Goal: Task Accomplishment & Management: Use online tool/utility

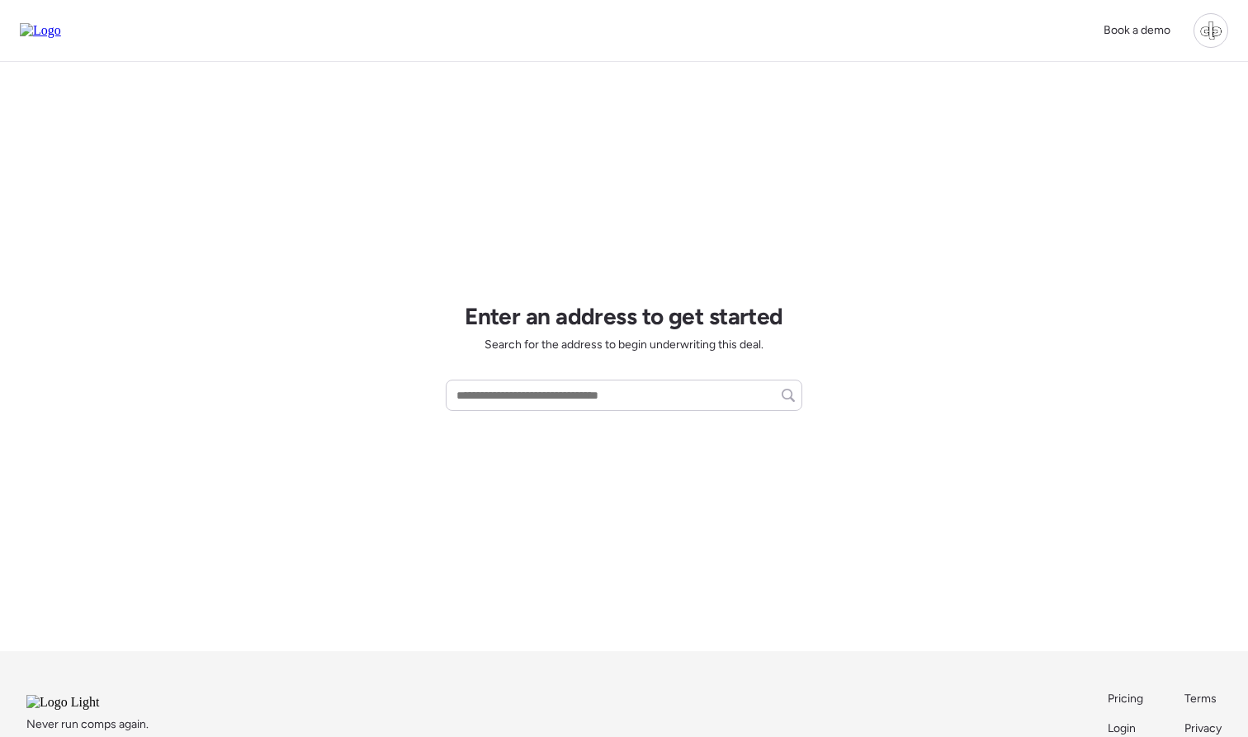
click at [1208, 24] on div at bounding box center [1210, 30] width 35 height 35
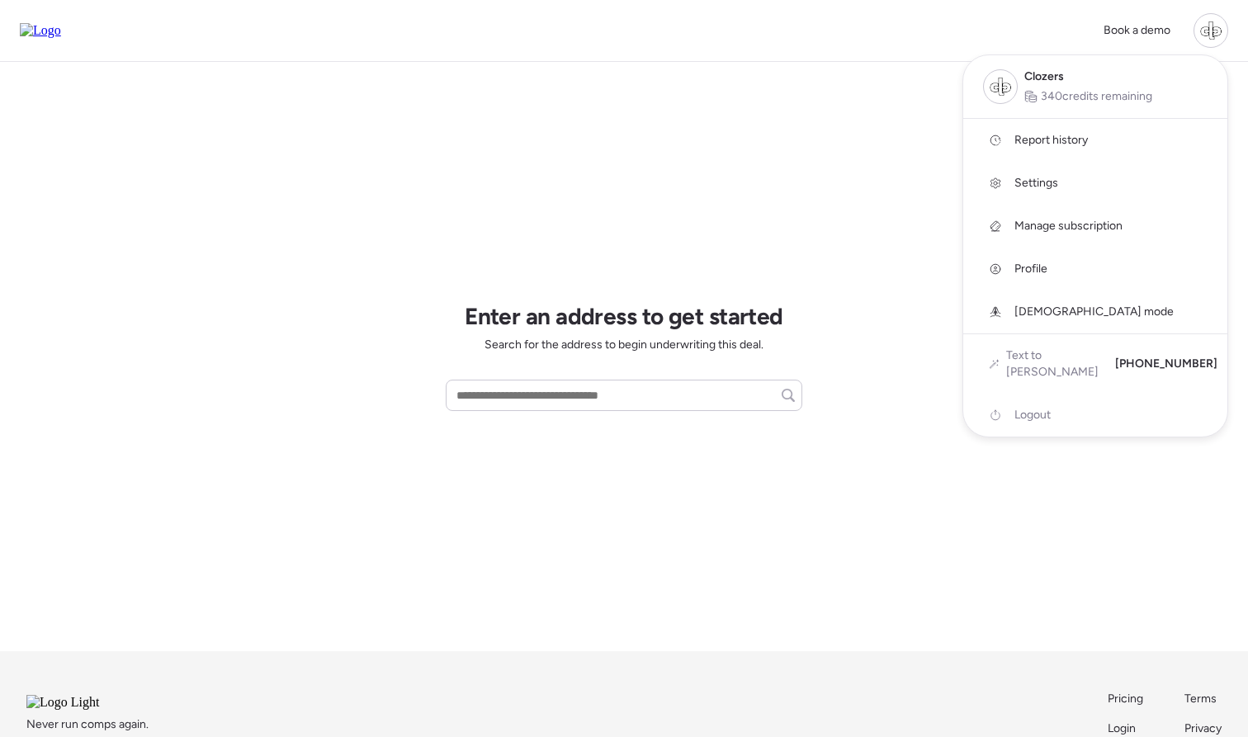
click at [713, 236] on div at bounding box center [624, 322] width 1248 height 737
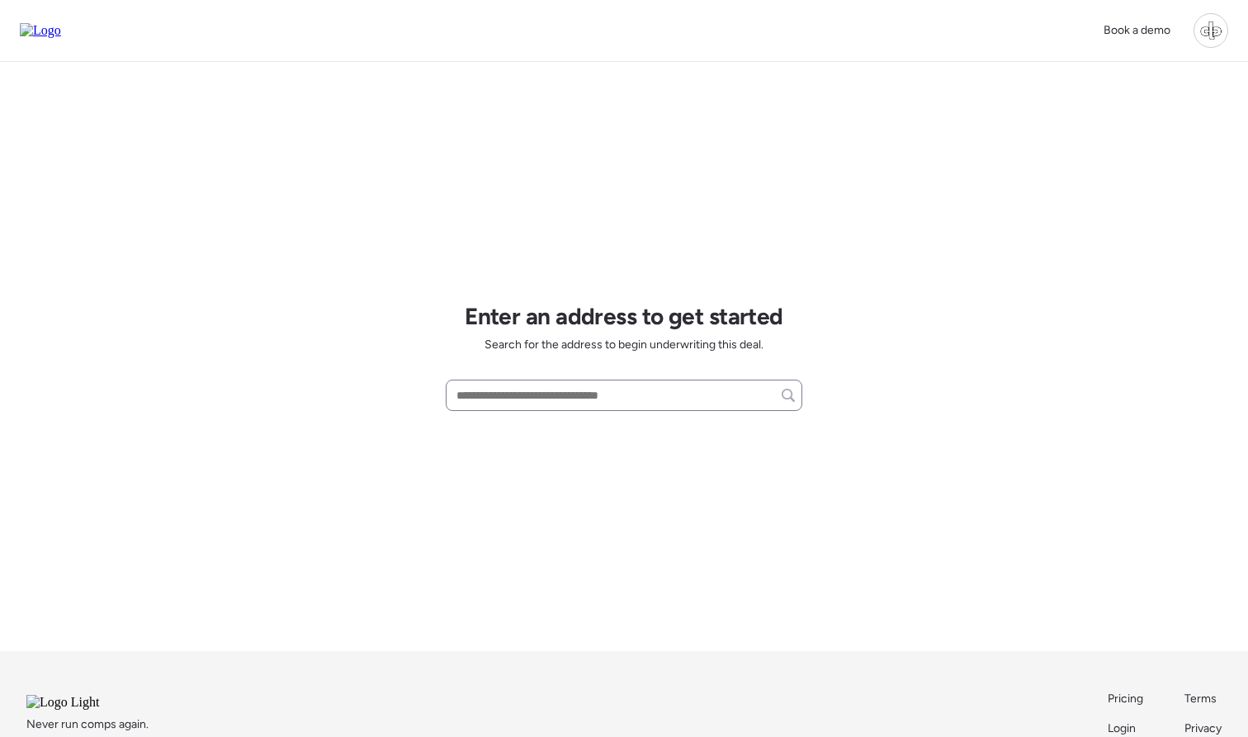
click at [616, 380] on div at bounding box center [624, 395] width 356 height 31
click at [609, 390] on input "*" at bounding box center [624, 395] width 342 height 23
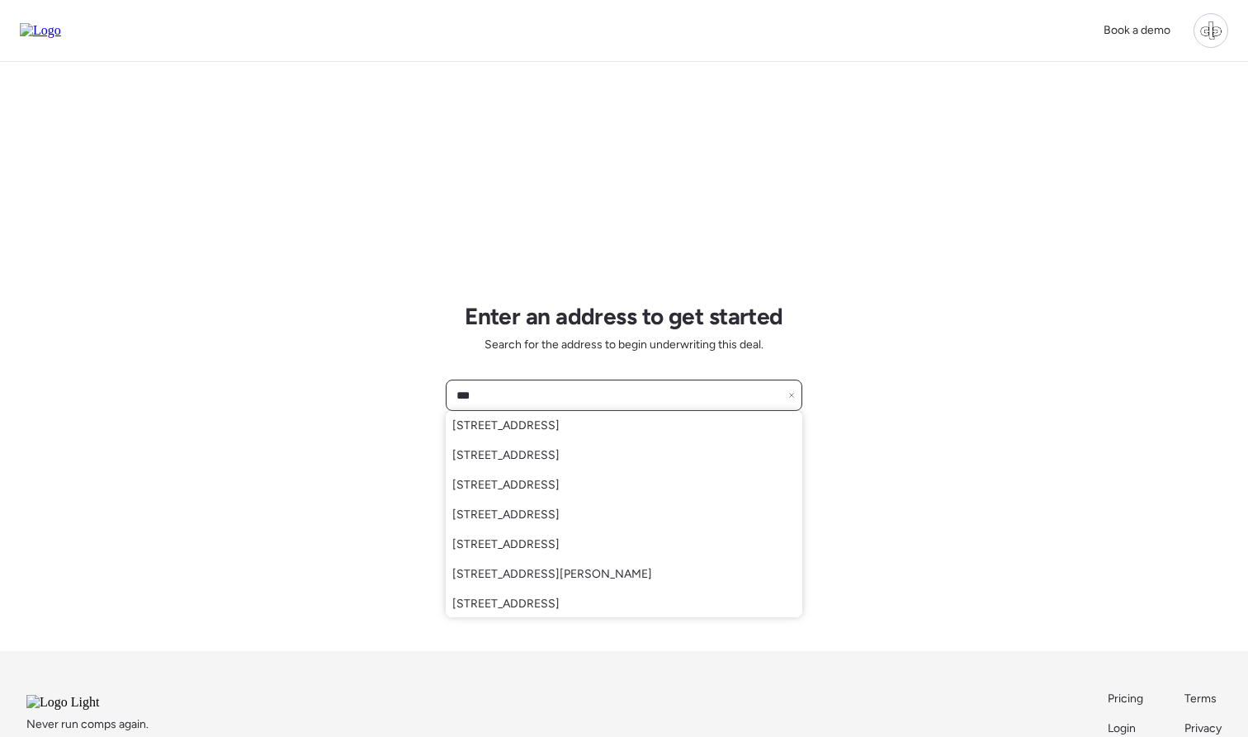
type input "***"
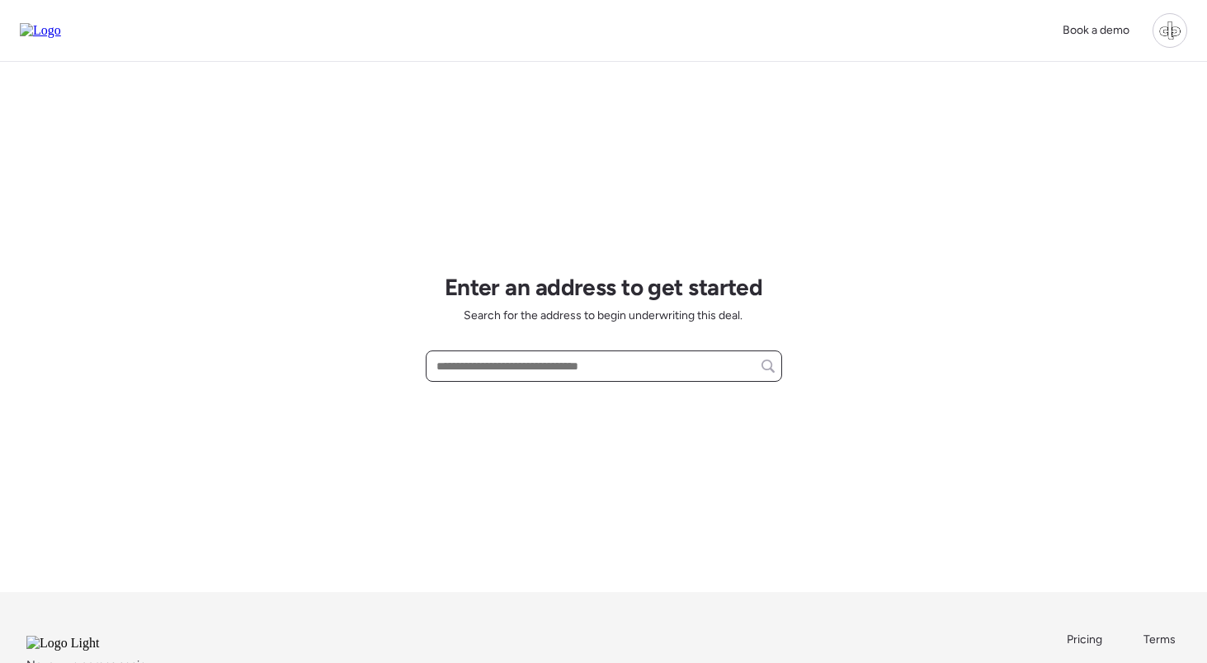
click at [518, 358] on input "text" at bounding box center [604, 366] width 342 height 23
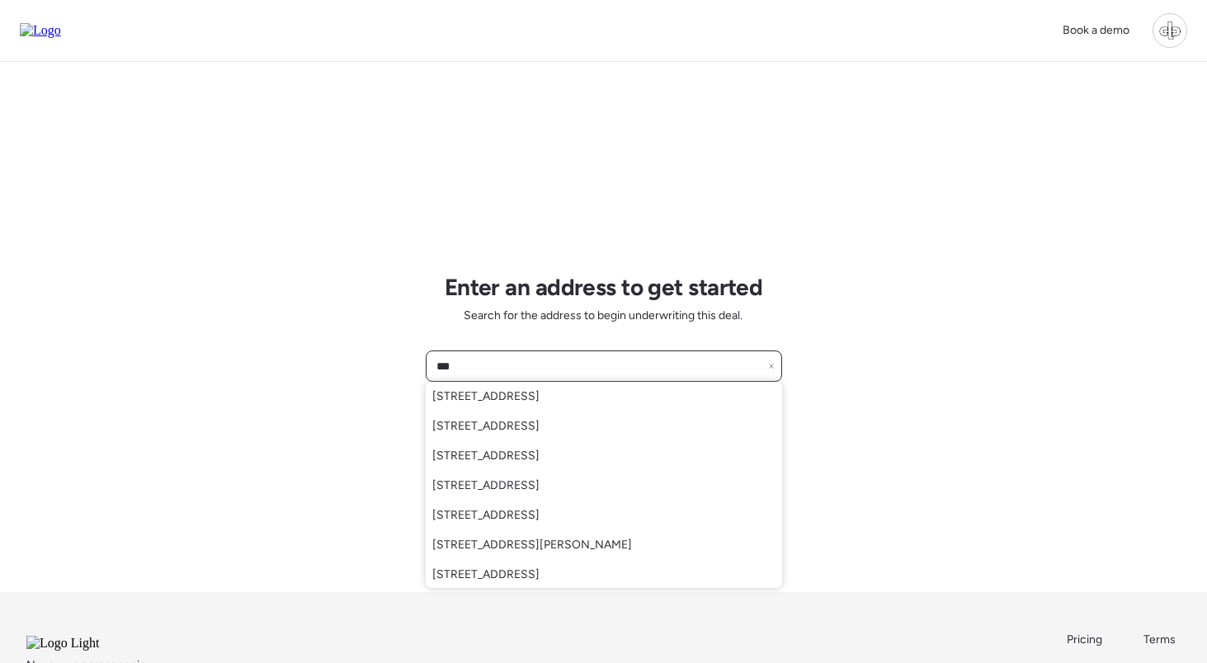
type input "***"
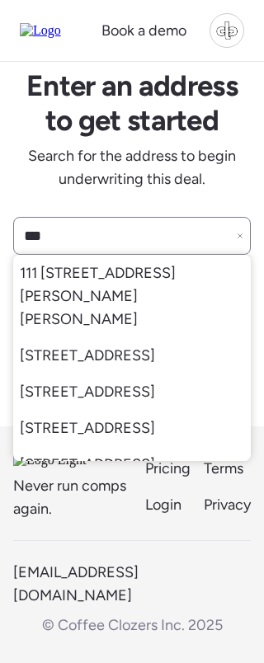
scroll to position [172, 0]
click at [160, 231] on input "***" at bounding box center [132, 236] width 223 height 30
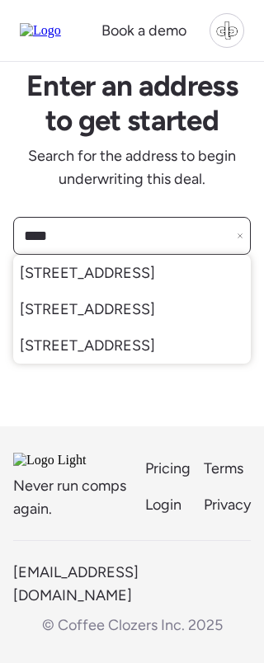
scroll to position [0, 0]
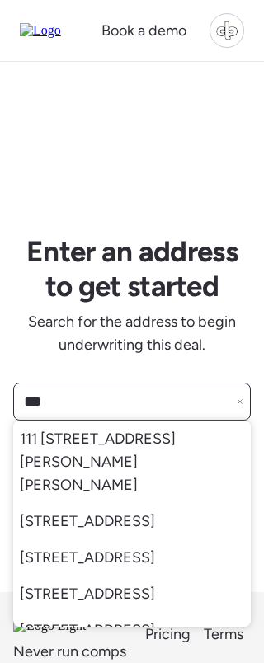
type input "****"
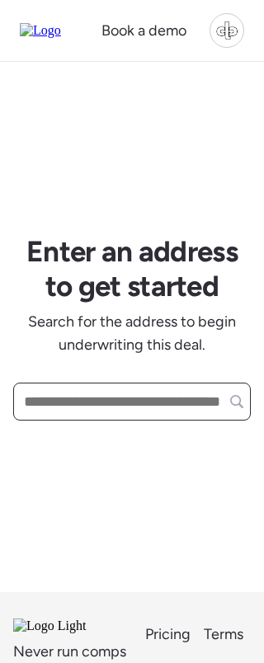
click at [134, 403] on input "text" at bounding box center [132, 402] width 223 height 30
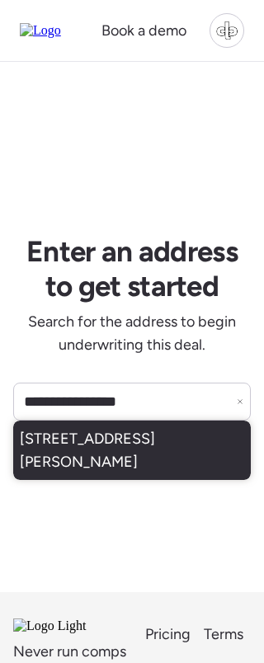
click at [150, 438] on span "[STREET_ADDRESS][PERSON_NAME]" at bounding box center [132, 450] width 224 height 46
type input "**********"
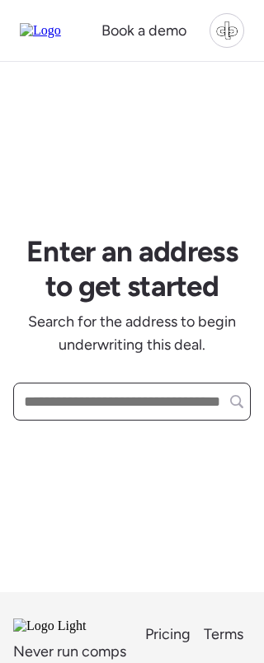
click at [120, 408] on input "text" at bounding box center [132, 402] width 223 height 30
paste input "**********"
type input "**********"
paste input "**********"
type input "**********"
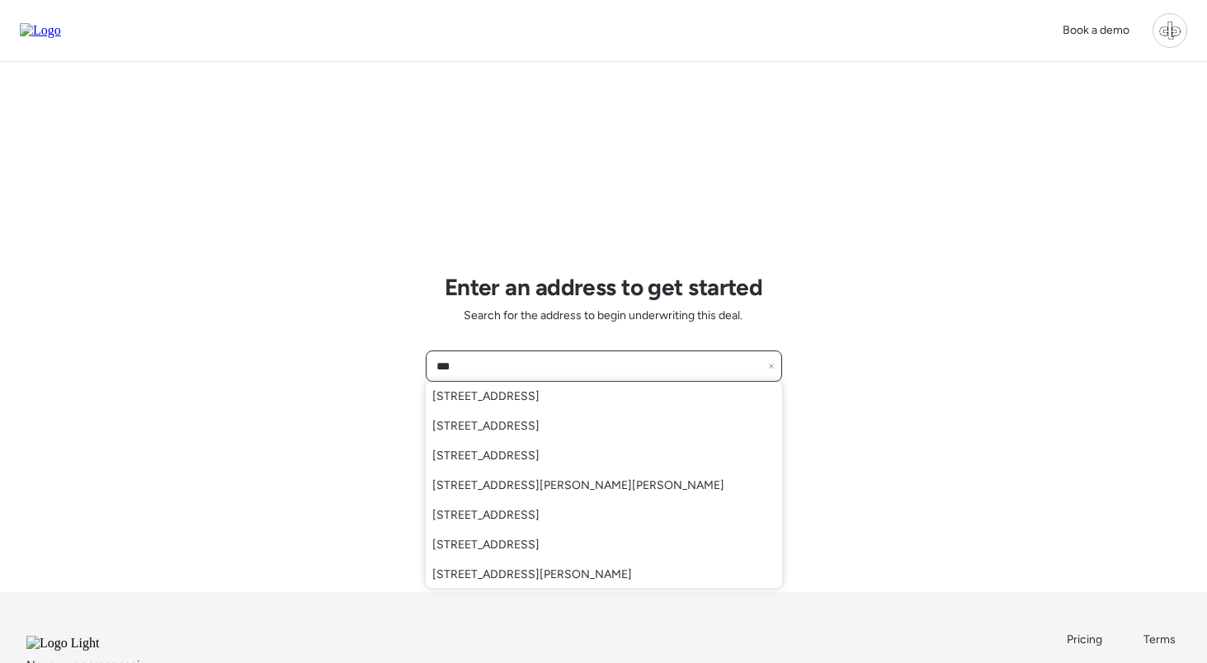
type input "***"
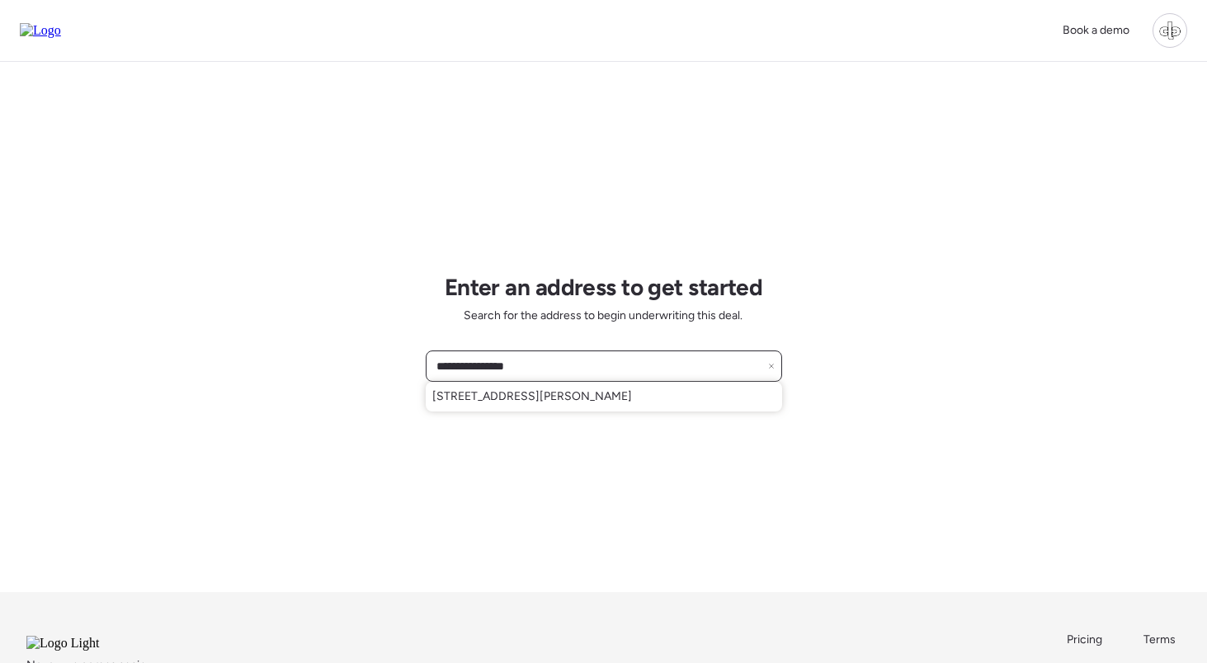
type input "**********"
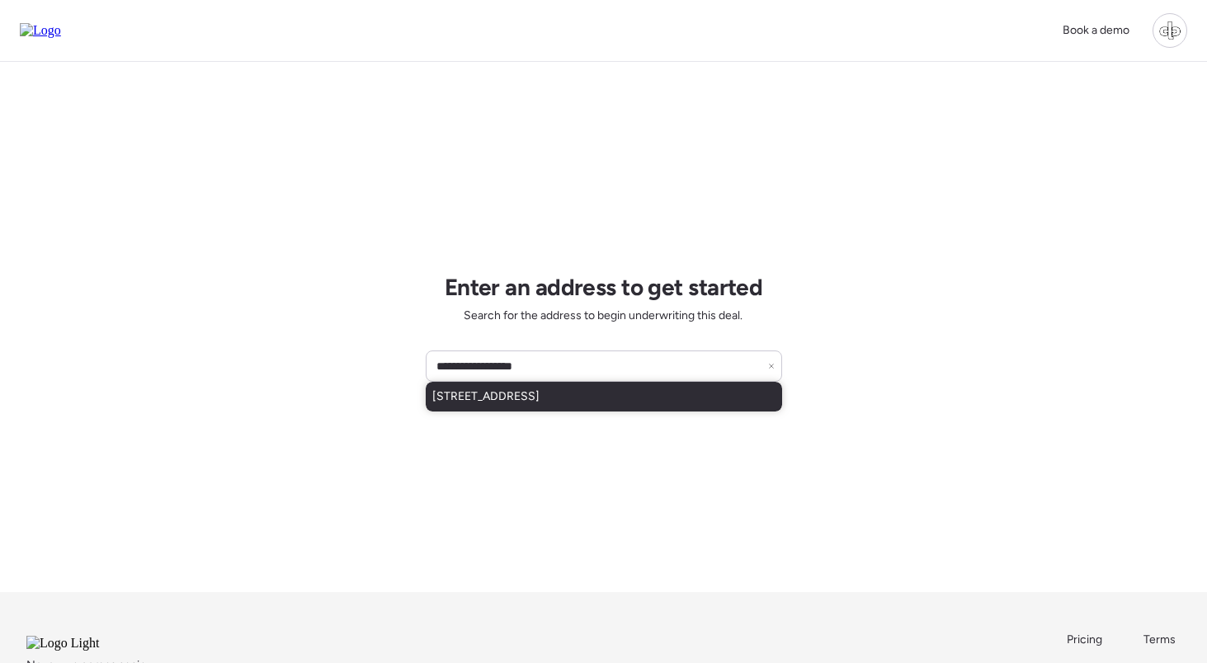
click at [263, 391] on div "[STREET_ADDRESS]" at bounding box center [604, 397] width 356 height 30
type input "**********"
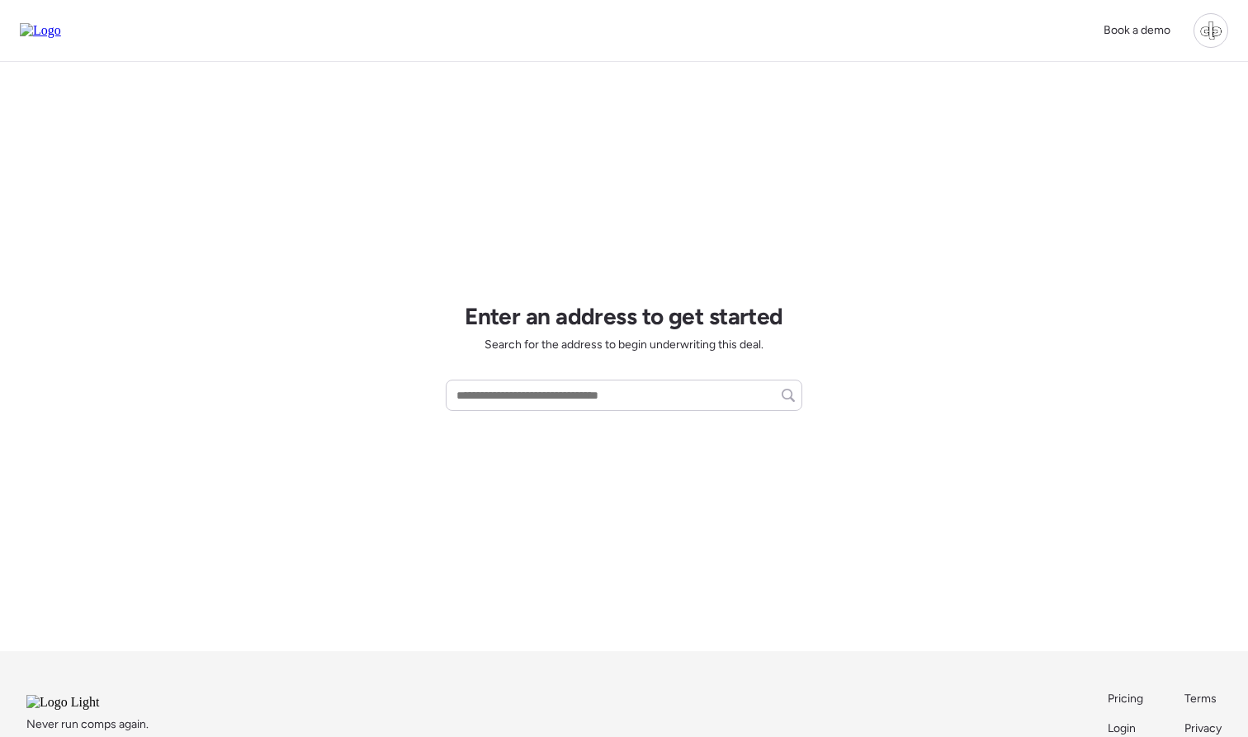
click at [1212, 18] on div at bounding box center [1210, 30] width 35 height 35
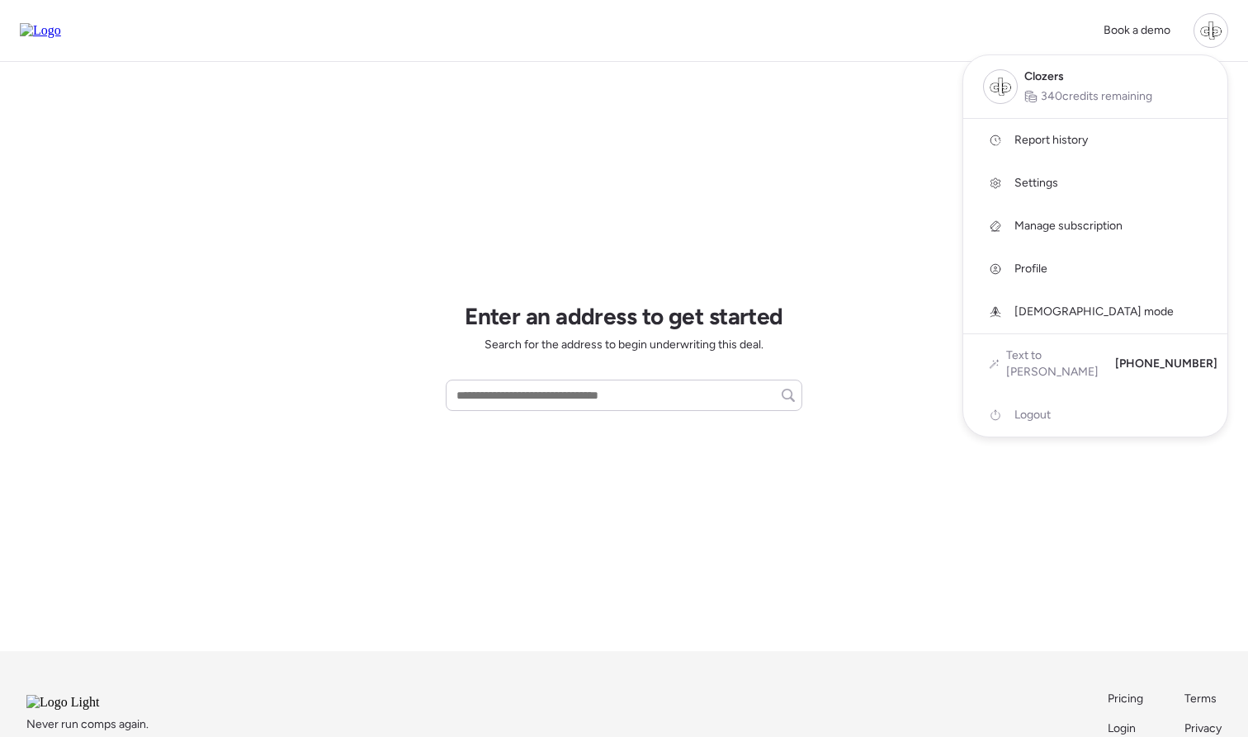
click at [1013, 136] on link "Report history" at bounding box center [1095, 140] width 264 height 43
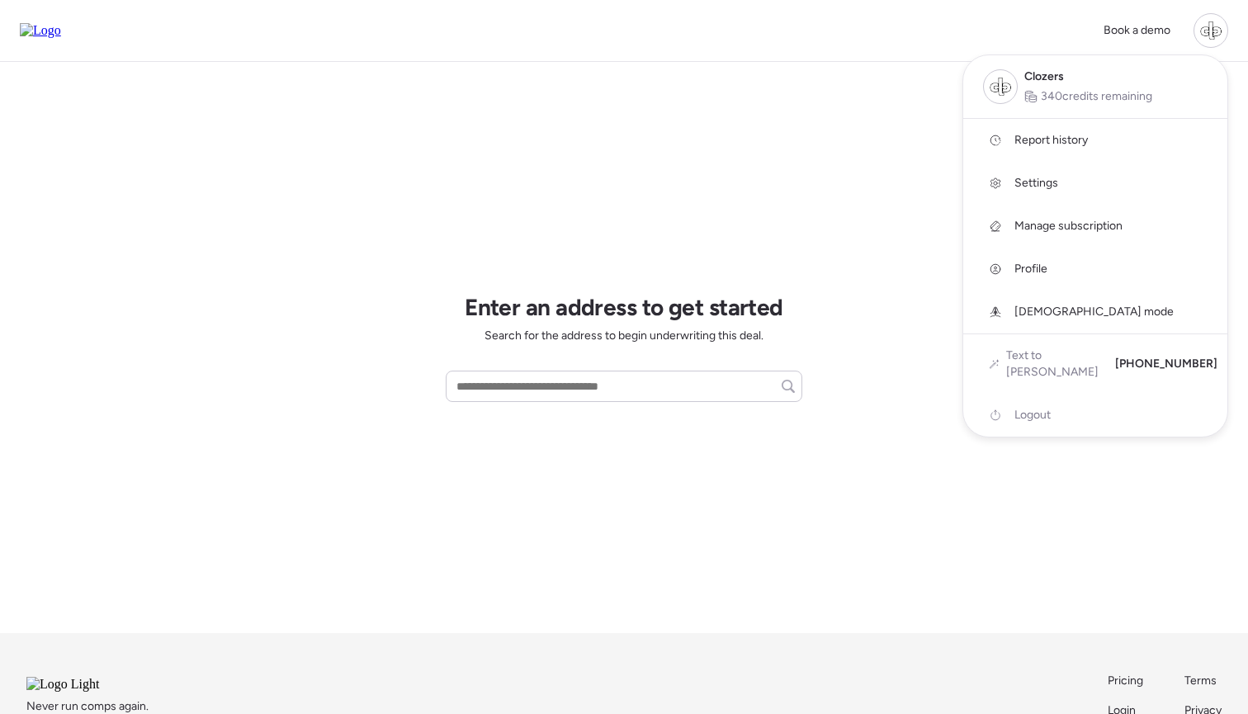
click at [750, 209] on div at bounding box center [624, 311] width 1248 height 714
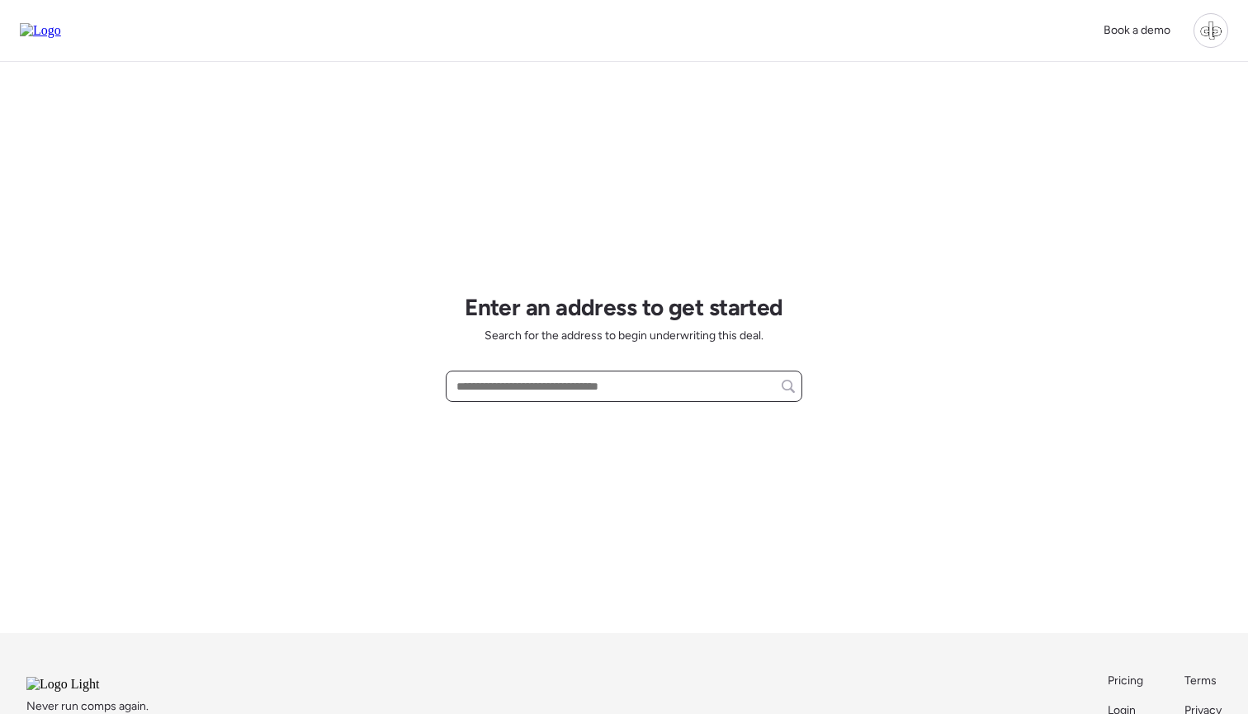
click at [617, 389] on input "text" at bounding box center [624, 386] width 342 height 23
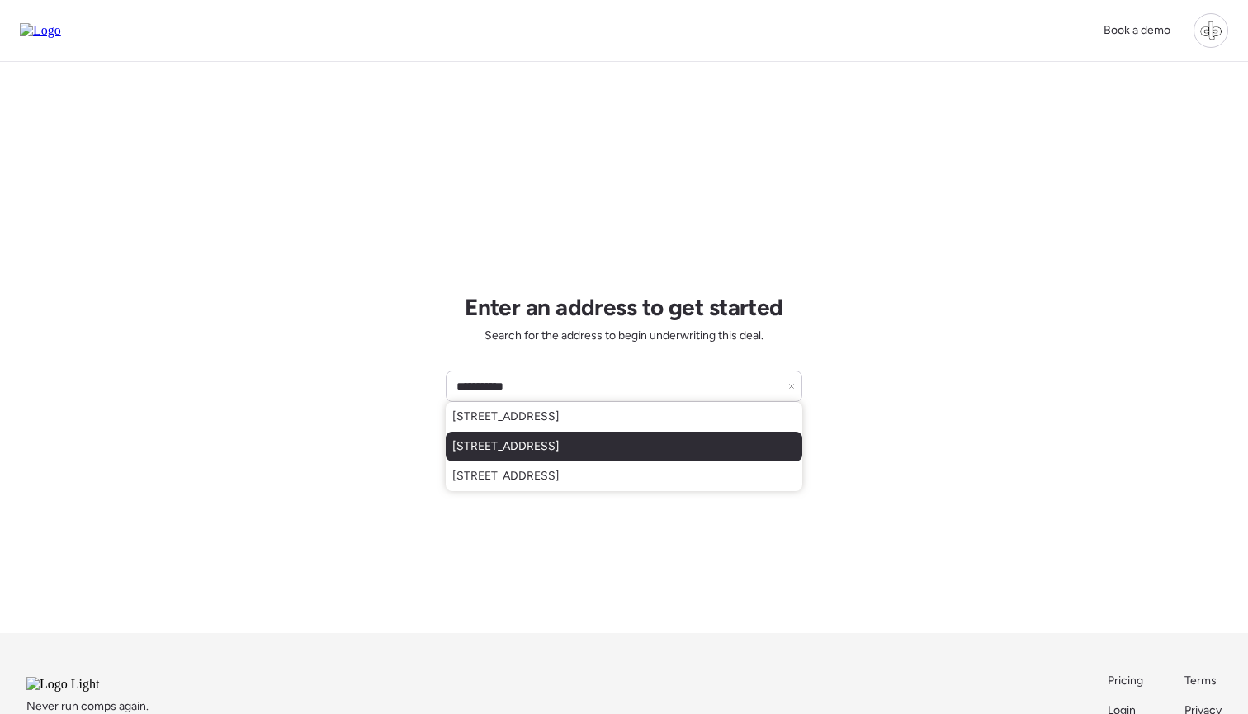
click at [559, 455] on span "1917 E Cornell Dr, Tempe, AZ, 85283" at bounding box center [505, 446] width 107 height 17
type input "**********"
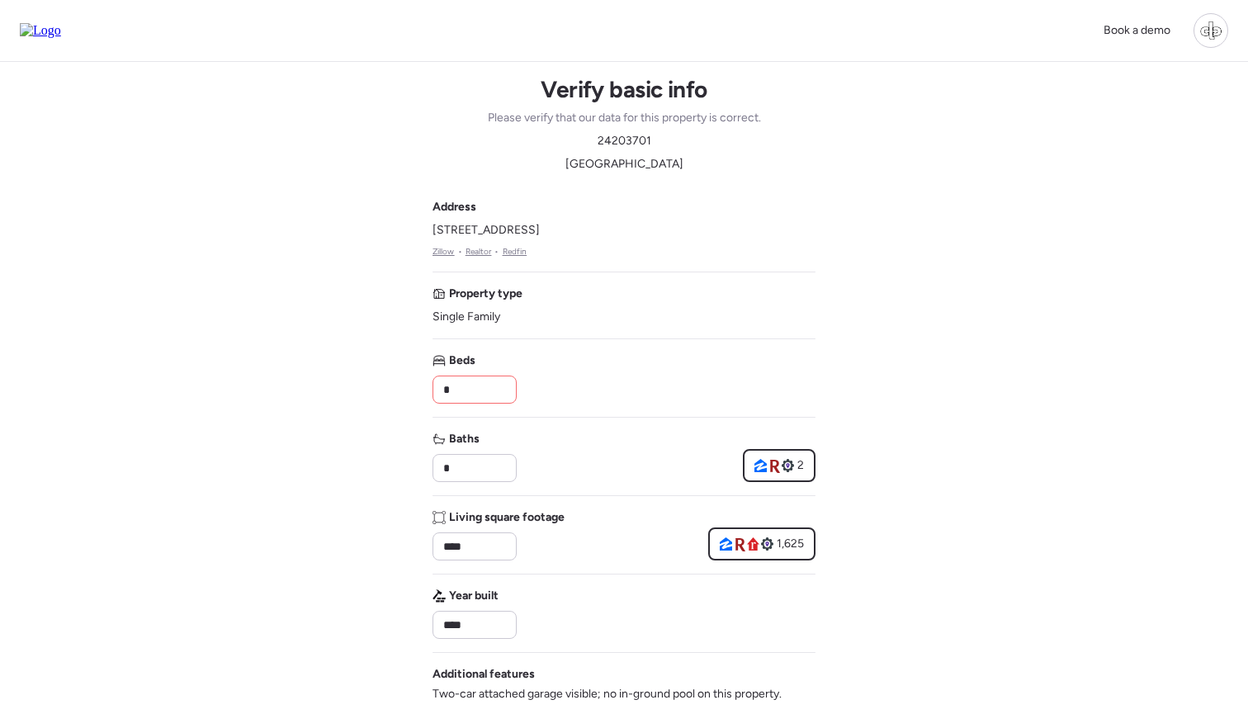
click at [494, 381] on input "*" at bounding box center [474, 389] width 69 height 23
click at [494, 381] on input "**" at bounding box center [474, 389] width 69 height 23
click at [478, 396] on input "**" at bounding box center [474, 389] width 69 height 23
type input "*"
click at [655, 377] on div "Beds *" at bounding box center [623, 377] width 383 height 51
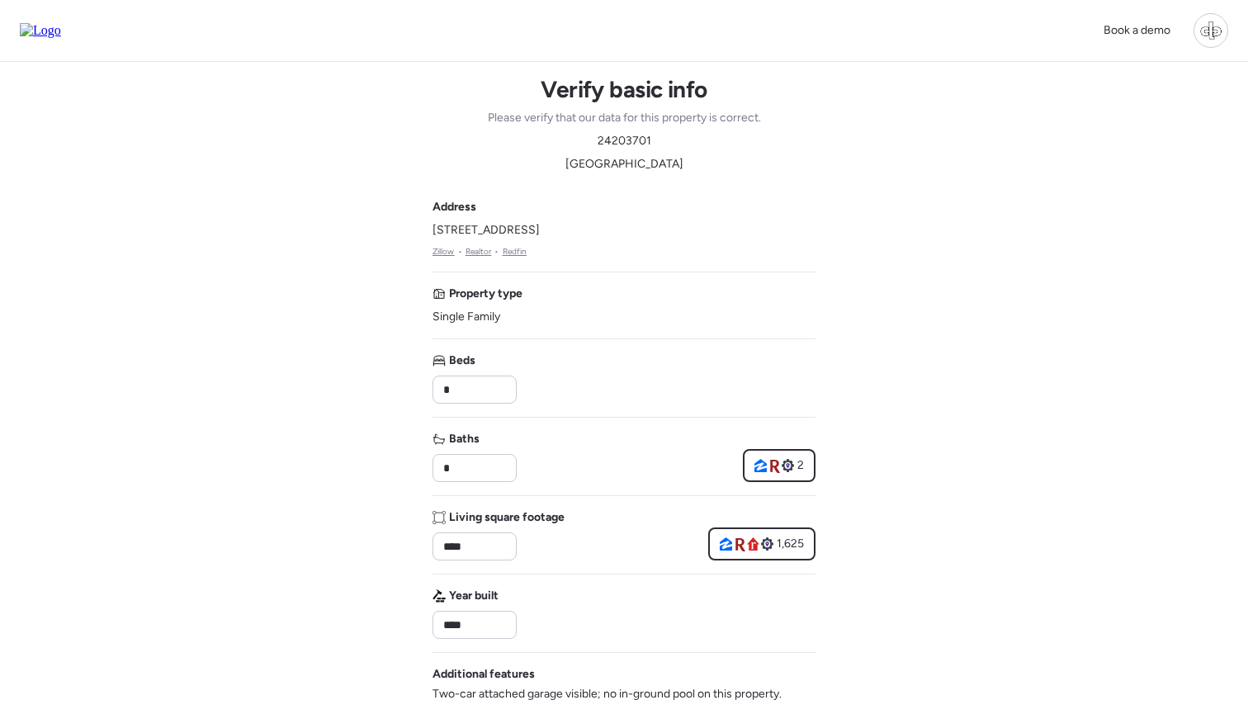
click at [1045, 473] on div "Book a demo Verify basic info Please verify that our data for this property is …" at bounding box center [624, 710] width 1248 height 1421
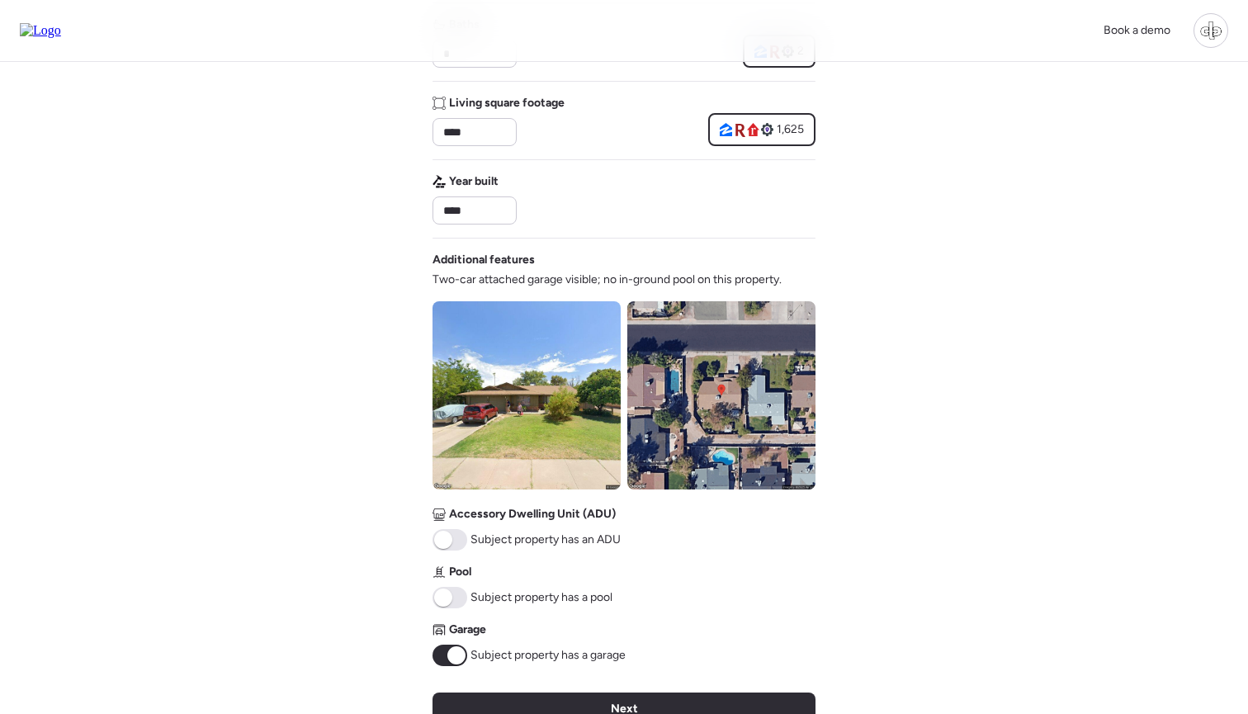
scroll to position [415, 0]
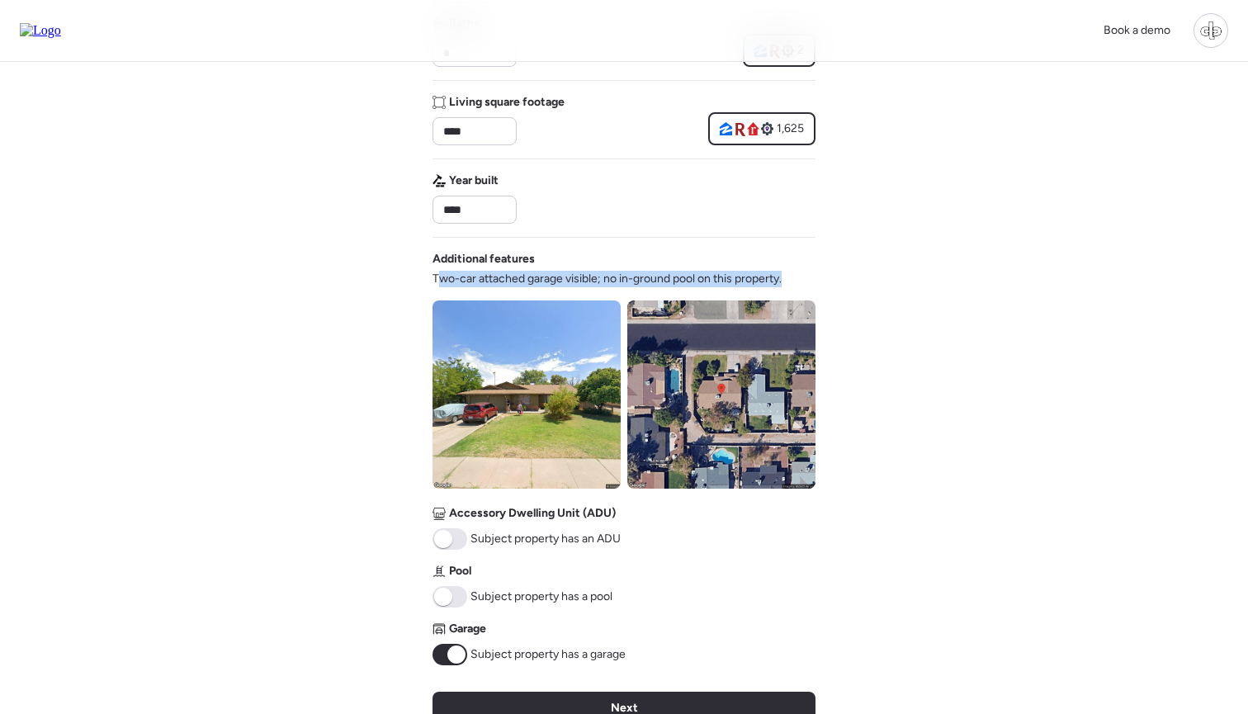
drag, startPoint x: 442, startPoint y: 276, endPoint x: 735, endPoint y: 289, distance: 293.2
click at [735, 289] on div "Additional features Two-car attached garage visible; no in-ground pool on this …" at bounding box center [623, 458] width 383 height 414
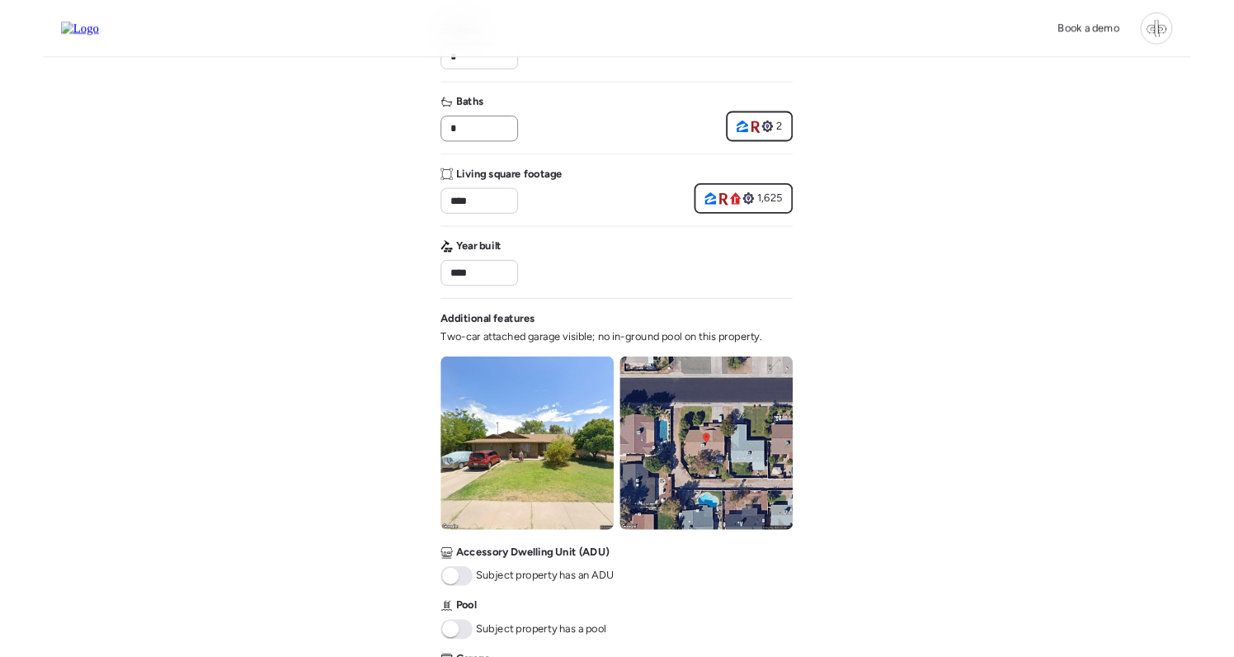
scroll to position [479, 0]
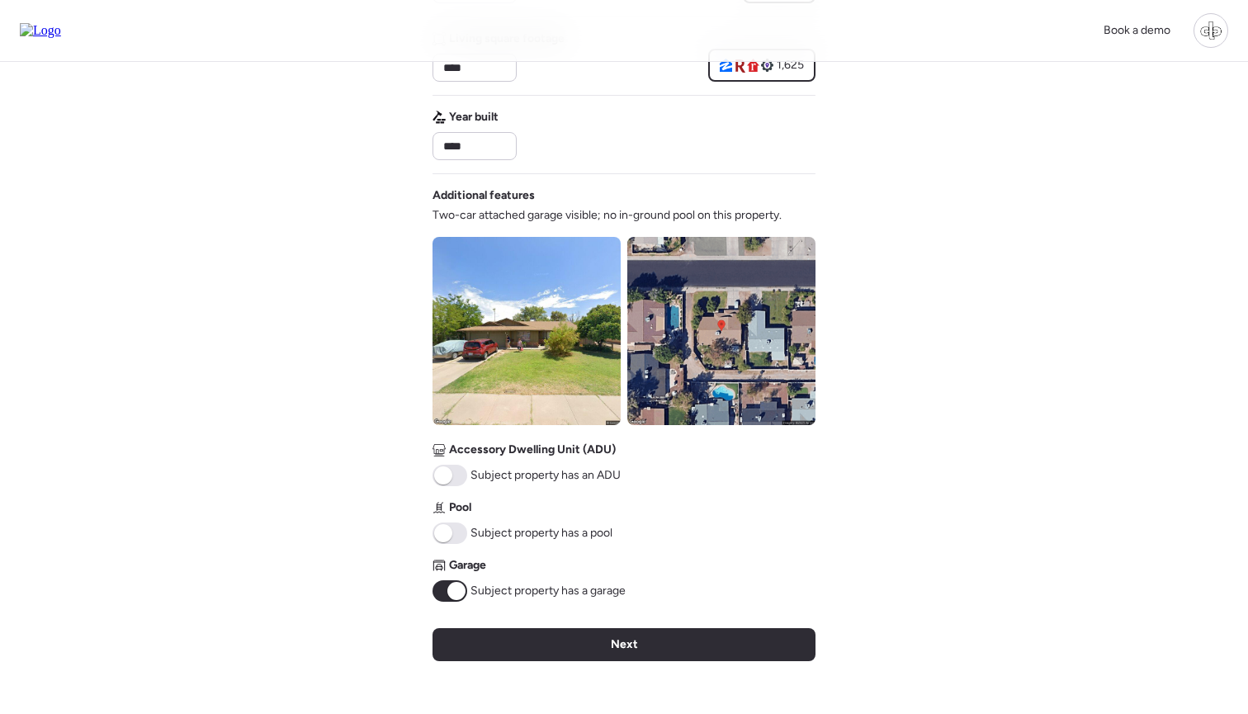
click at [516, 337] on img at bounding box center [526, 331] width 188 height 188
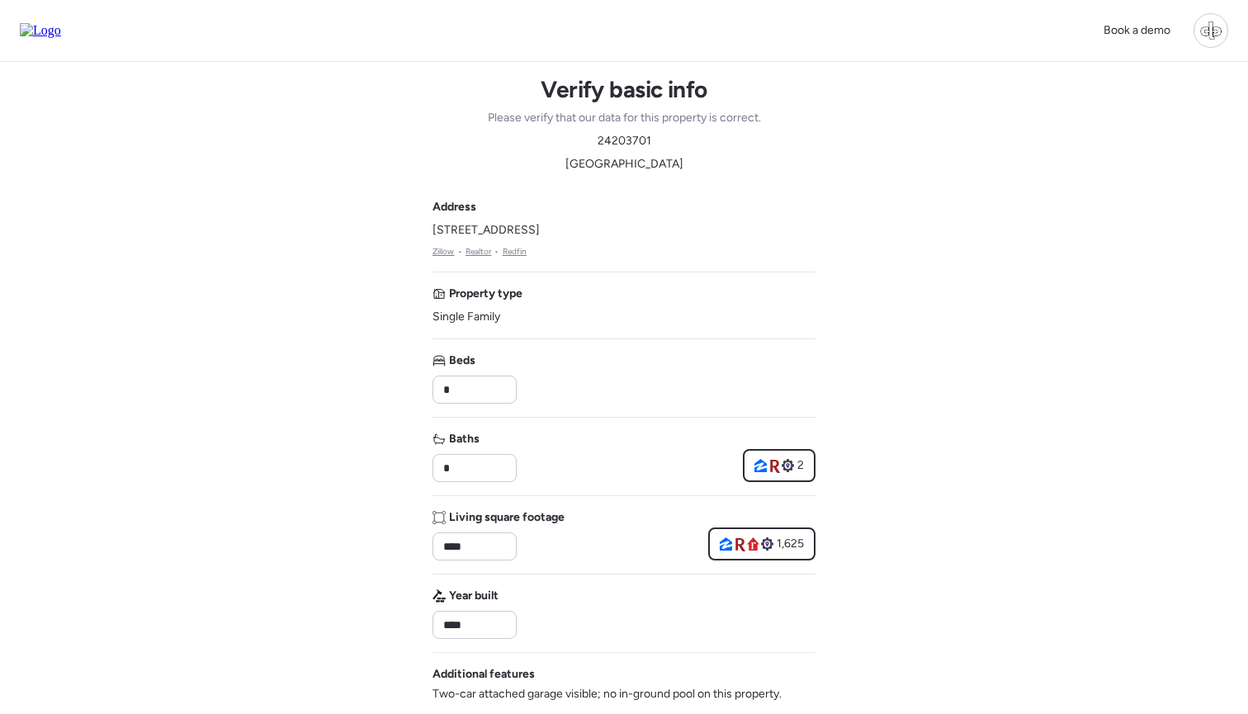
scroll to position [0, 0]
click at [708, 274] on div "Address 1917 E Cornell Dr, Tempe, AZ 85283 Zillow • Realtor • Redfin Property t…" at bounding box center [623, 639] width 383 height 881
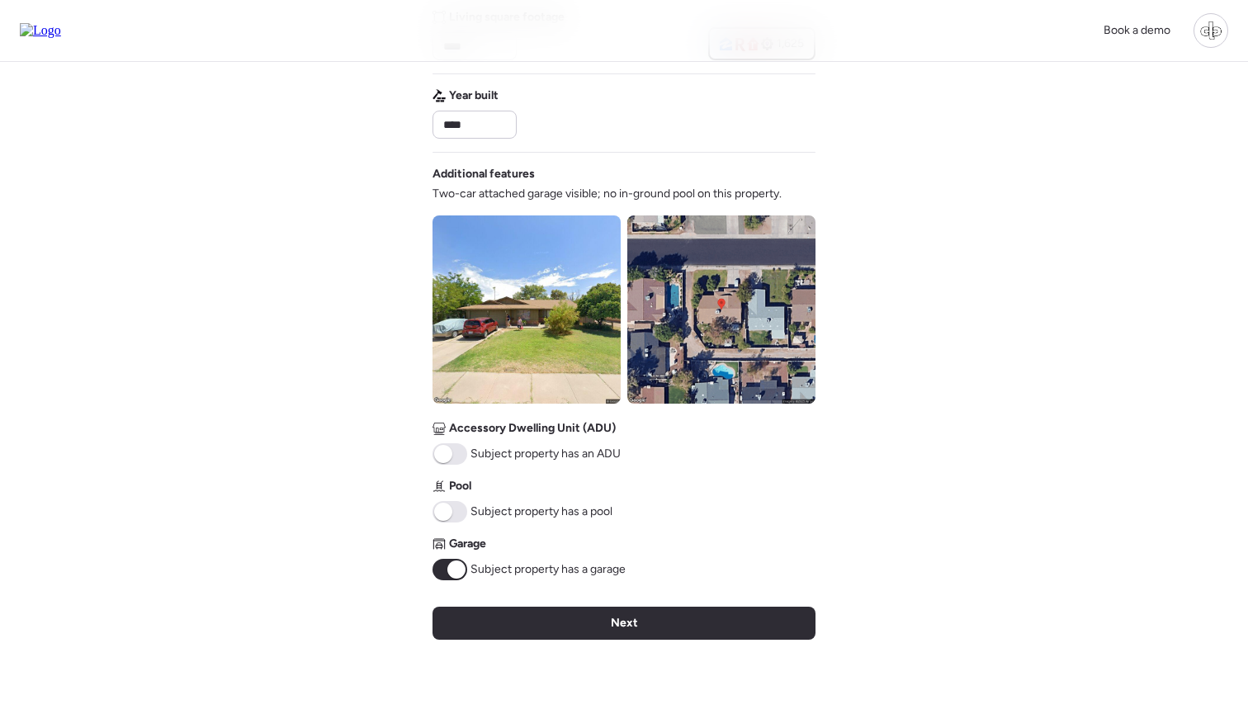
scroll to position [507, 0]
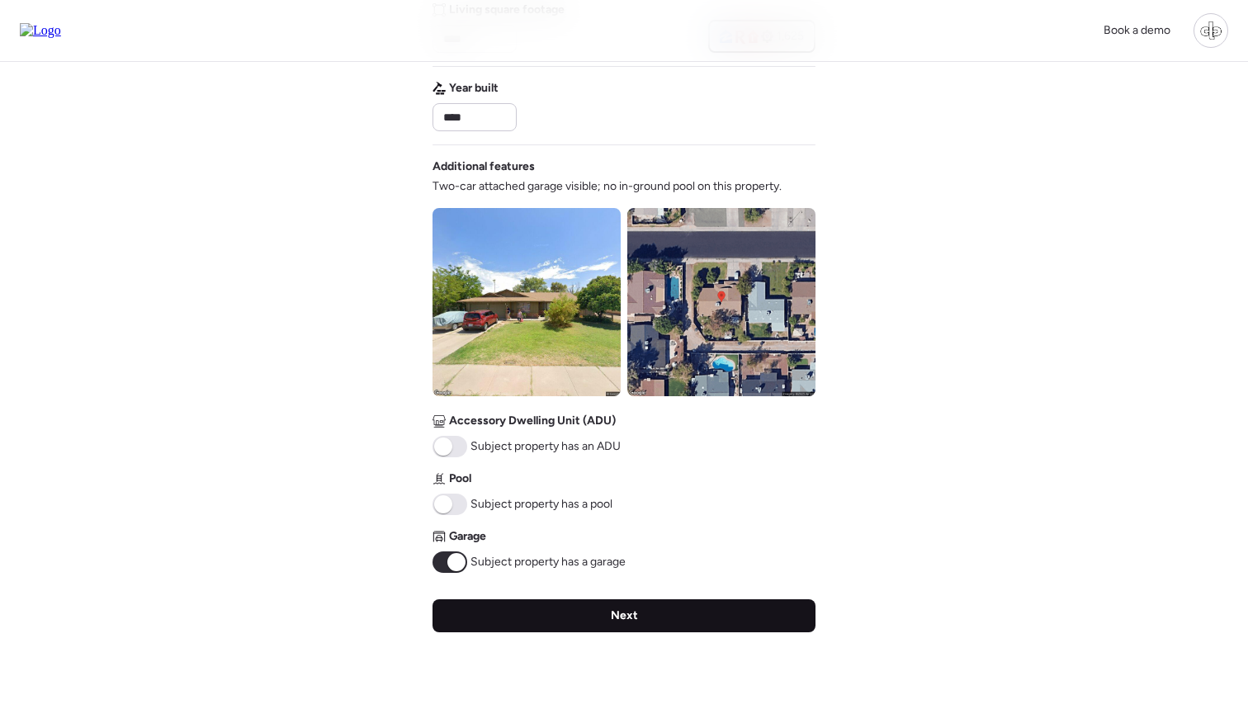
click at [646, 623] on div "Next" at bounding box center [623, 615] width 383 height 33
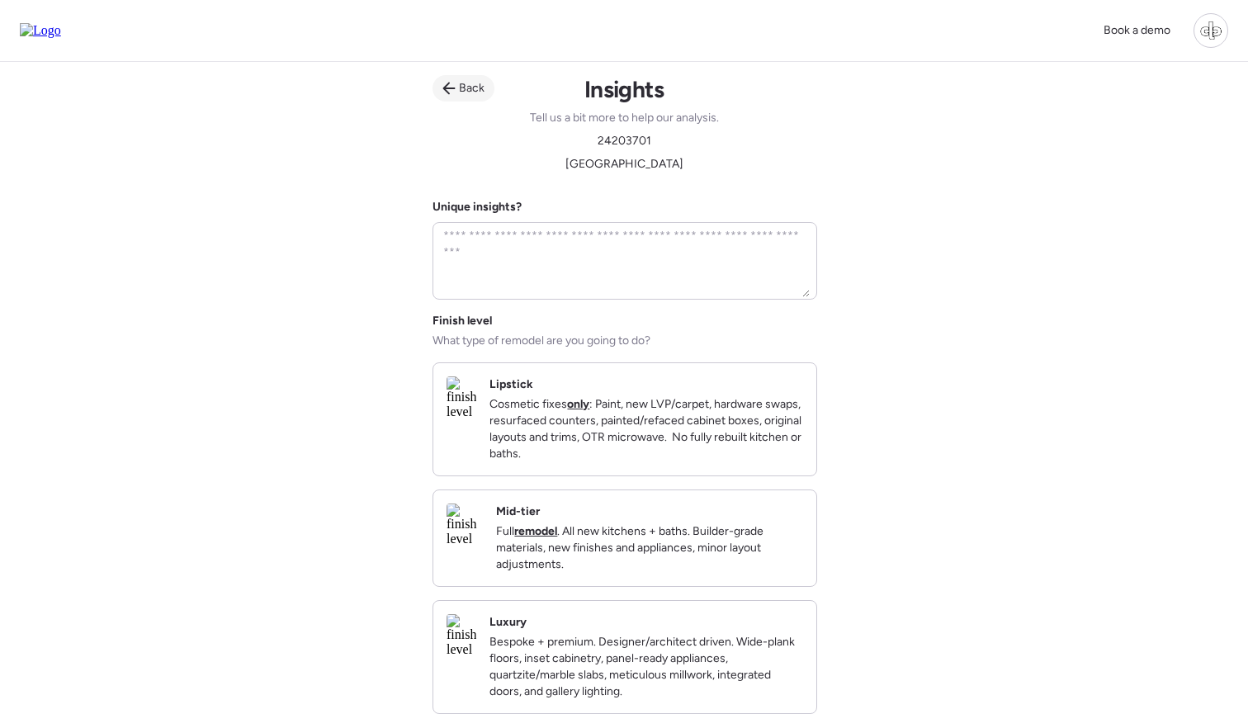
scroll to position [0, 0]
click at [460, 89] on span "Back" at bounding box center [472, 88] width 26 height 17
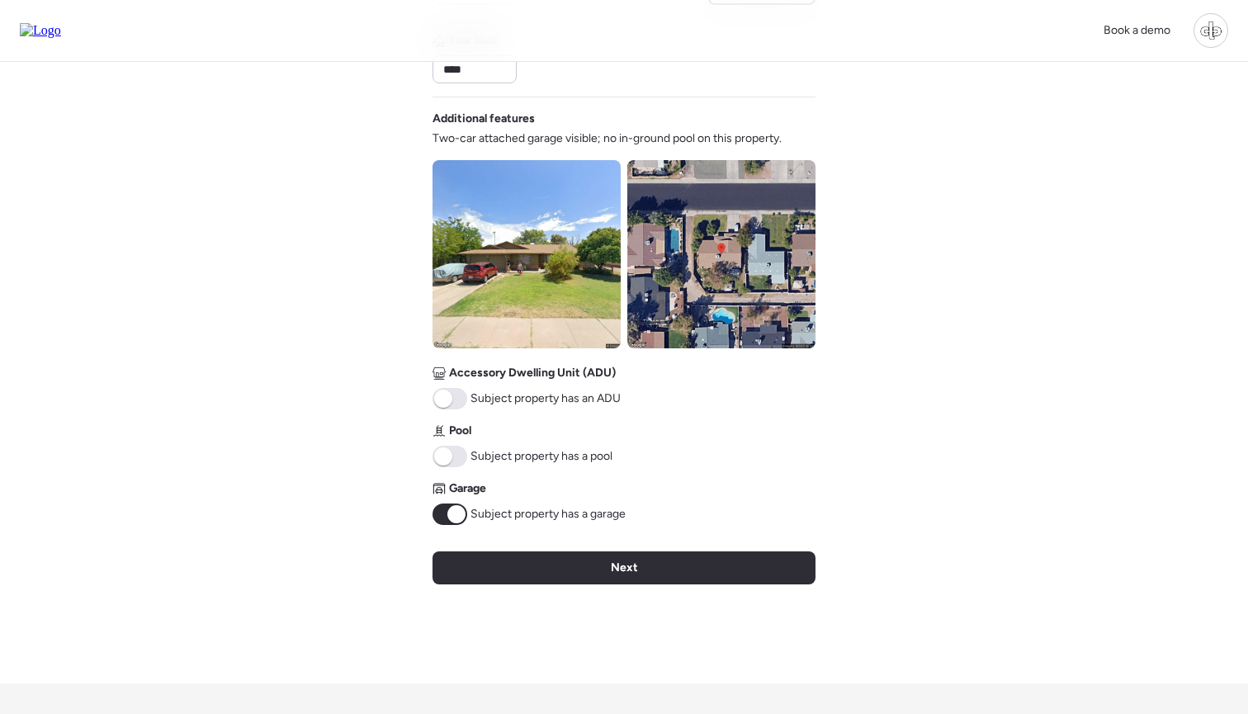
scroll to position [560, 0]
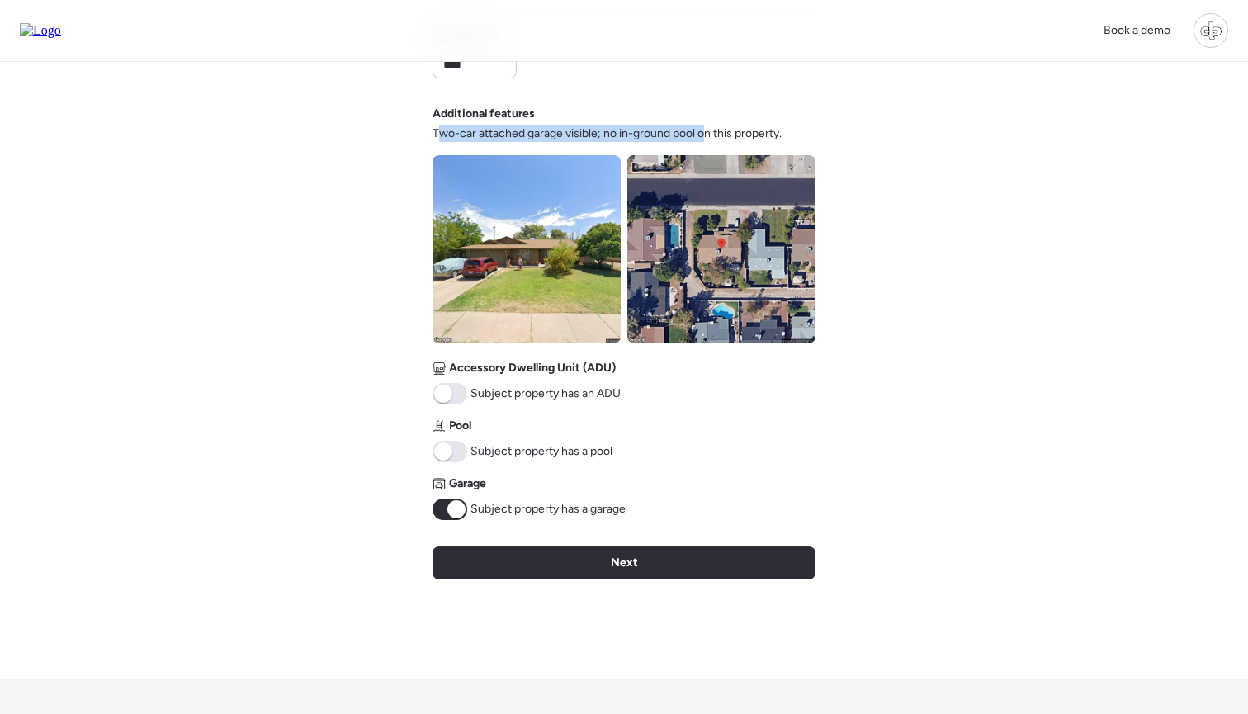
drag, startPoint x: 443, startPoint y: 139, endPoint x: 706, endPoint y: 128, distance: 263.5
click at [706, 128] on span "Two-car attached garage visible; no in-ground pool on this property." at bounding box center [606, 133] width 349 height 17
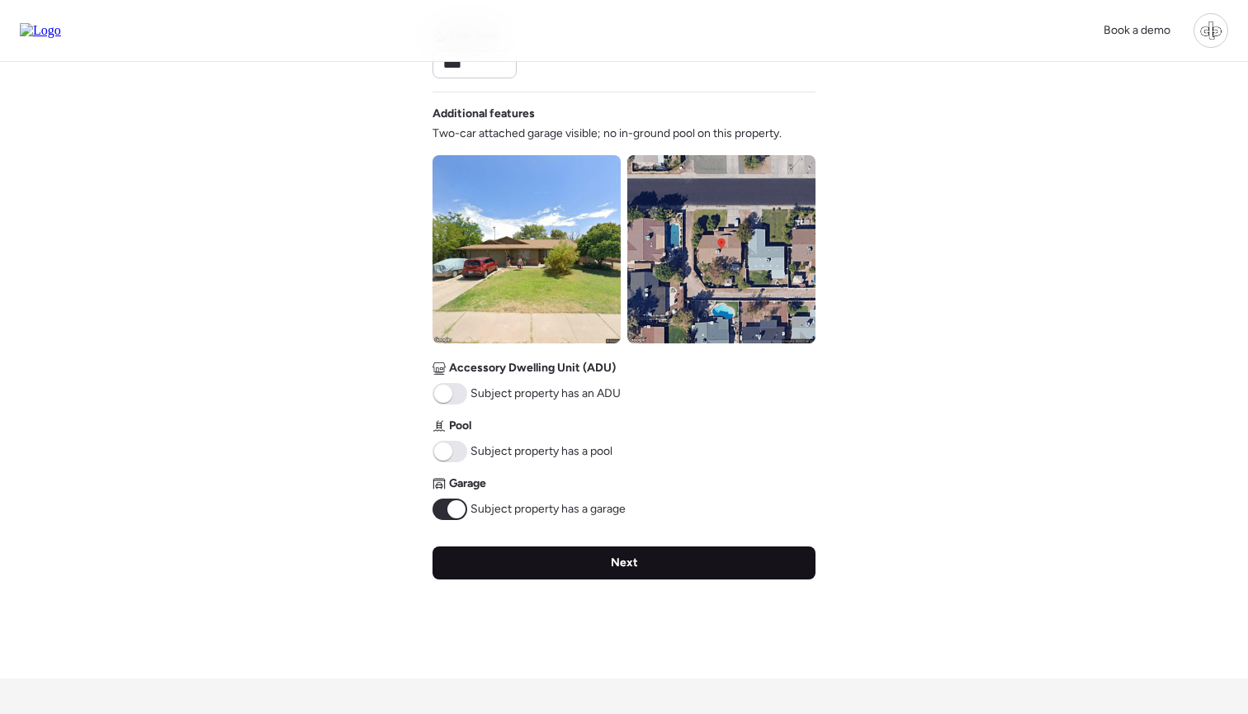
click at [607, 558] on div "Next" at bounding box center [623, 562] width 383 height 33
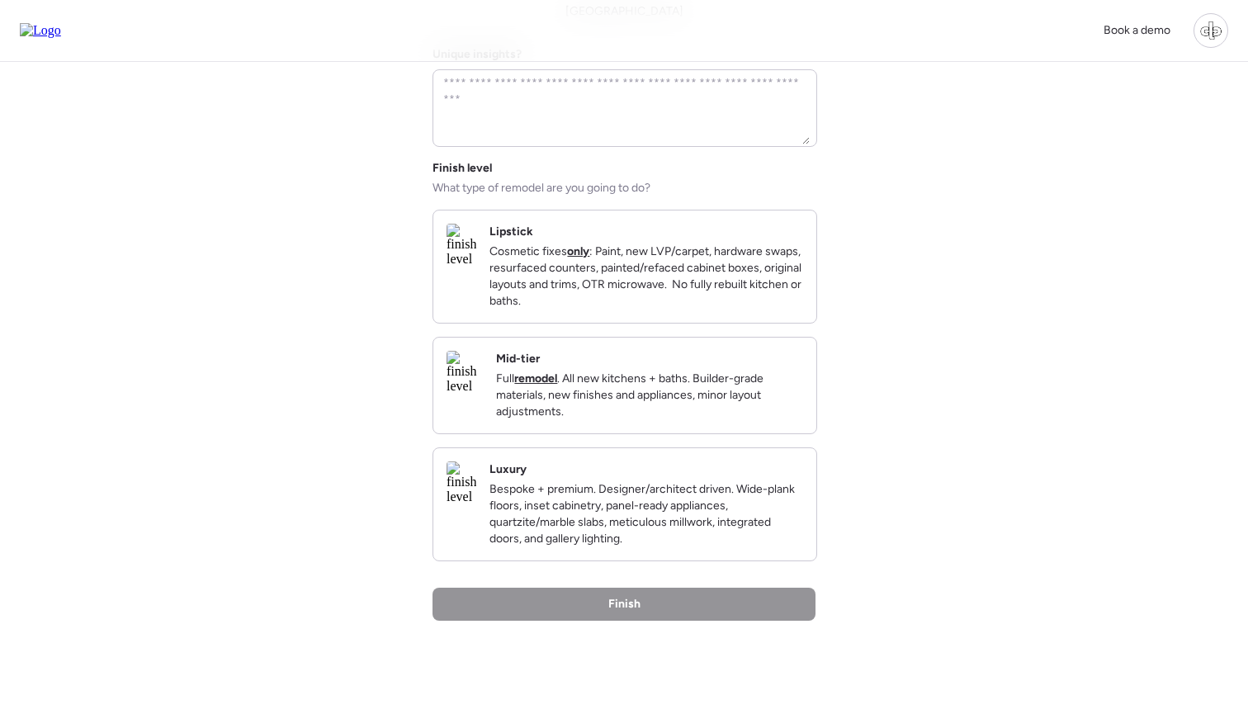
scroll to position [149, 0]
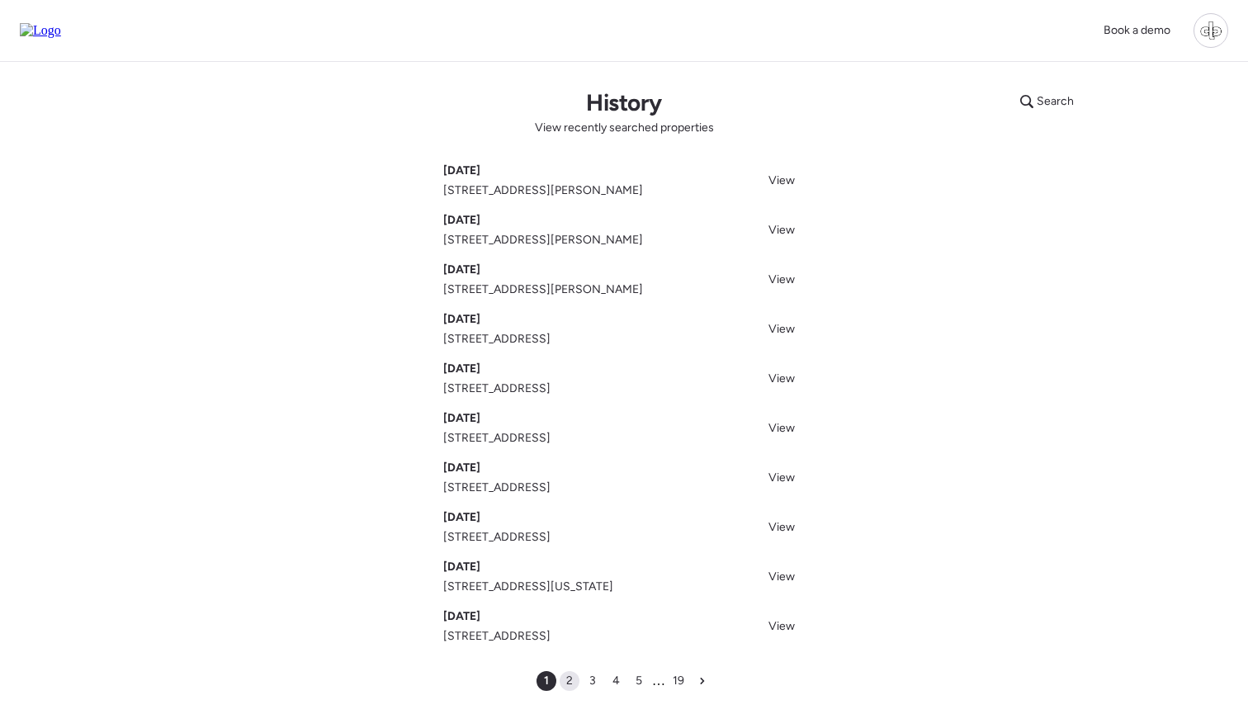
click at [568, 681] on span "2" at bounding box center [569, 680] width 7 height 17
click at [784, 421] on link "View" at bounding box center [781, 427] width 46 height 24
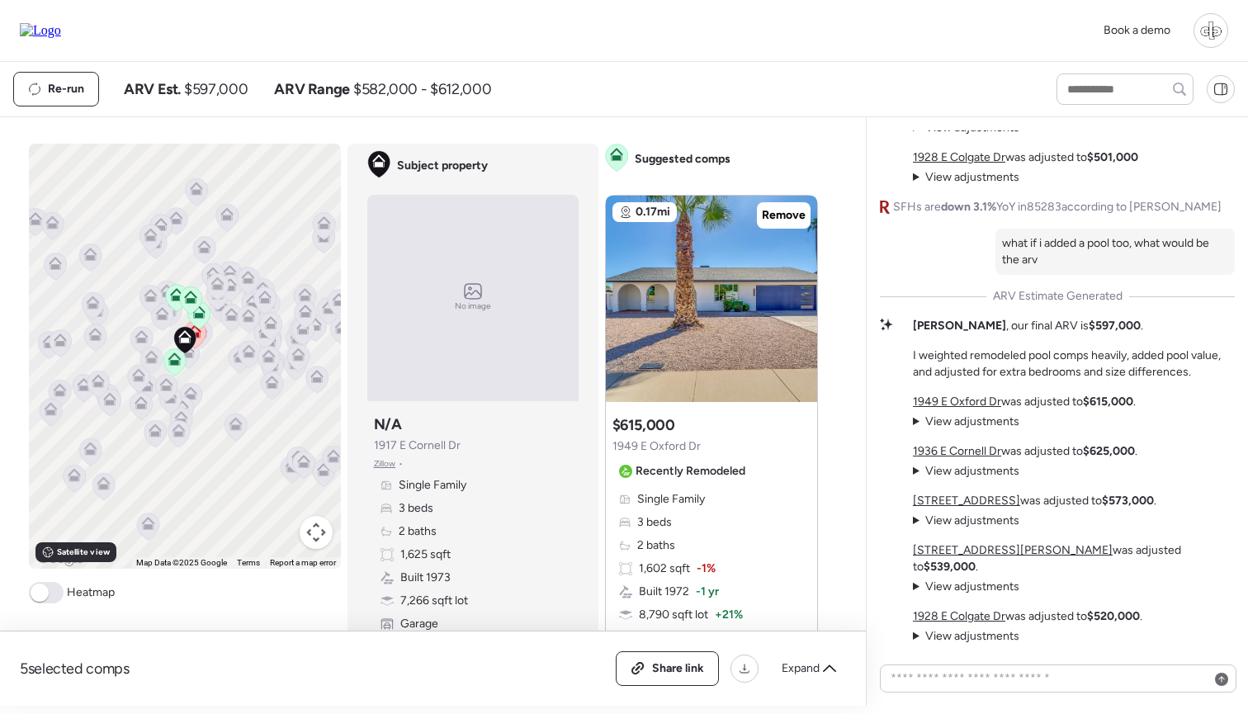
click at [938, 428] on span "View adjustments" at bounding box center [972, 421] width 94 height 14
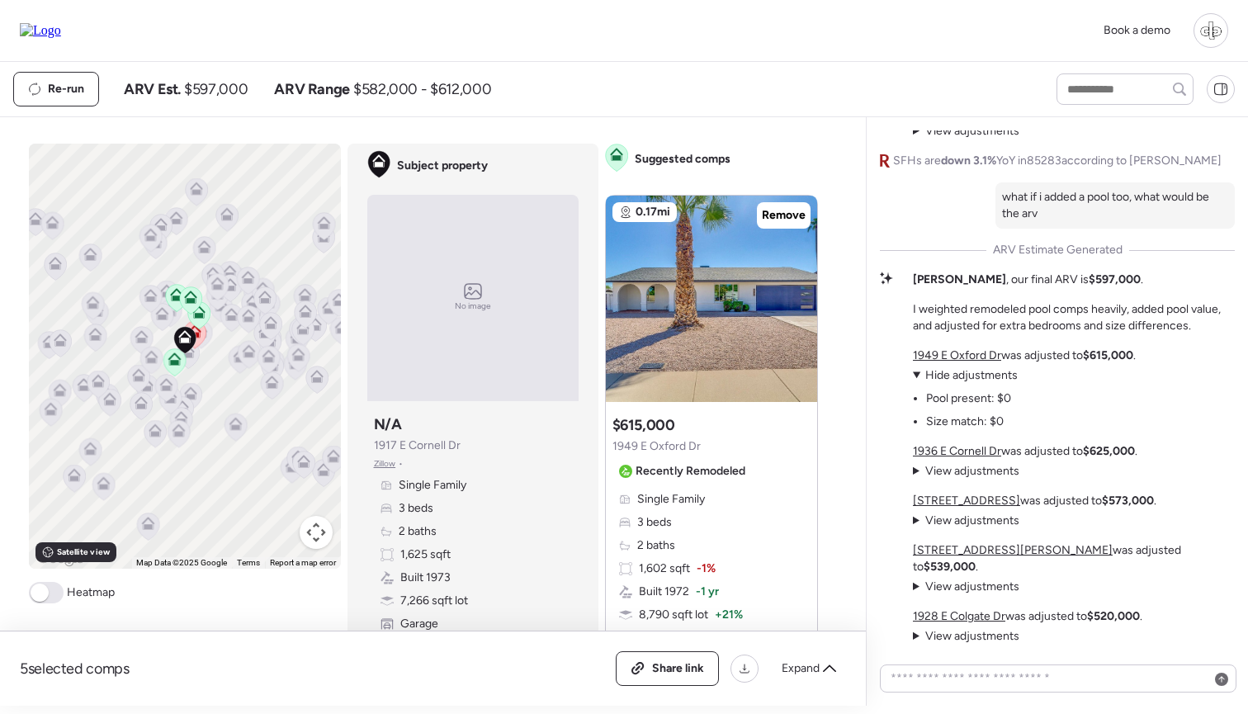
click at [951, 382] on span "Hide adjustments" at bounding box center [971, 375] width 92 height 14
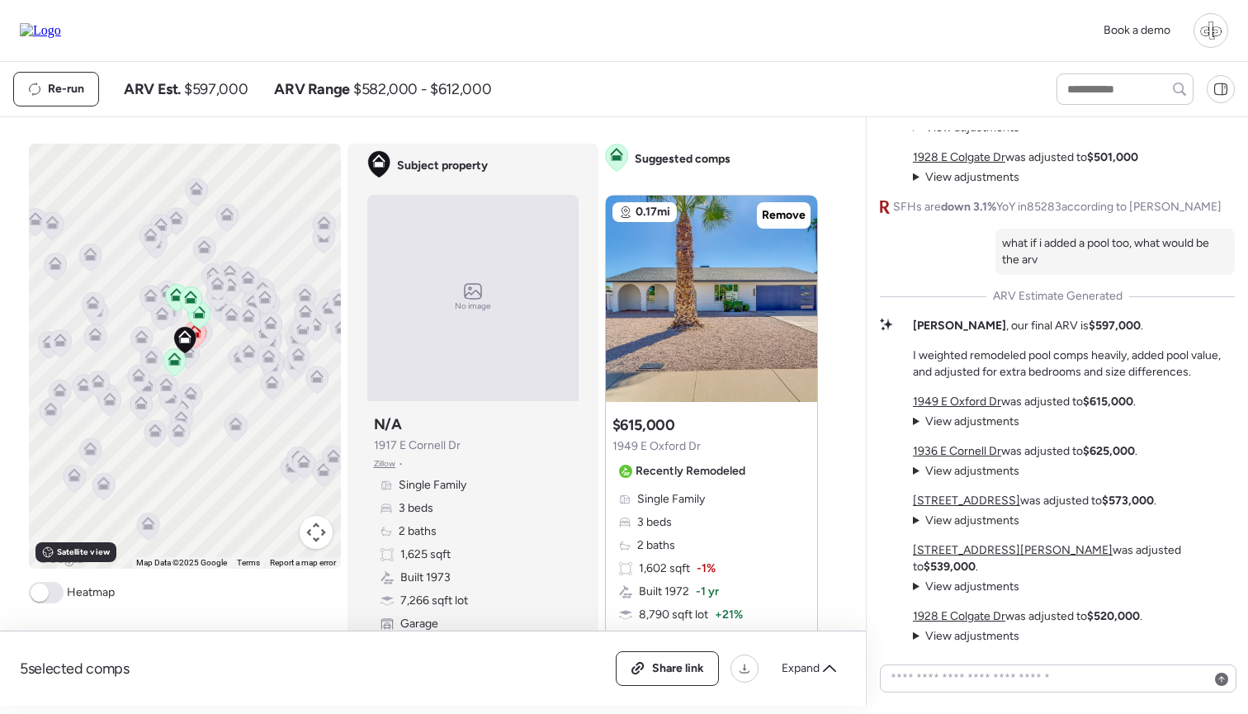
click at [951, 478] on span "View adjustments" at bounding box center [972, 471] width 94 height 14
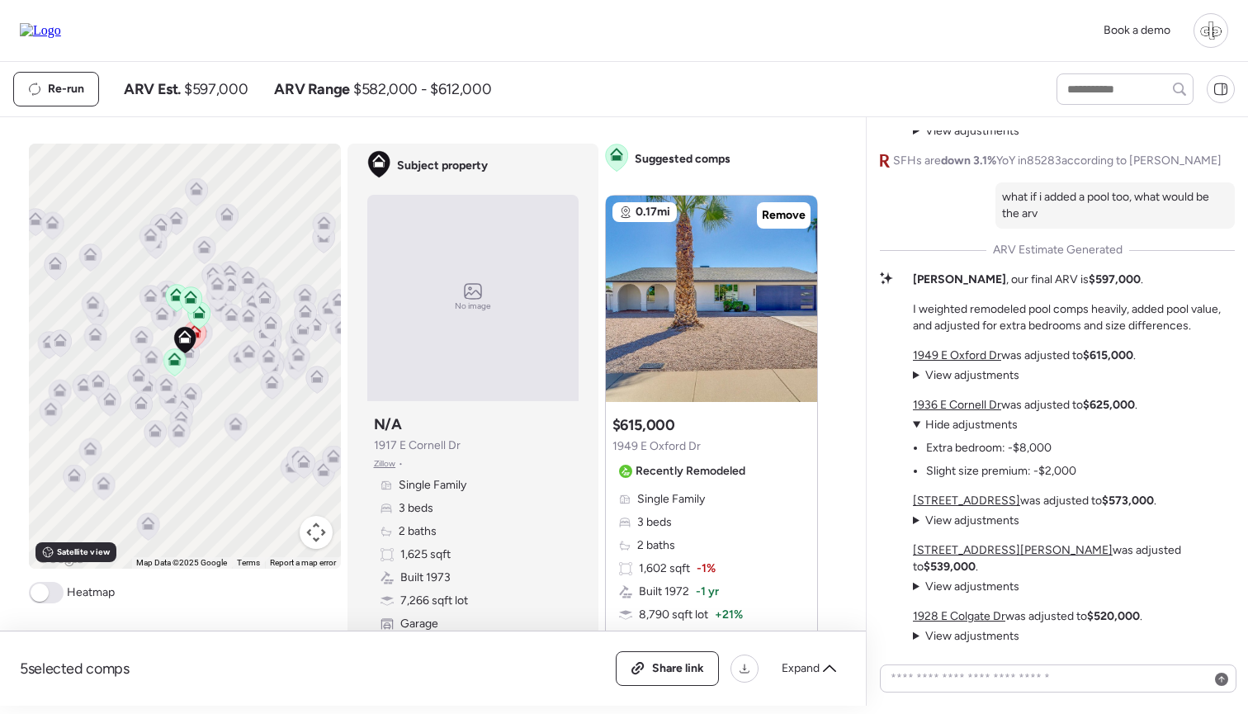
click at [961, 432] on span "Hide adjustments" at bounding box center [971, 425] width 92 height 14
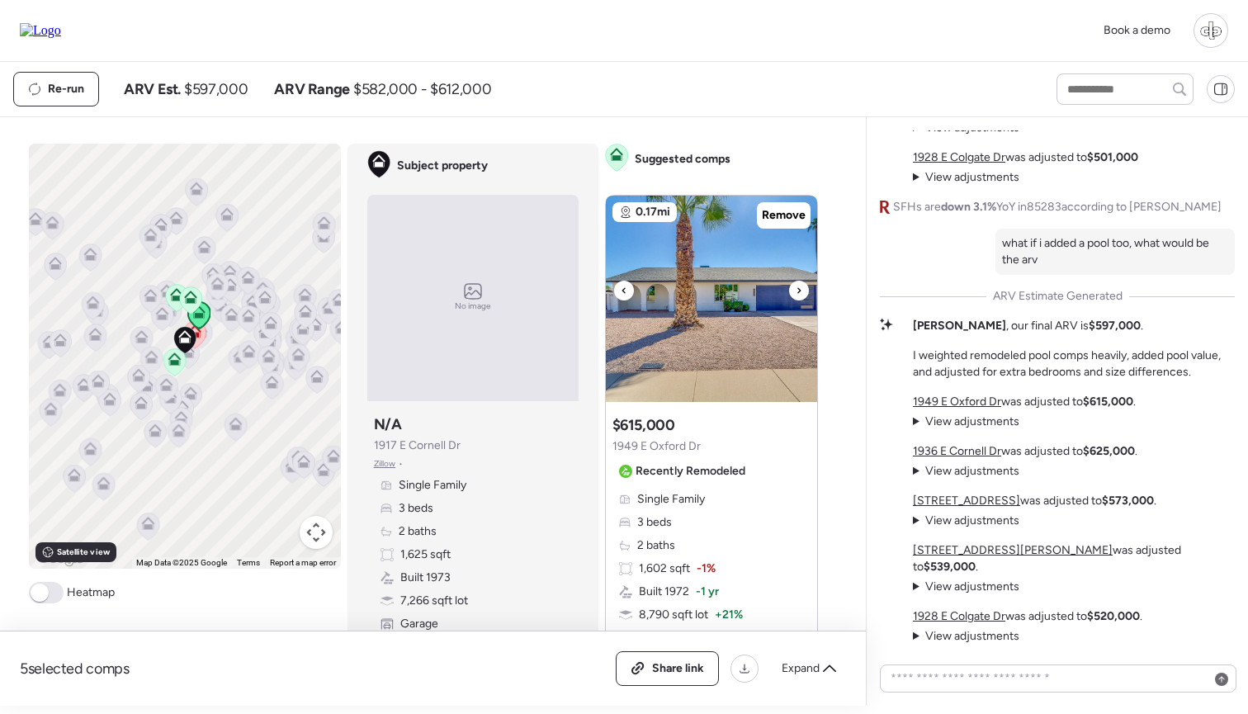
click at [704, 302] on img at bounding box center [711, 299] width 211 height 206
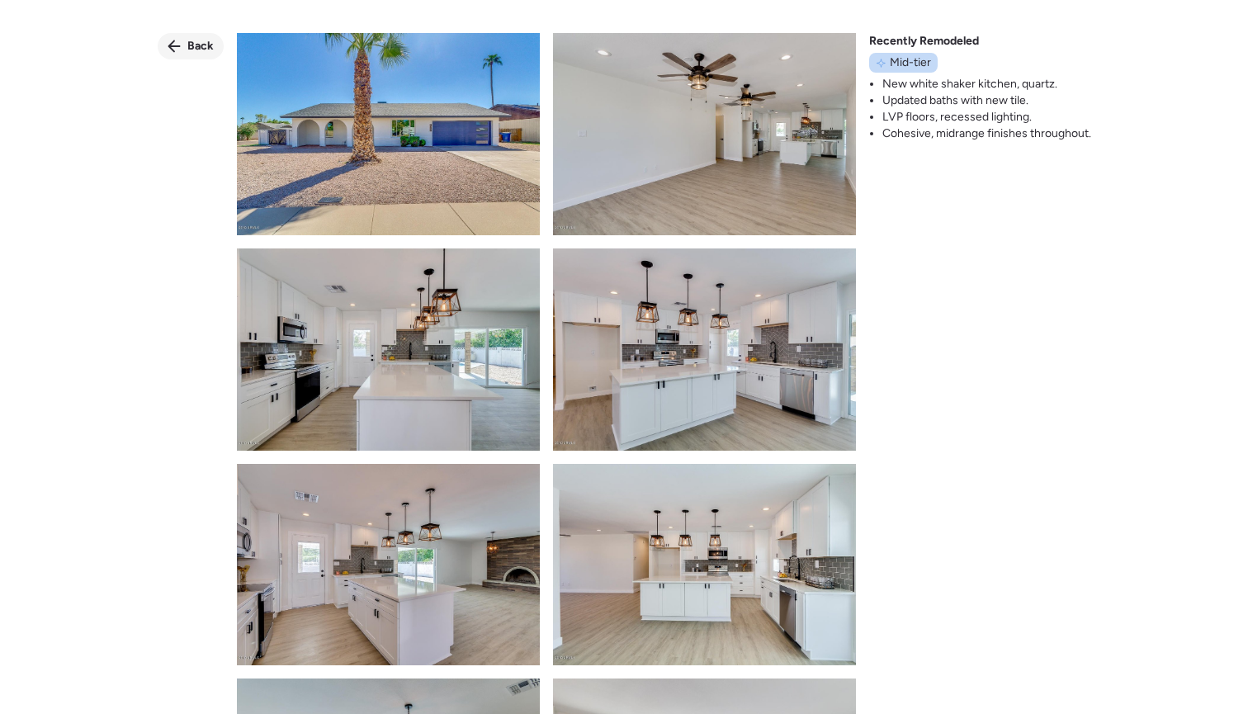
click at [201, 44] on span "Back" at bounding box center [200, 46] width 26 height 17
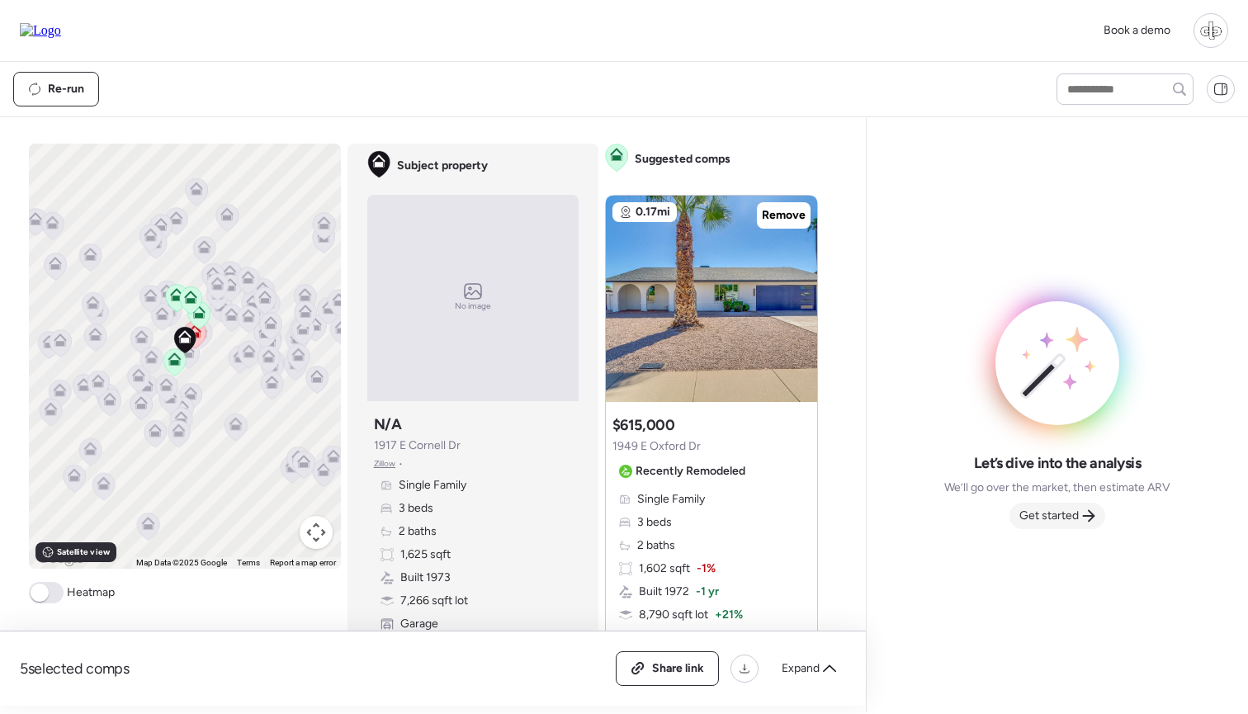
click at [1083, 512] on icon at bounding box center [1088, 515] width 13 height 13
click at [635, 308] on img at bounding box center [711, 299] width 211 height 206
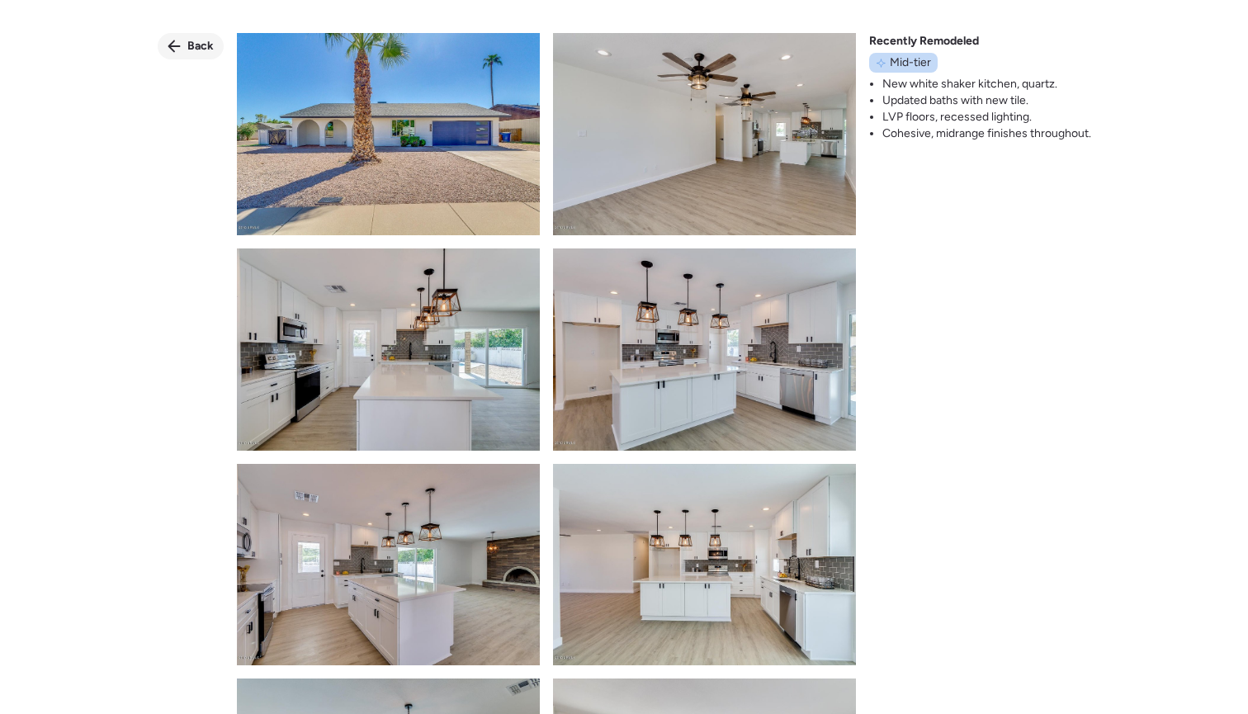
click at [203, 39] on span "Back" at bounding box center [200, 46] width 26 height 17
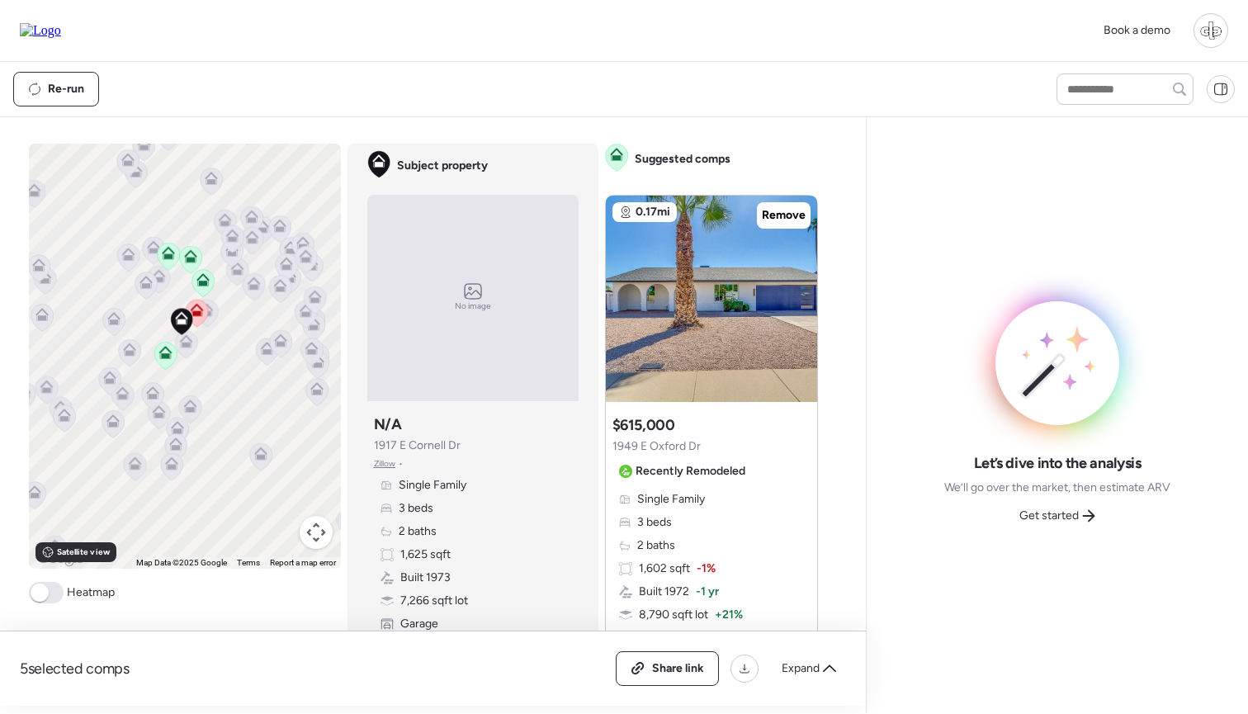
click at [139, 394] on div "To activate drag with keyboard, press Alt + Enter. Once in keyboard drag state,…" at bounding box center [185, 356] width 312 height 425
click at [149, 395] on icon at bounding box center [152, 392] width 13 height 13
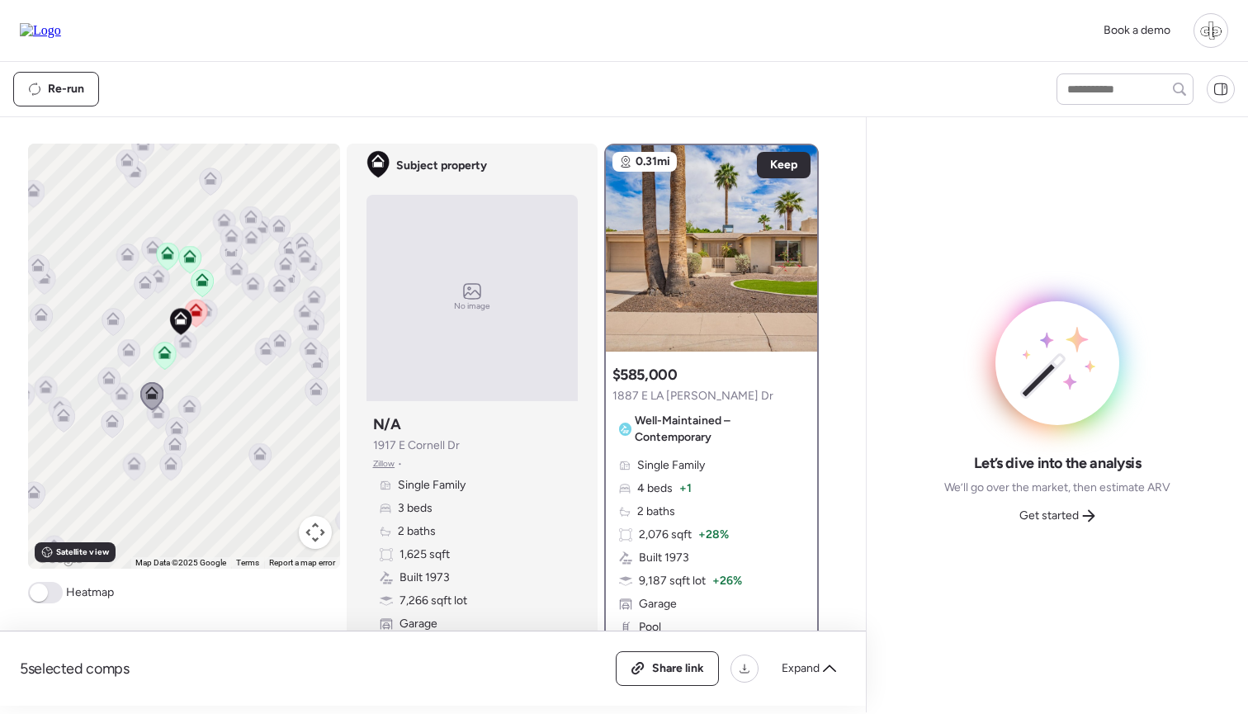
click at [116, 394] on icon at bounding box center [108, 380] width 23 height 28
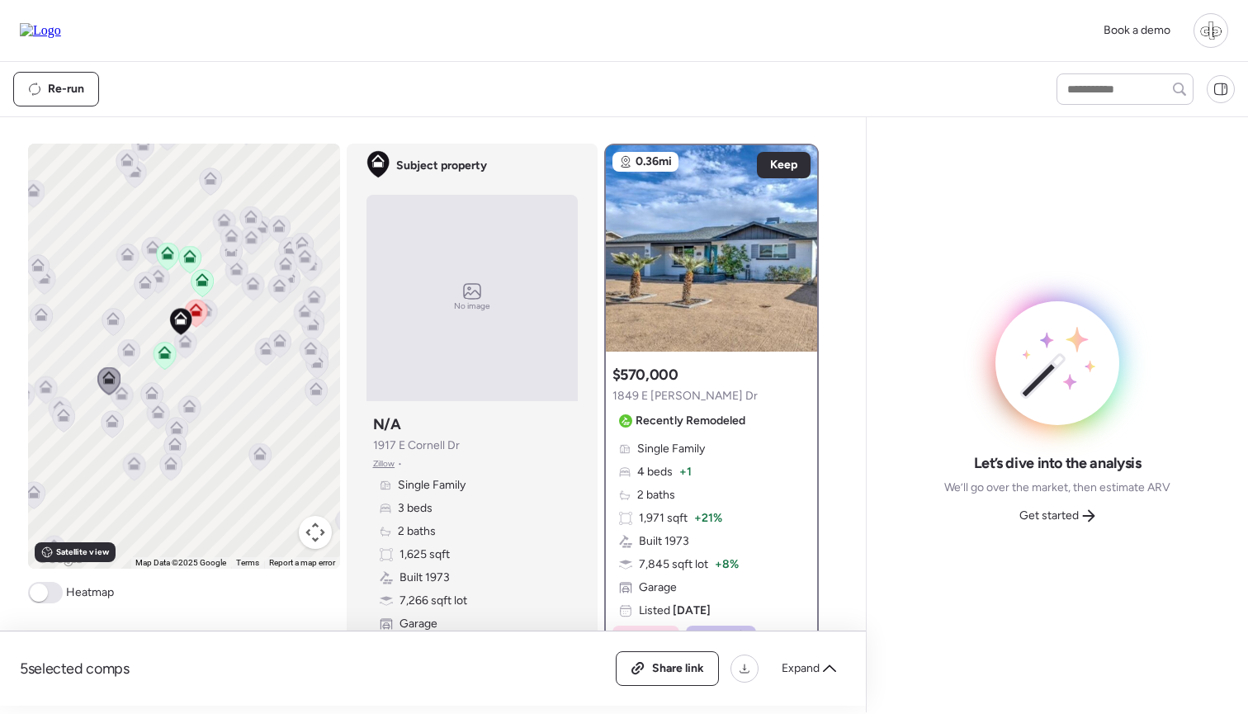
click at [105, 376] on icon at bounding box center [108, 373] width 12 height 7
click at [111, 436] on icon at bounding box center [112, 423] width 22 height 27
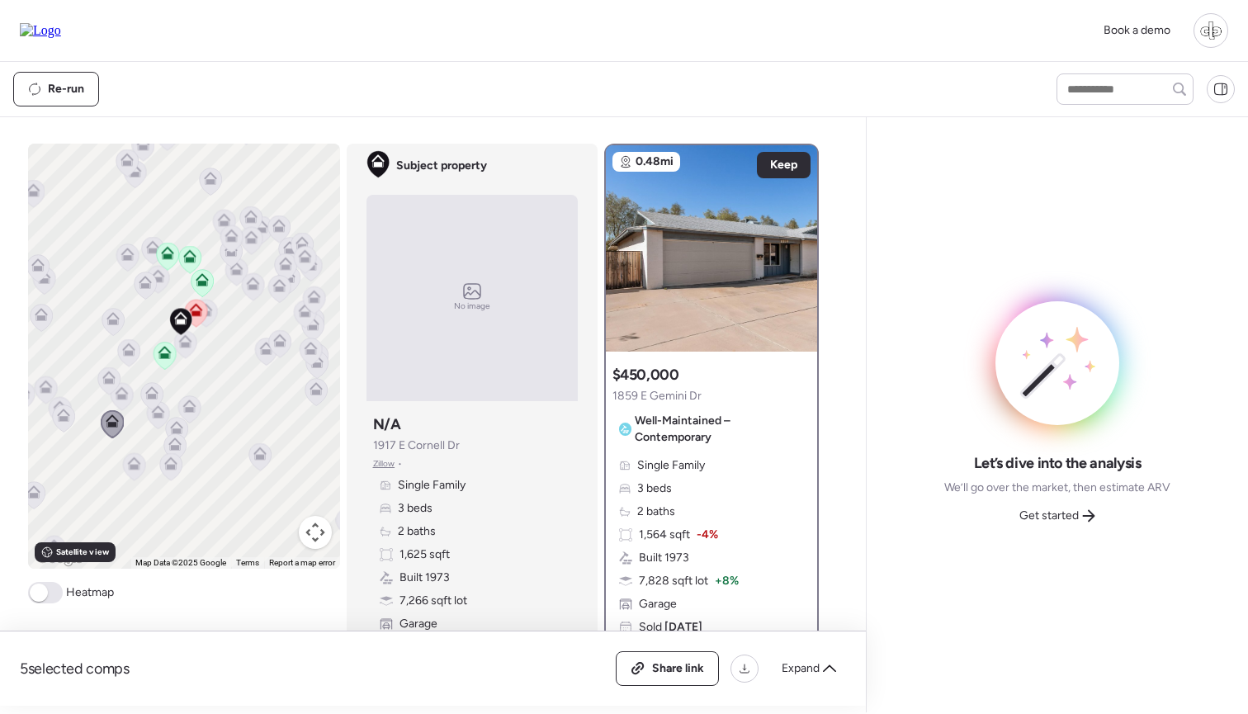
click at [182, 395] on div "To navigate, press the arrow keys. To activate drag with keyboard, press Alt + …" at bounding box center [184, 356] width 312 height 425
click at [199, 414] on icon at bounding box center [188, 409] width 23 height 28
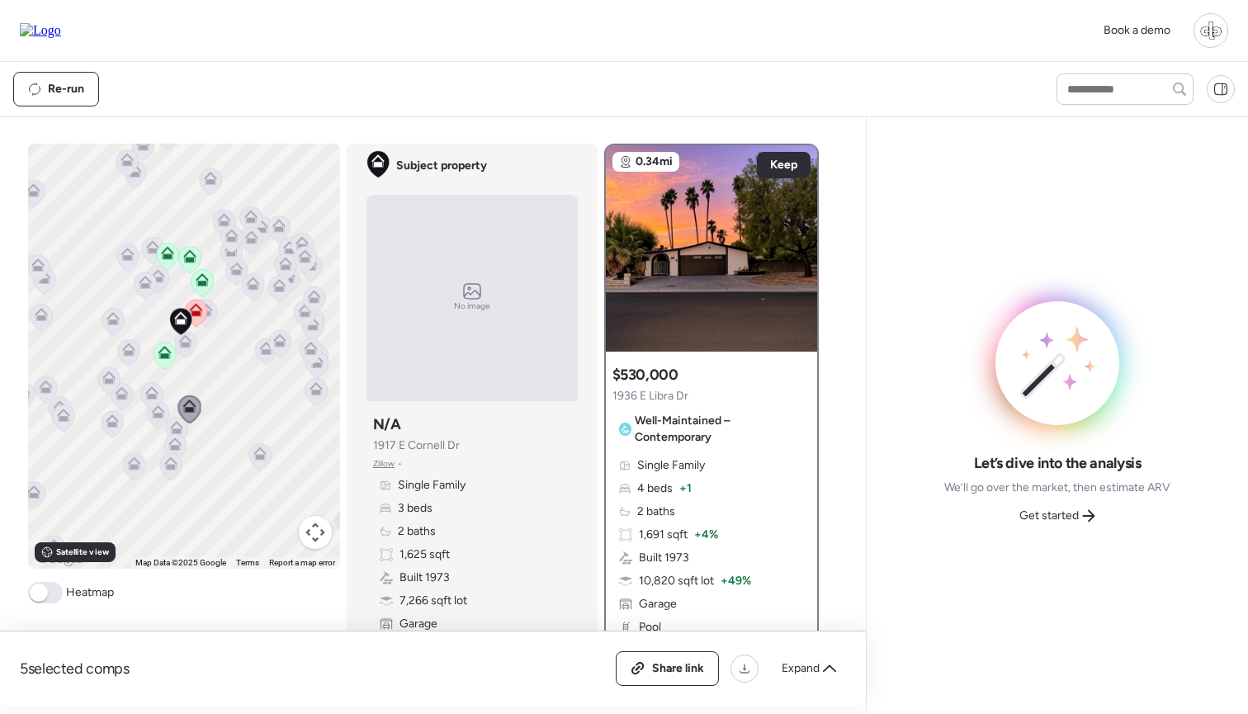
click at [170, 441] on icon at bounding box center [174, 443] width 13 height 13
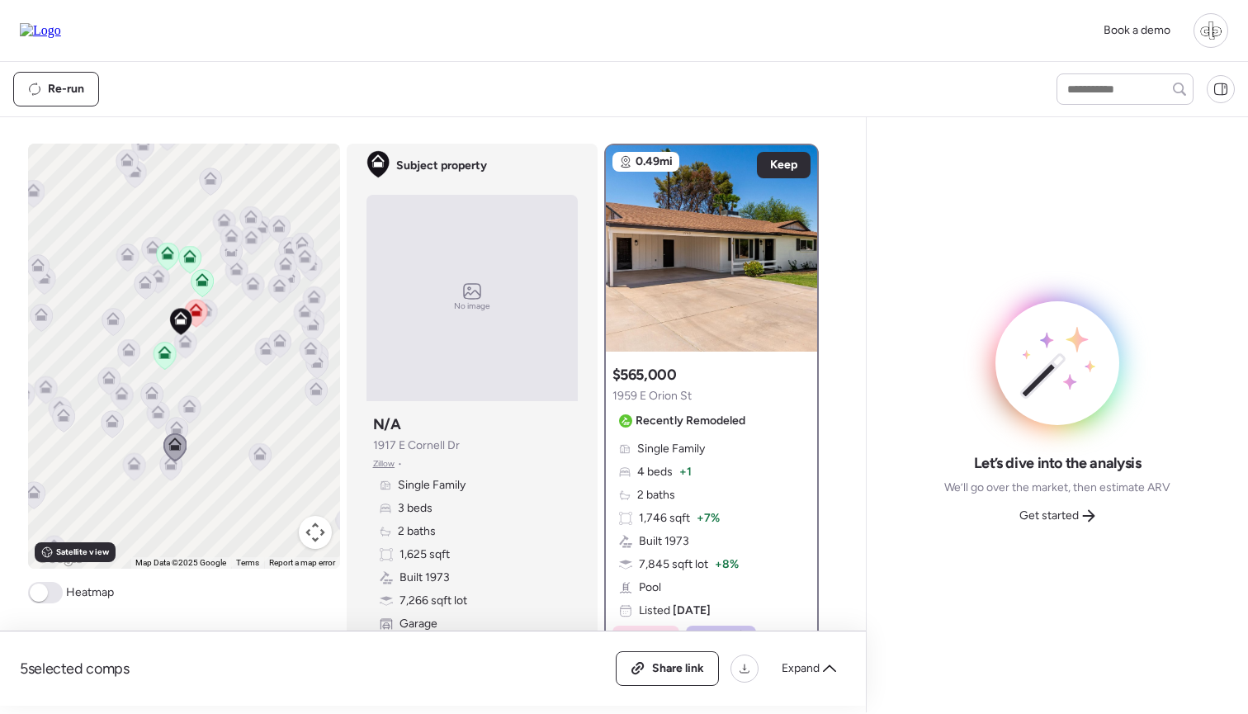
click at [147, 417] on icon at bounding box center [157, 415] width 23 height 28
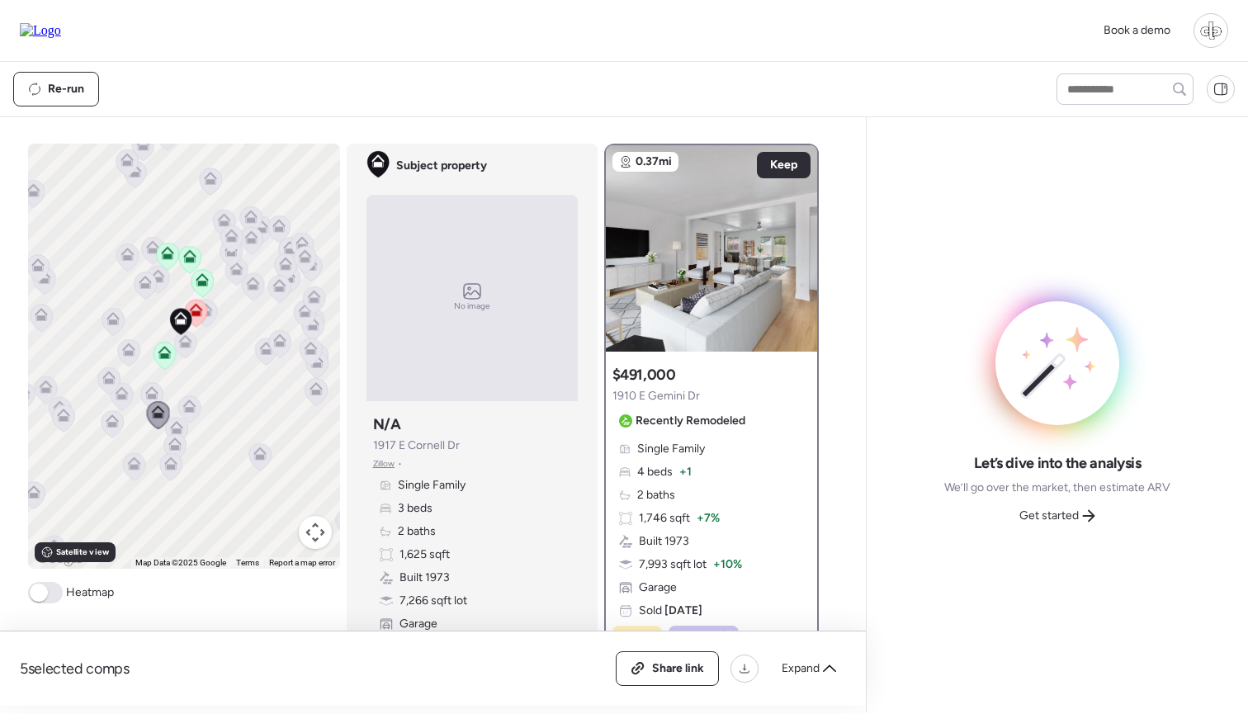
click at [670, 242] on img at bounding box center [711, 248] width 211 height 206
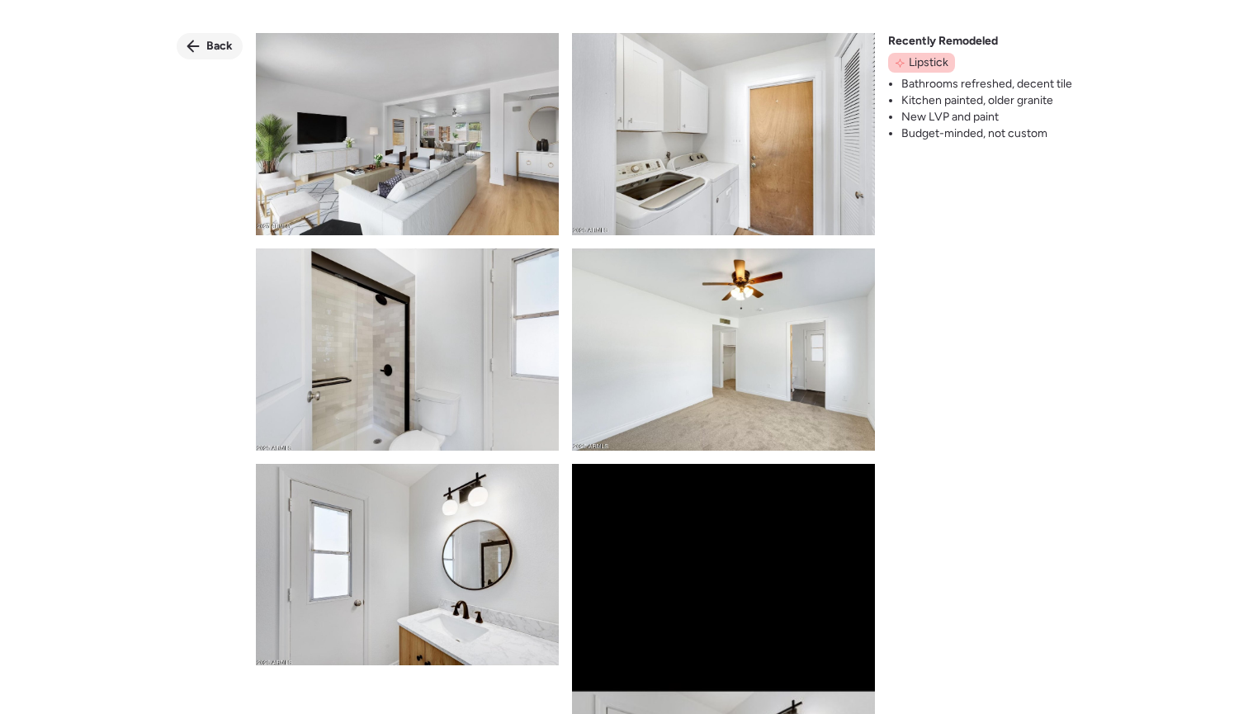
click at [208, 42] on span "Back" at bounding box center [219, 46] width 26 height 17
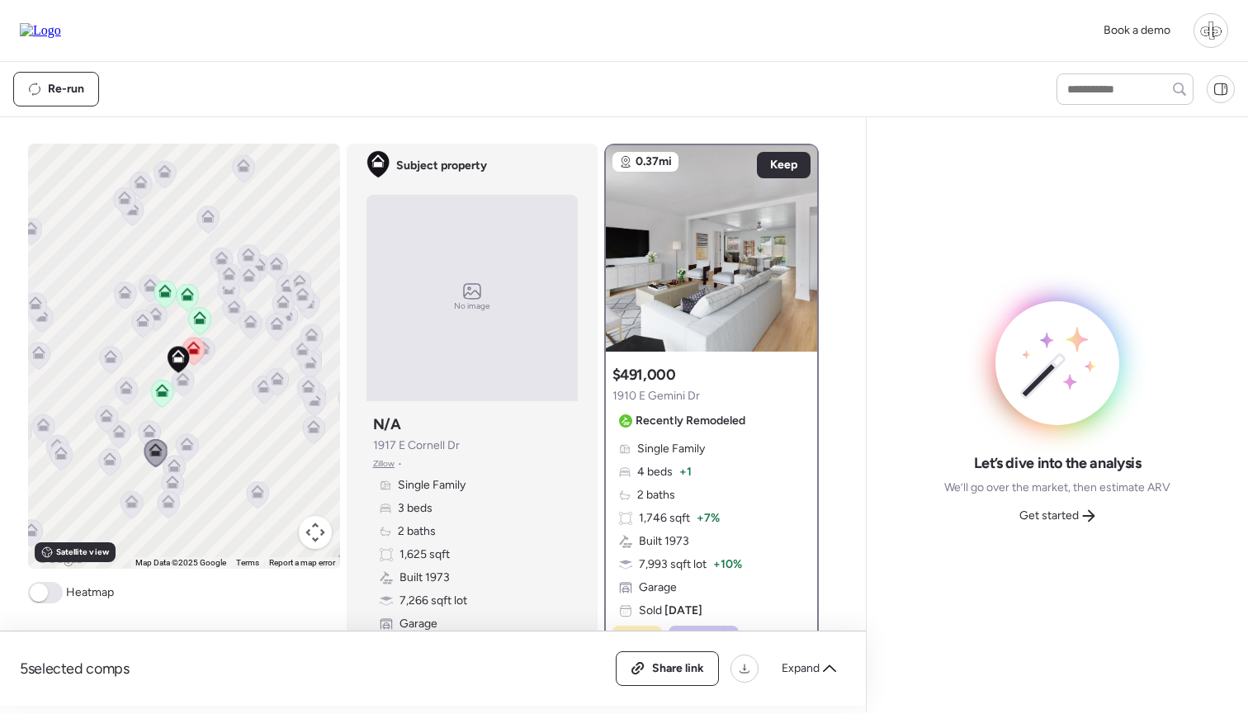
drag, startPoint x: 238, startPoint y: 374, endPoint x: 235, endPoint y: 417, distance: 43.0
click at [235, 417] on div "To navigate, press the arrow keys. To activate drag with keyboard, press Alt + …" at bounding box center [184, 356] width 312 height 425
click at [605, 43] on div "Book a demo" at bounding box center [624, 30] width 1208 height 35
click at [1041, 513] on span "Get started" at bounding box center [1048, 515] width 59 height 17
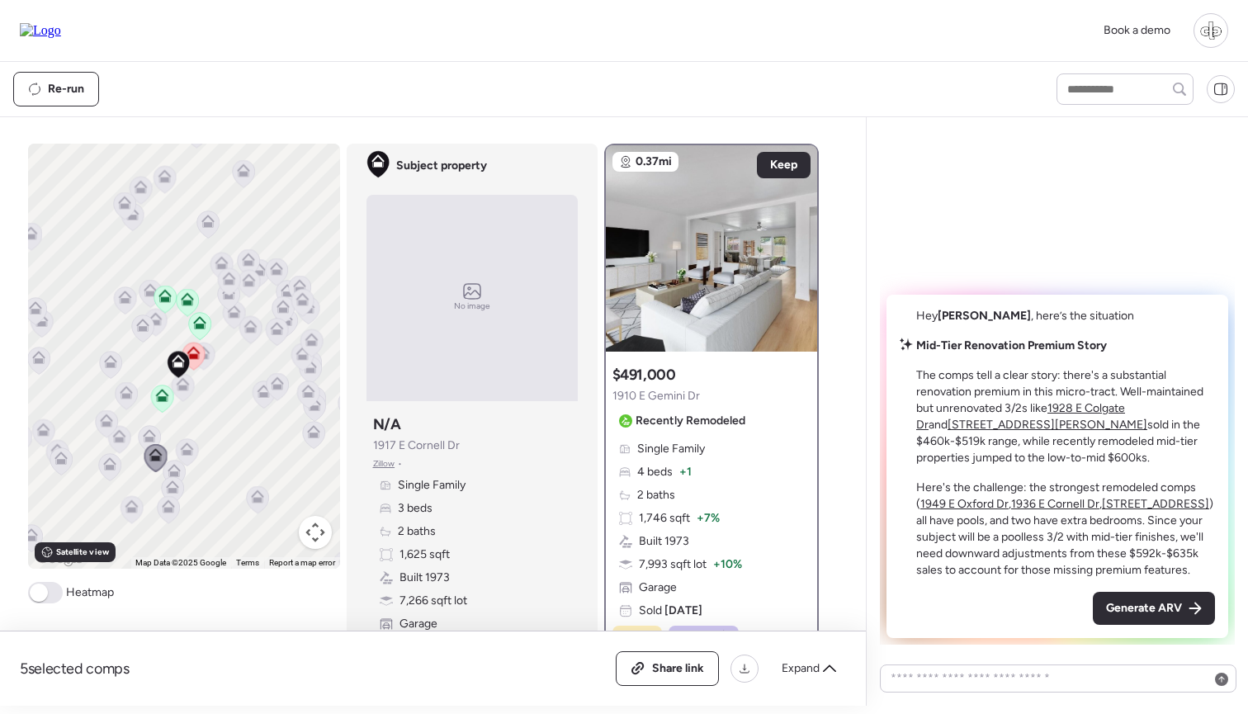
click at [1074, 408] on u "1928 E Colgate Dr" at bounding box center [1020, 416] width 209 height 31
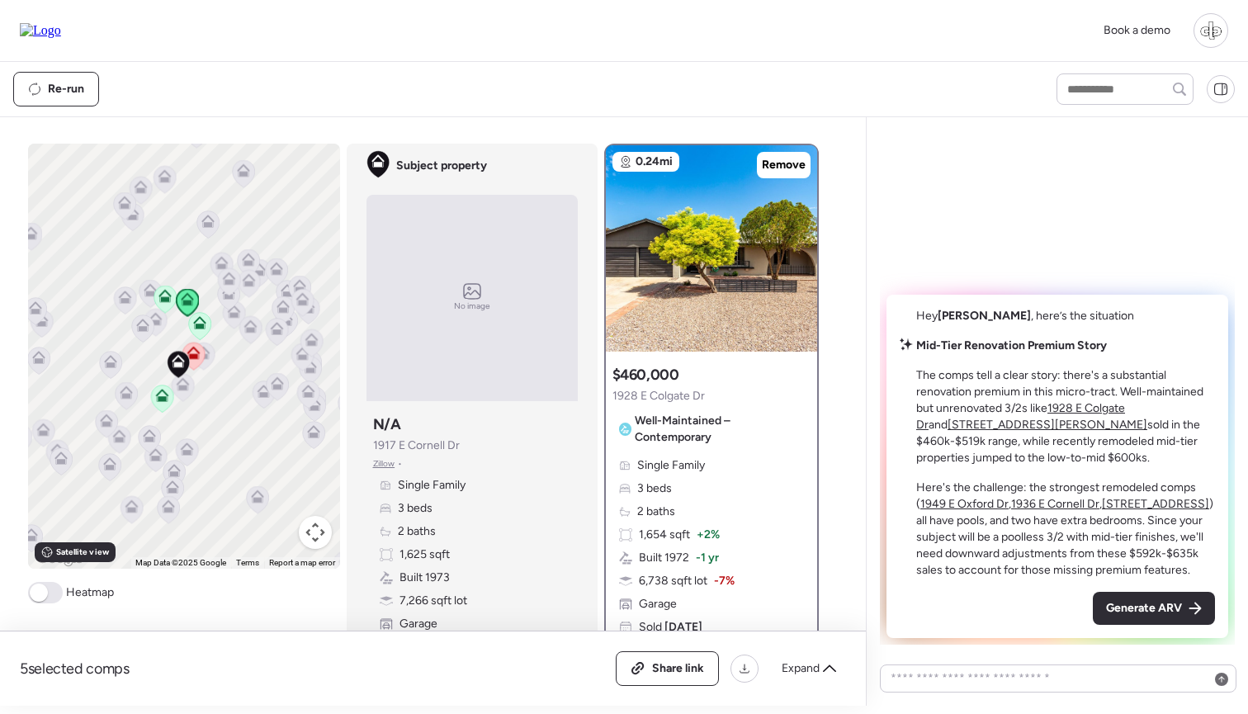
click at [947, 422] on u "5312 S Hazelton Ln" at bounding box center [1047, 425] width 200 height 14
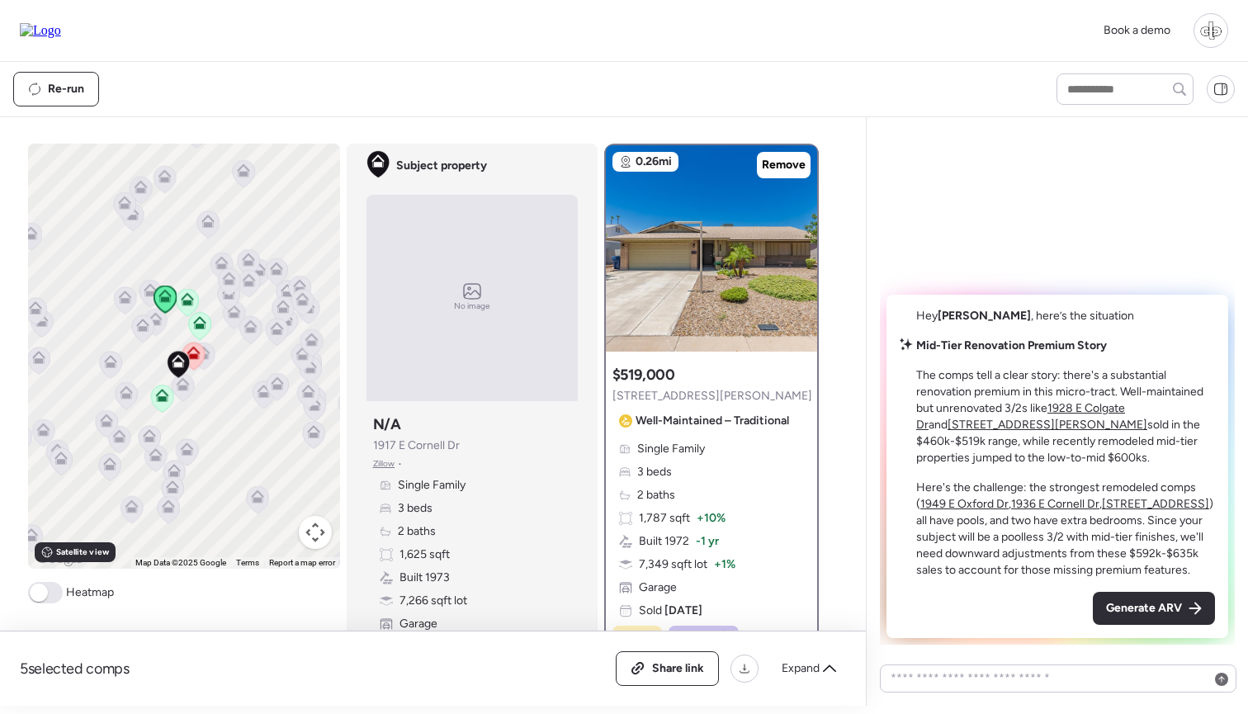
click at [971, 500] on u "1949 E Oxford Dr" at bounding box center [964, 504] width 88 height 14
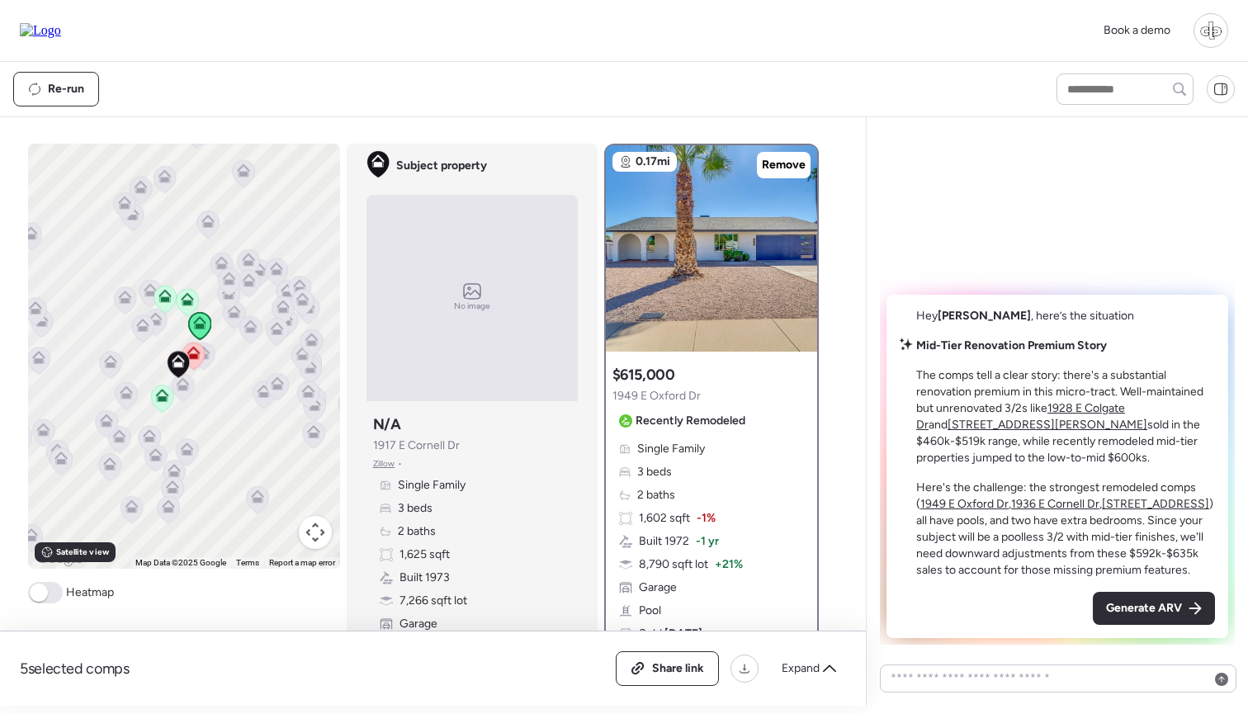
click at [1044, 503] on u "1936 E Cornell Dr" at bounding box center [1055, 504] width 88 height 14
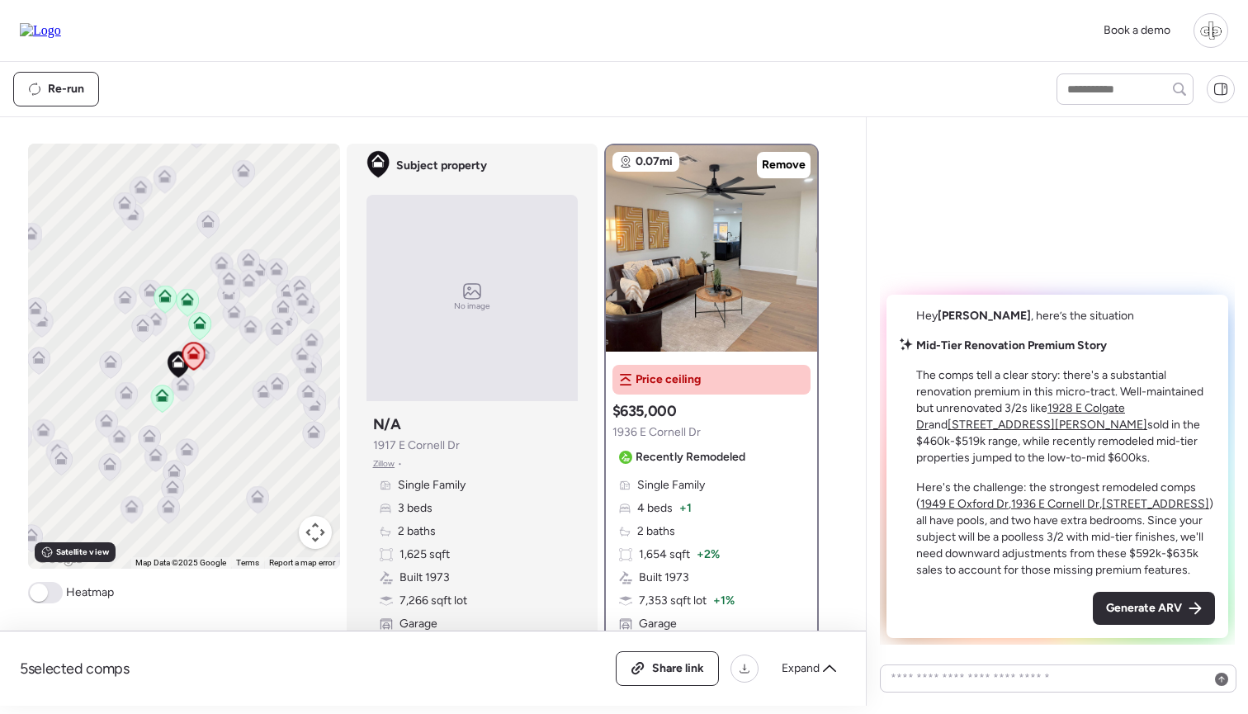
click at [1142, 501] on u "[STREET_ADDRESS]" at bounding box center [1155, 504] width 107 height 14
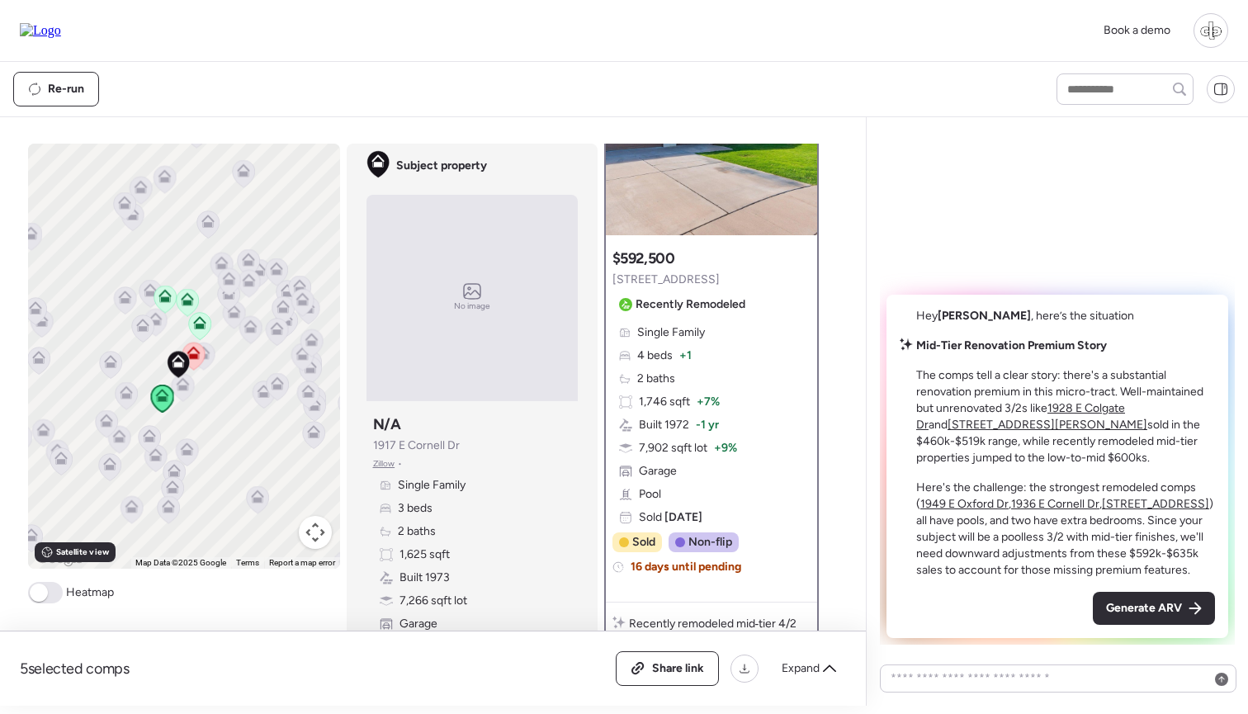
scroll to position [115, 0]
click at [191, 355] on icon at bounding box center [192, 355] width 11 height 5
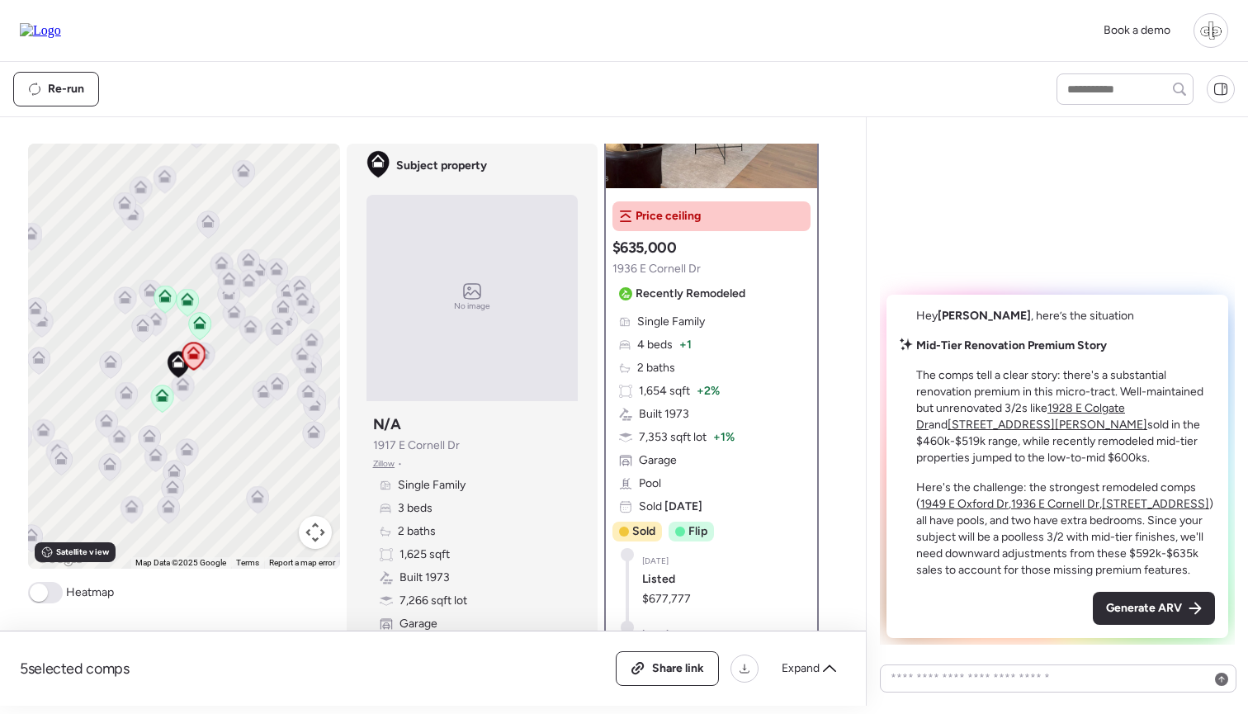
scroll to position [134, 0]
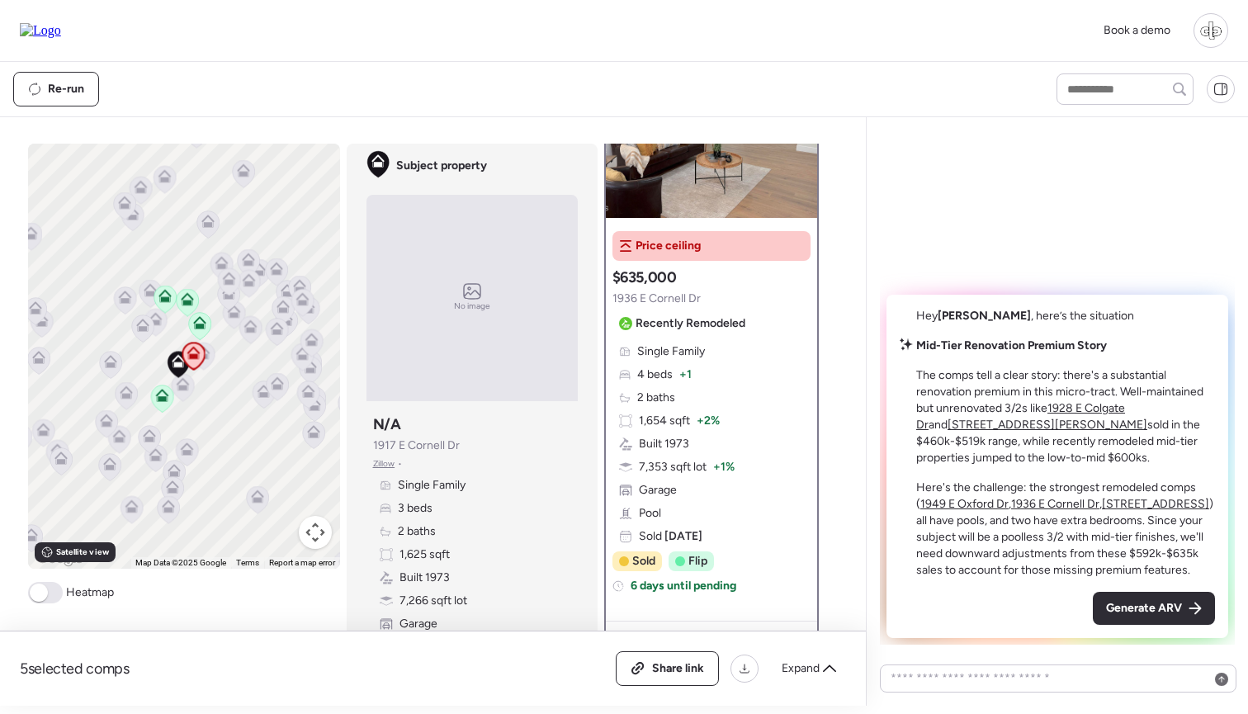
click at [912, 79] on div "Re-run" at bounding box center [519, 89] width 1013 height 35
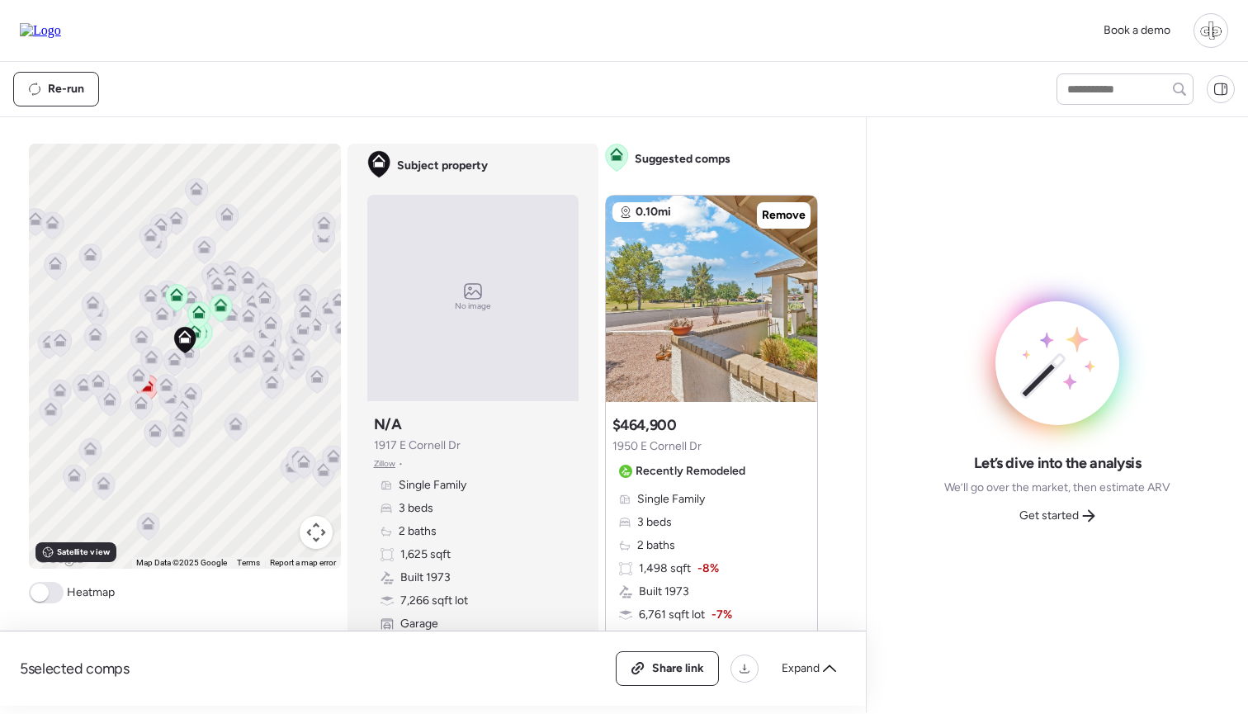
click at [147, 391] on icon at bounding box center [138, 378] width 23 height 28
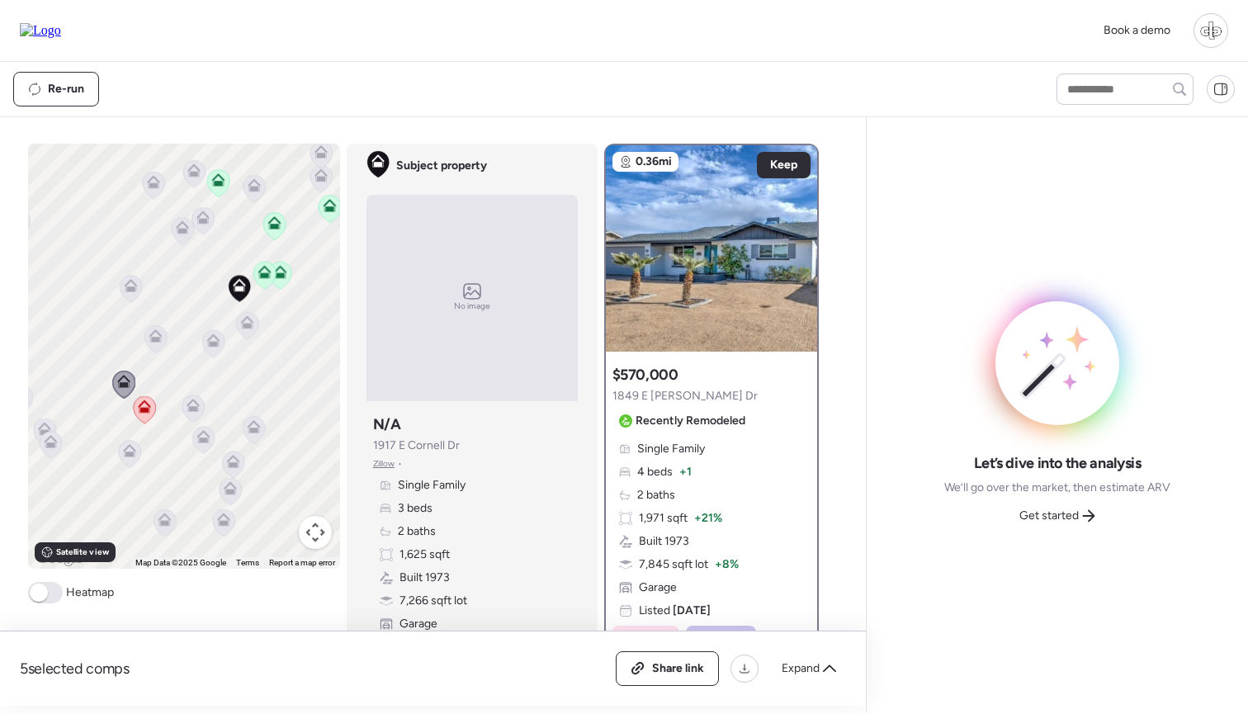
click at [147, 418] on icon at bounding box center [144, 409] width 22 height 27
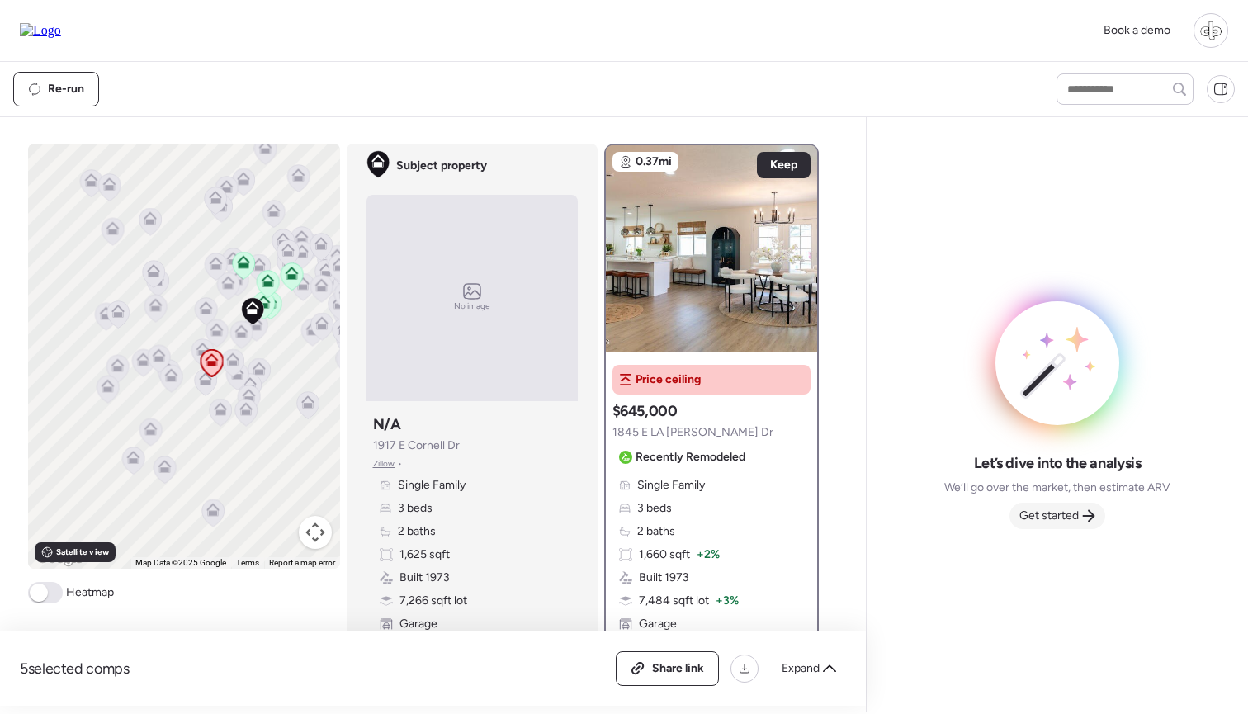
click at [1051, 517] on span "Get started" at bounding box center [1048, 515] width 59 height 17
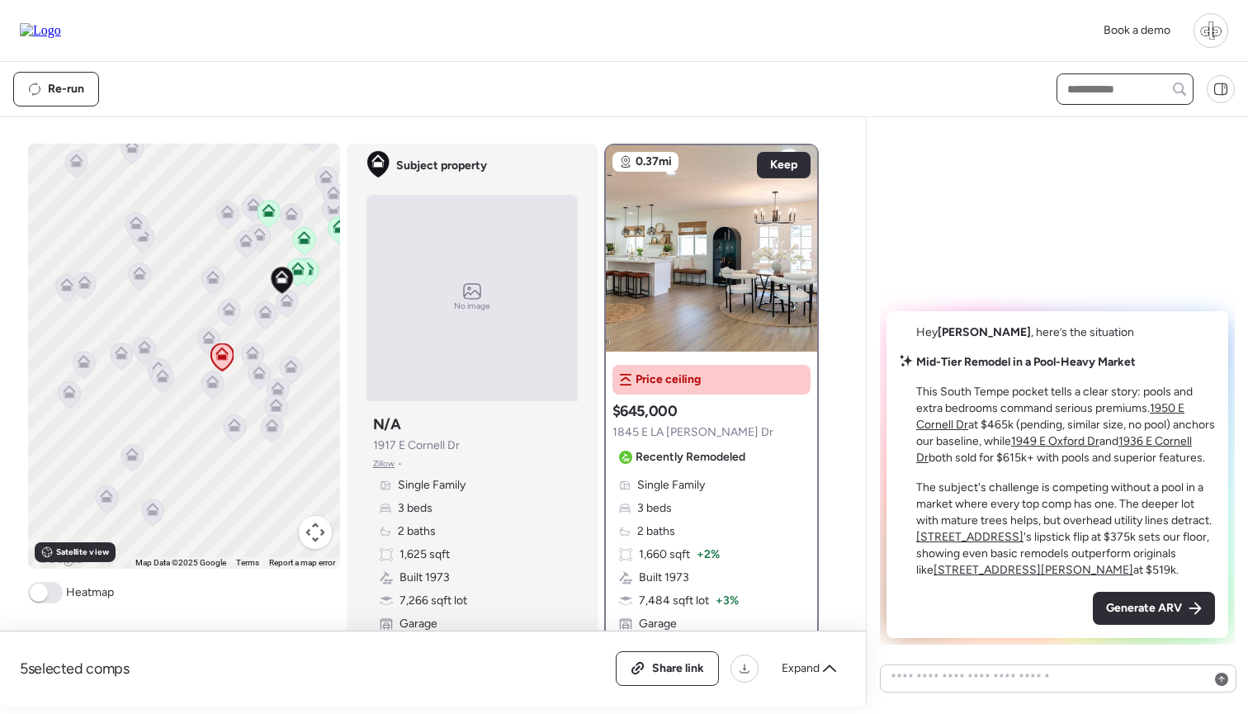
click at [1116, 96] on input "text" at bounding box center [1125, 89] width 122 height 23
click at [996, 539] on u "5336 S Country Club Way" at bounding box center [969, 537] width 107 height 14
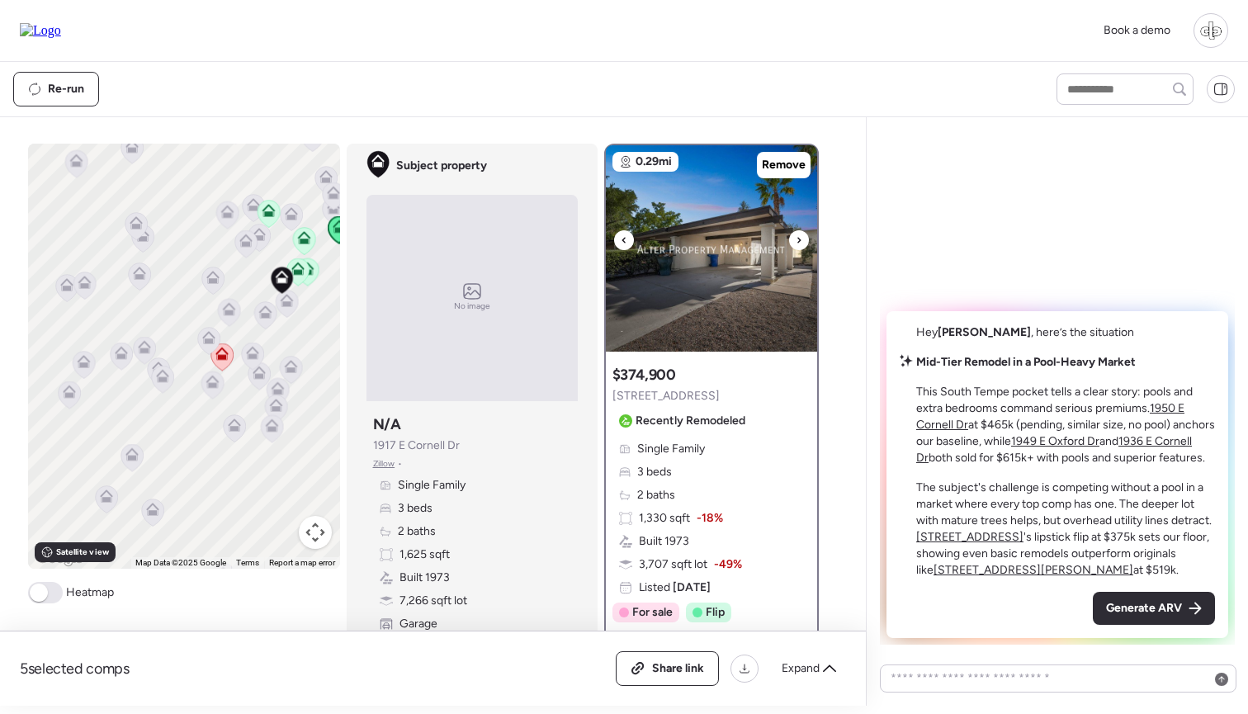
click at [663, 245] on img at bounding box center [711, 248] width 211 height 206
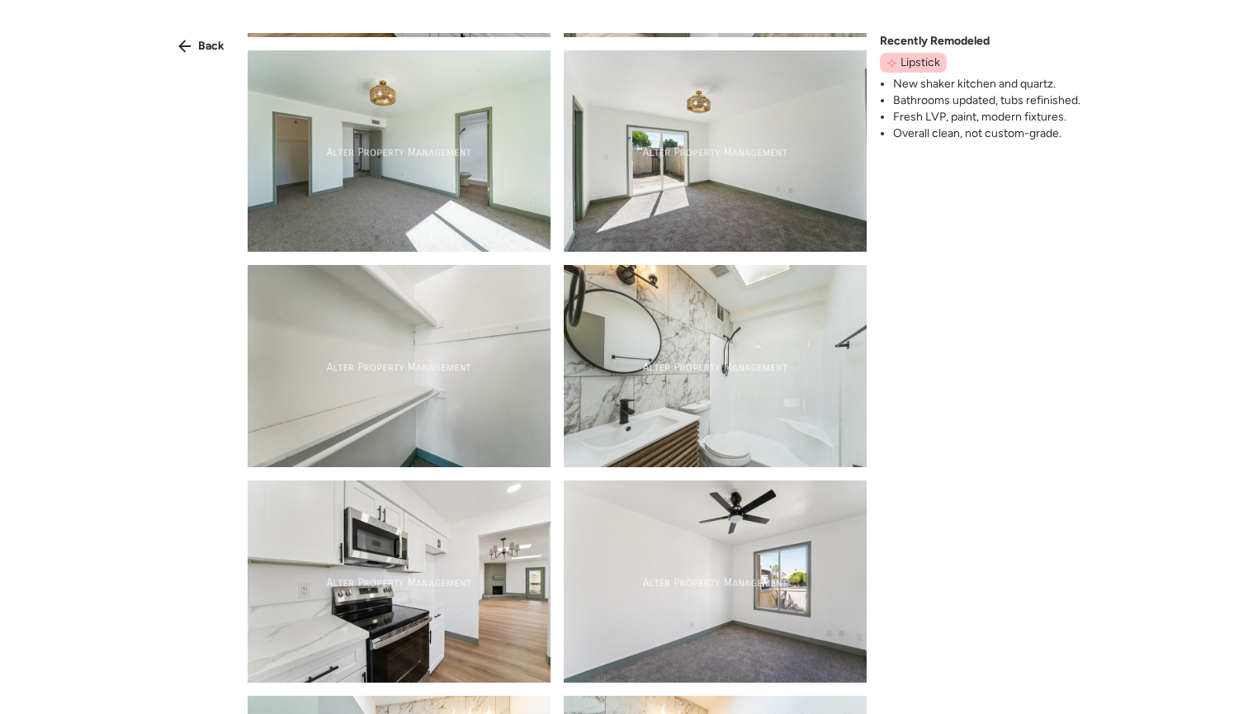
scroll to position [1537, 0]
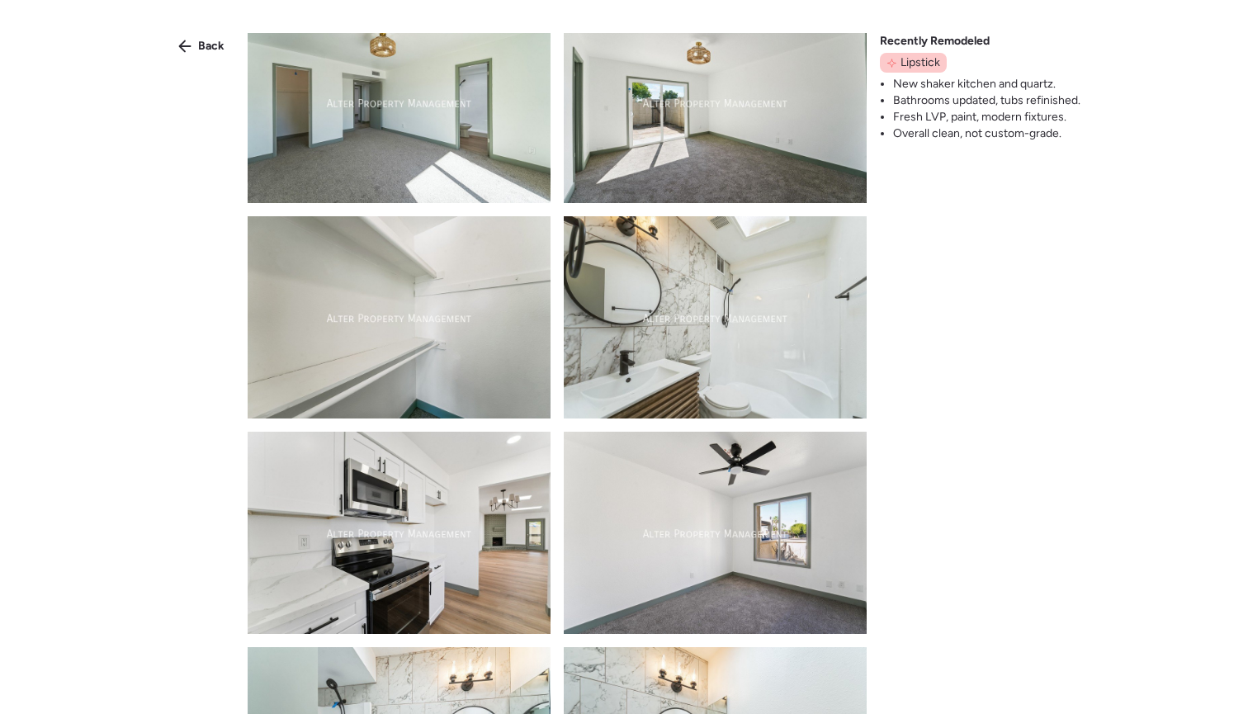
click at [712, 263] on img at bounding box center [715, 317] width 303 height 202
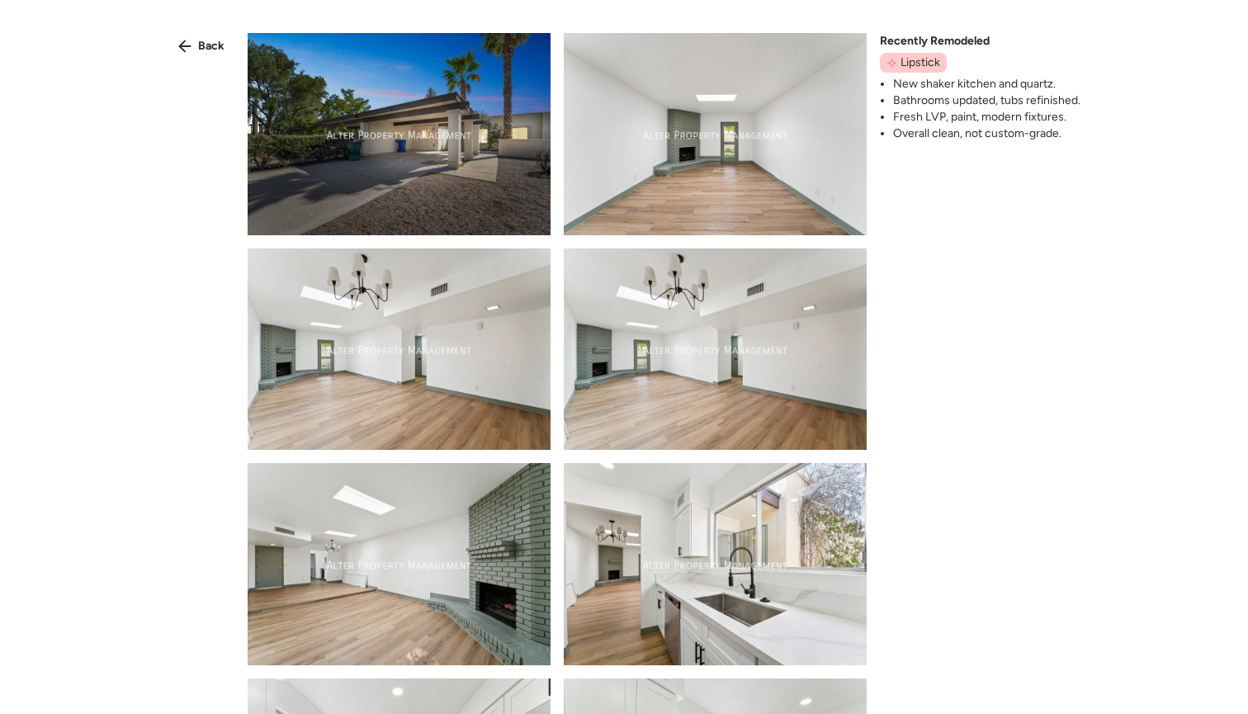
click at [234, 51] on div "Back" at bounding box center [201, 46] width 66 height 26
click at [199, 51] on span "Back" at bounding box center [211, 46] width 26 height 17
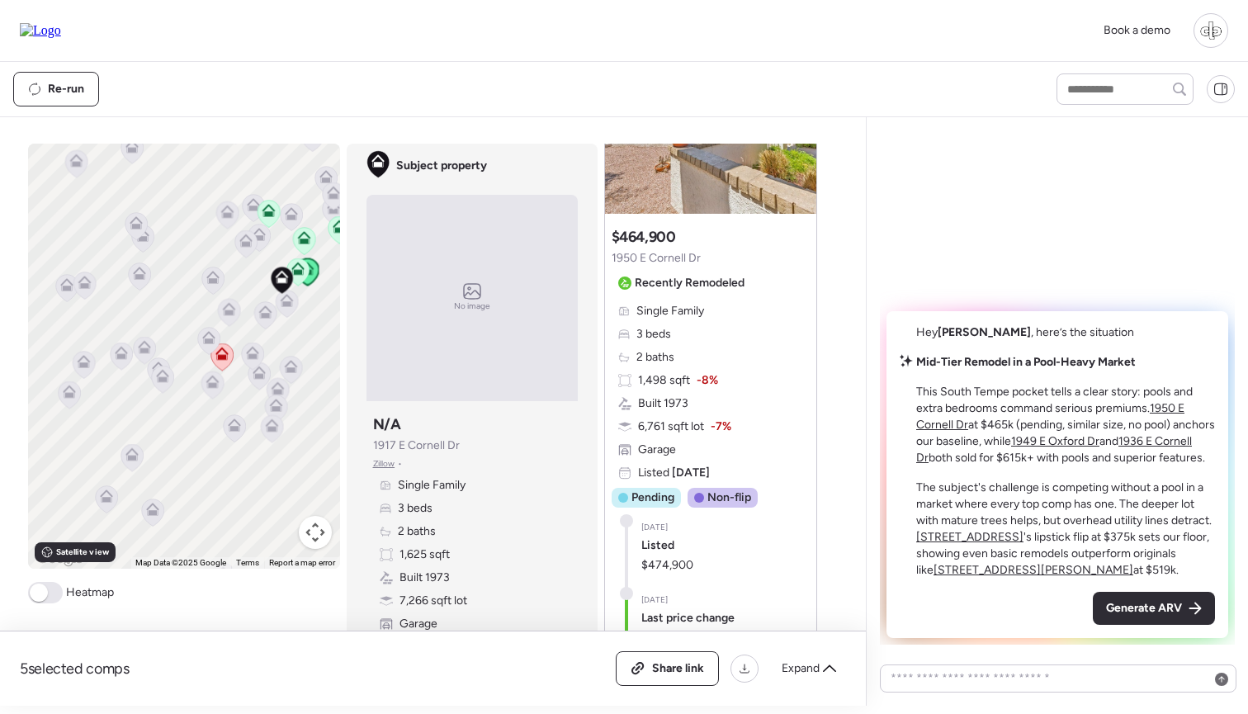
scroll to position [912, 0]
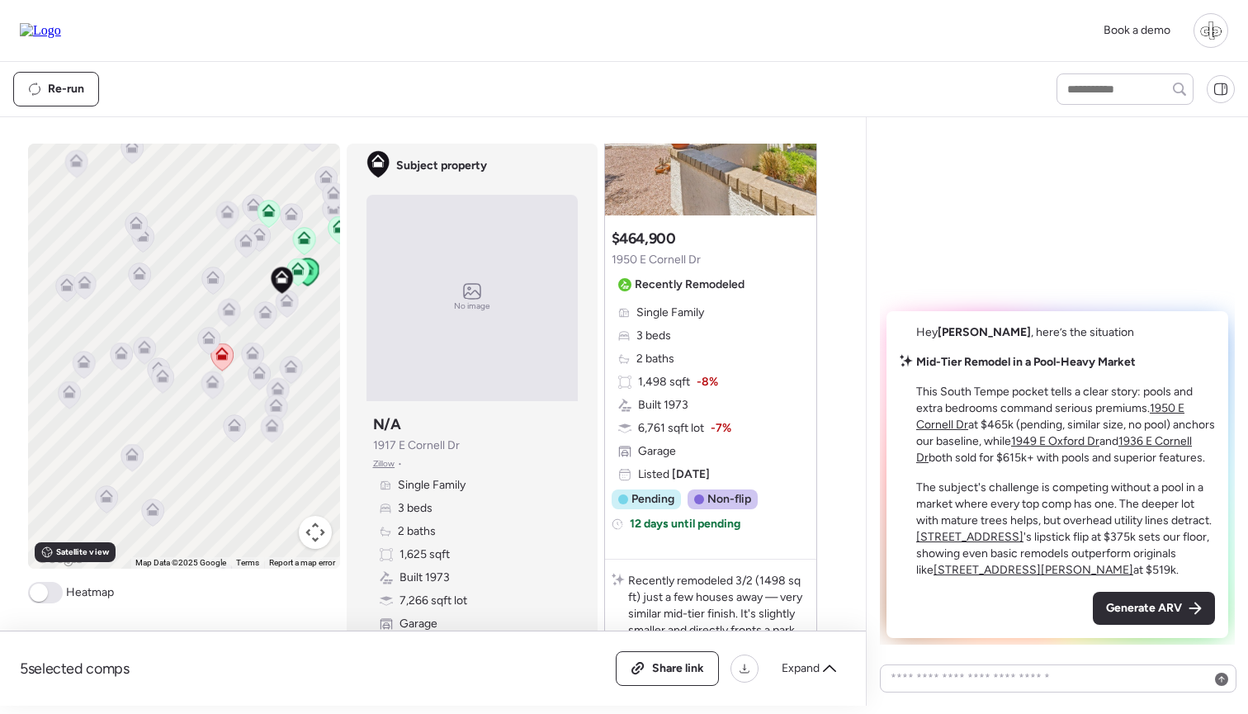
click at [705, 395] on div "Single Family 3 beds 2 baths 1,498 sqft -8% Built 1973 6,761 sqft lot -7% Garag…" at bounding box center [710, 393] width 198 height 178
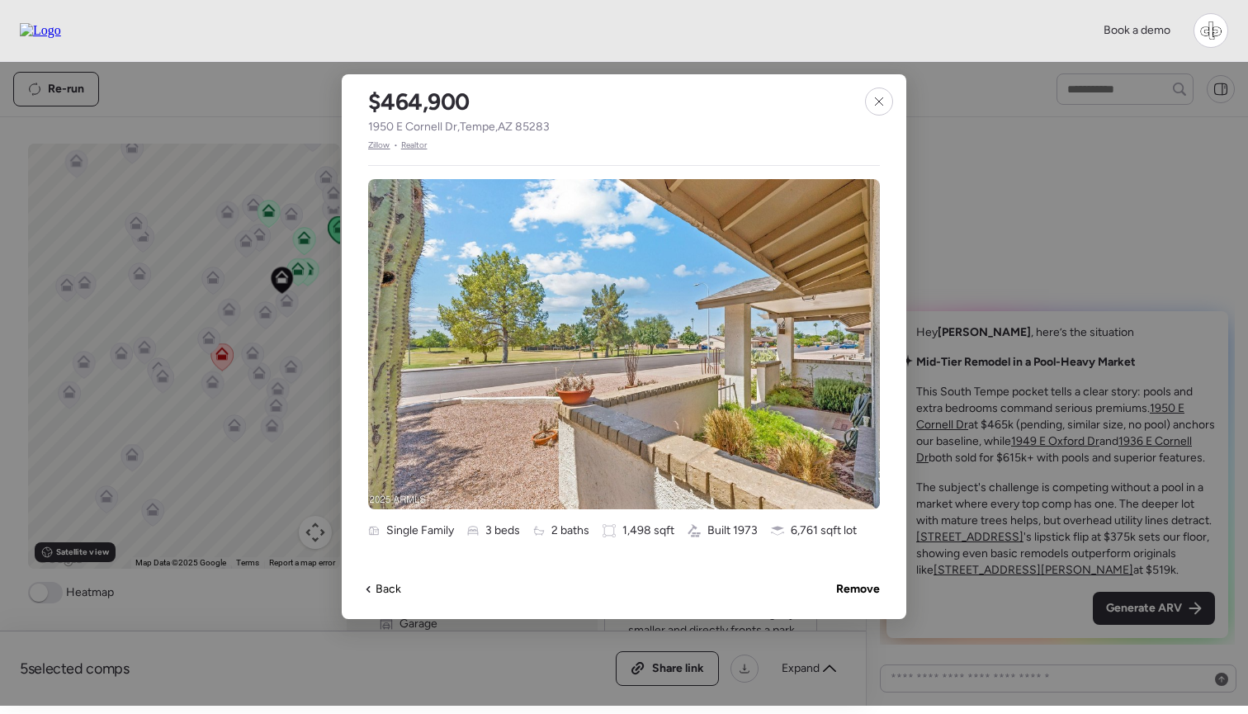
click at [376, 145] on span "Zillow" at bounding box center [379, 145] width 22 height 13
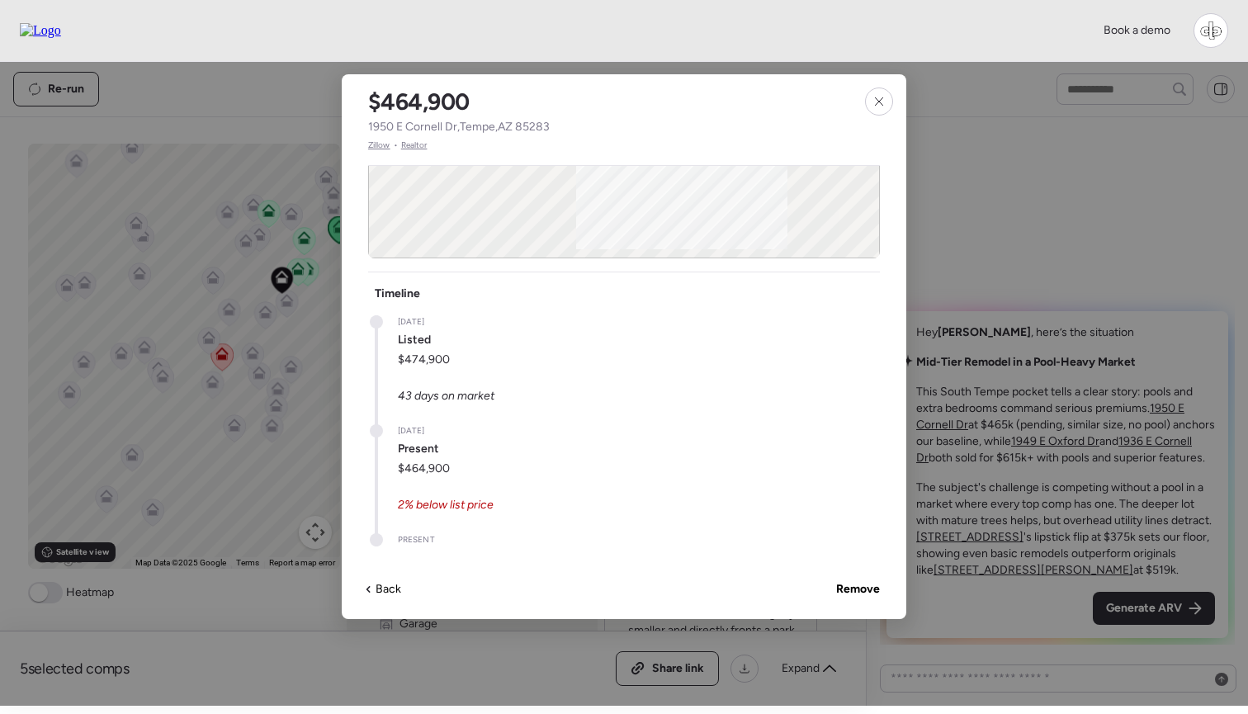
scroll to position [866, 0]
click at [876, 113] on div at bounding box center [879, 101] width 28 height 28
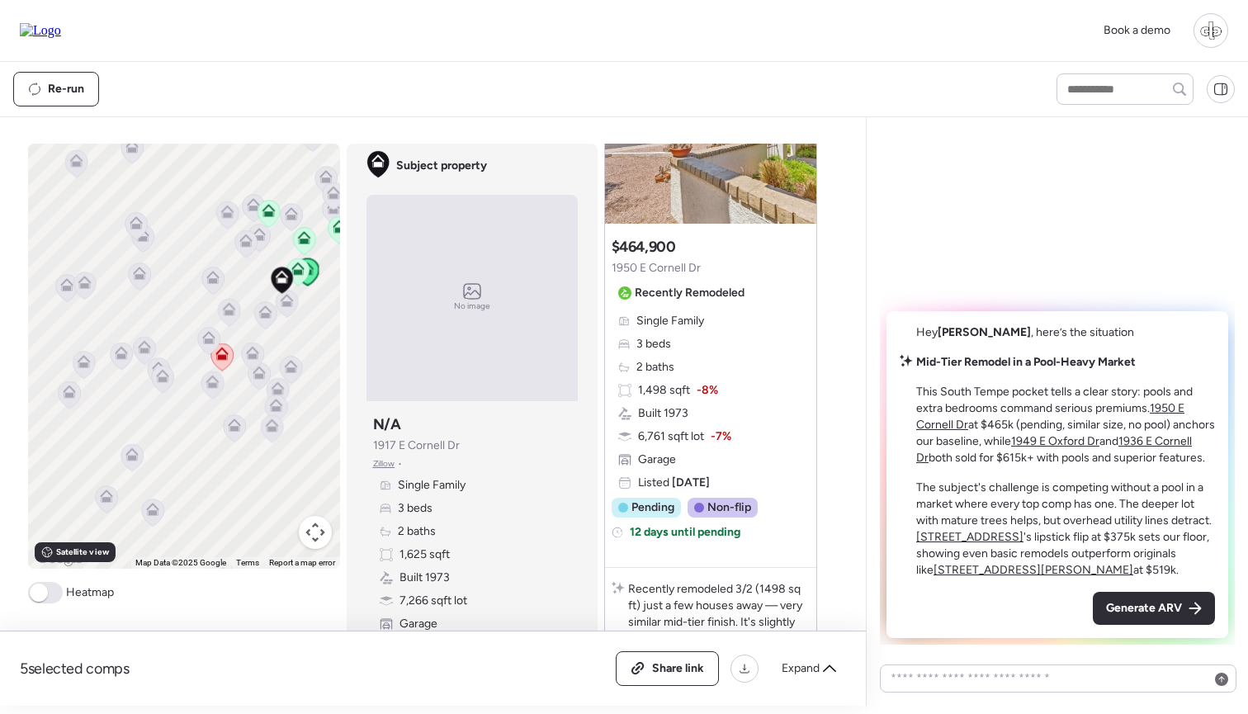
scroll to position [894, 0]
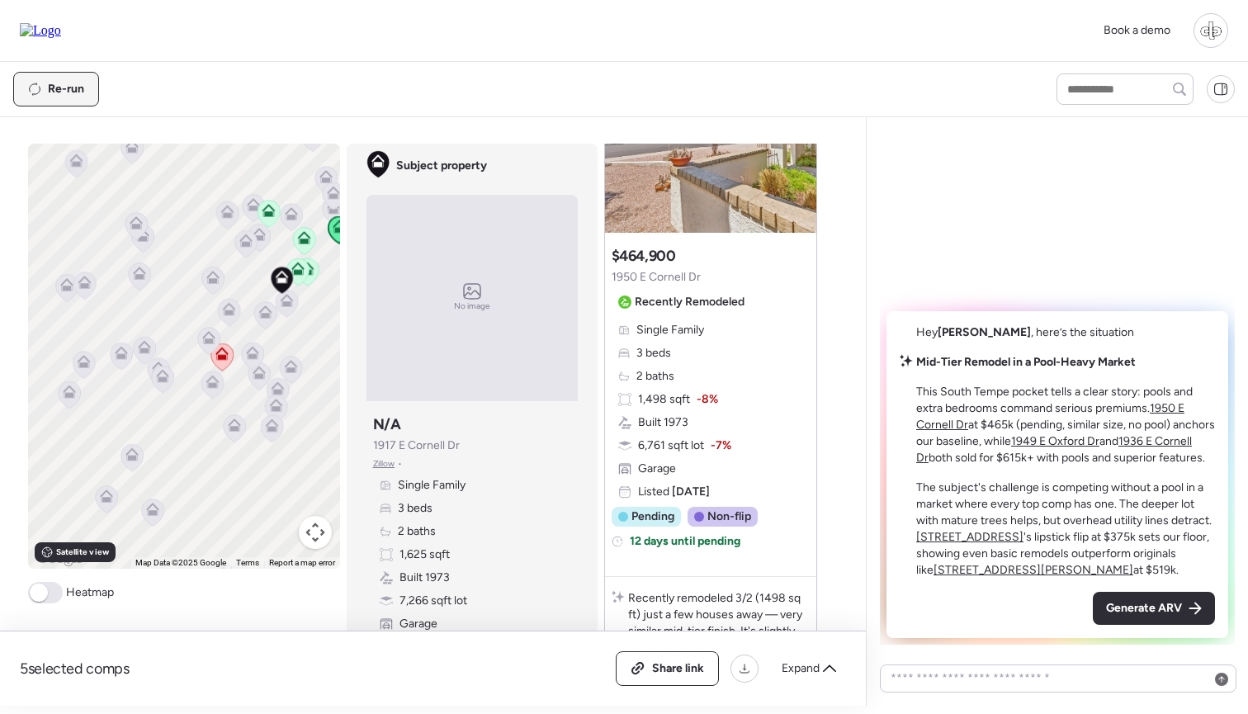
click at [46, 77] on div "Re-run" at bounding box center [56, 89] width 84 height 33
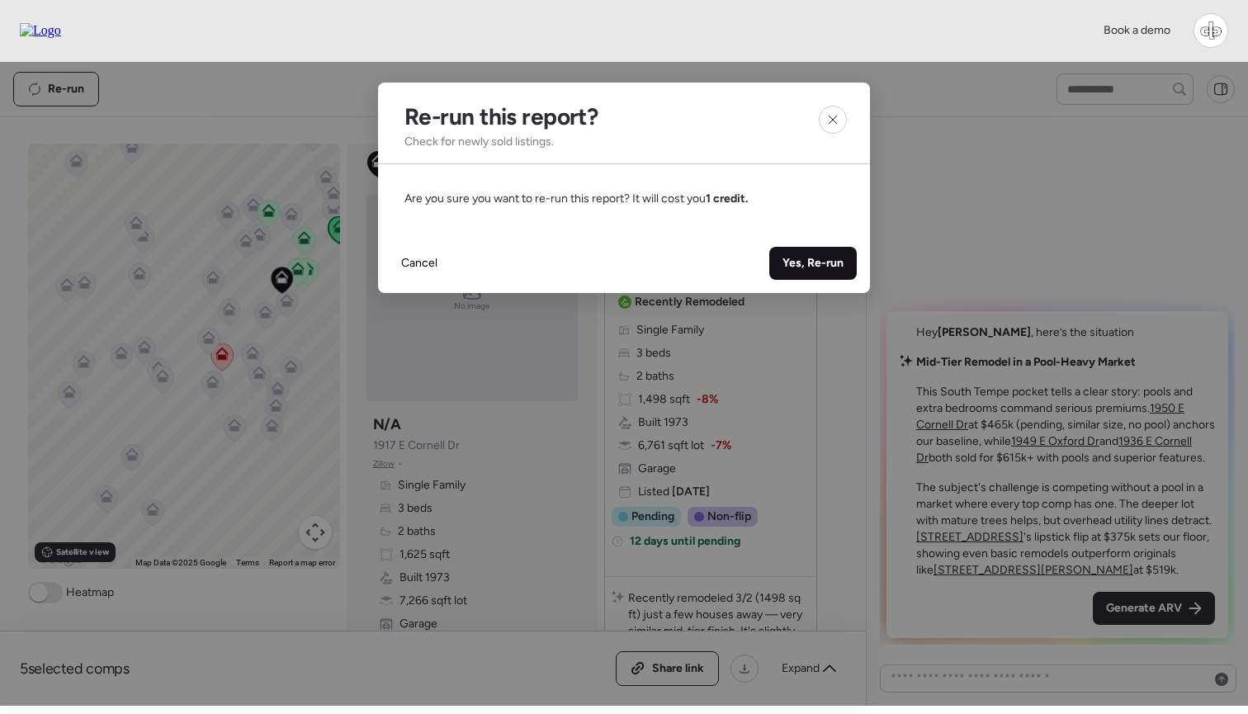
click at [819, 258] on span "Yes, Re-run" at bounding box center [812, 263] width 61 height 17
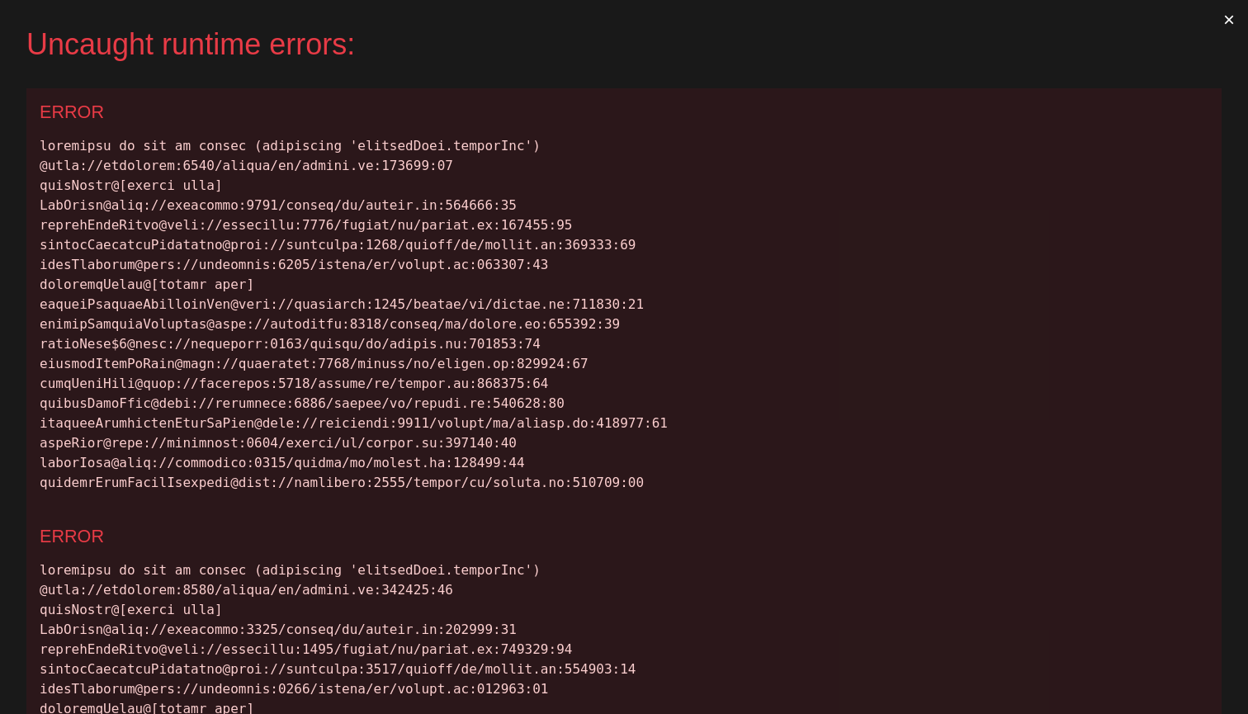
scroll to position [0, 0]
click at [382, 142] on div at bounding box center [624, 314] width 1168 height 356
copy div "clickedComp.uniqueIds"
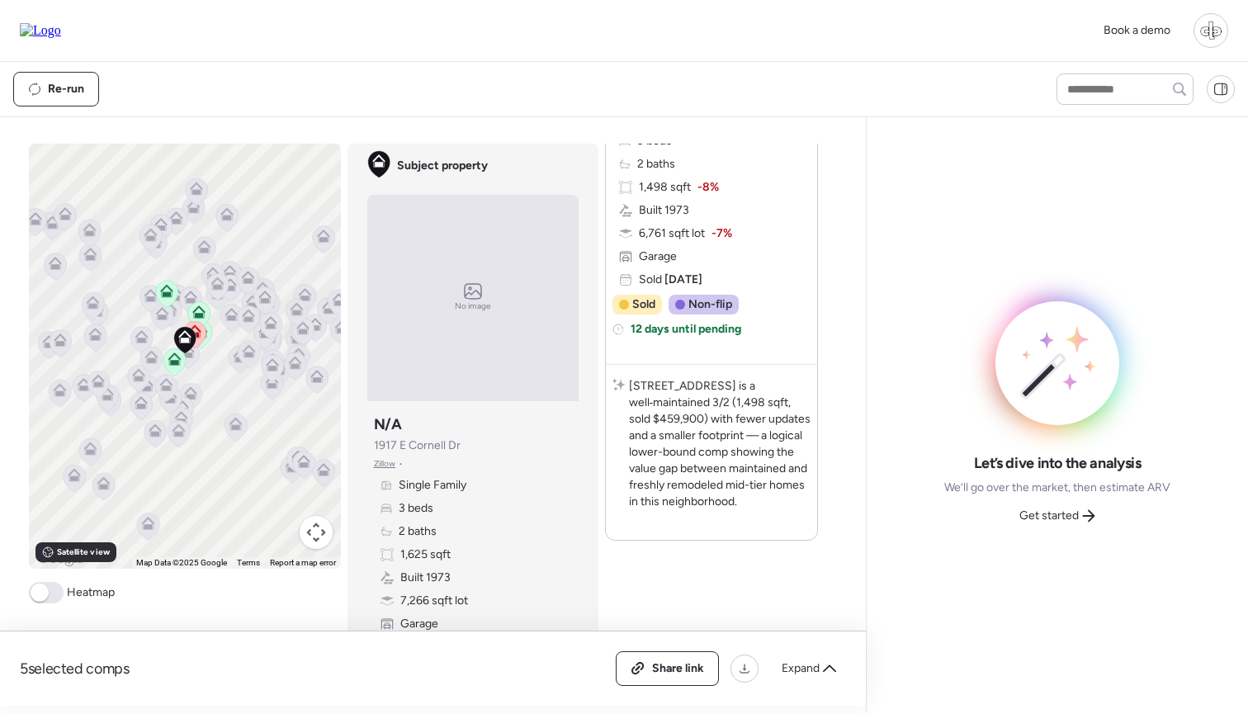
scroll to position [3258, 0]
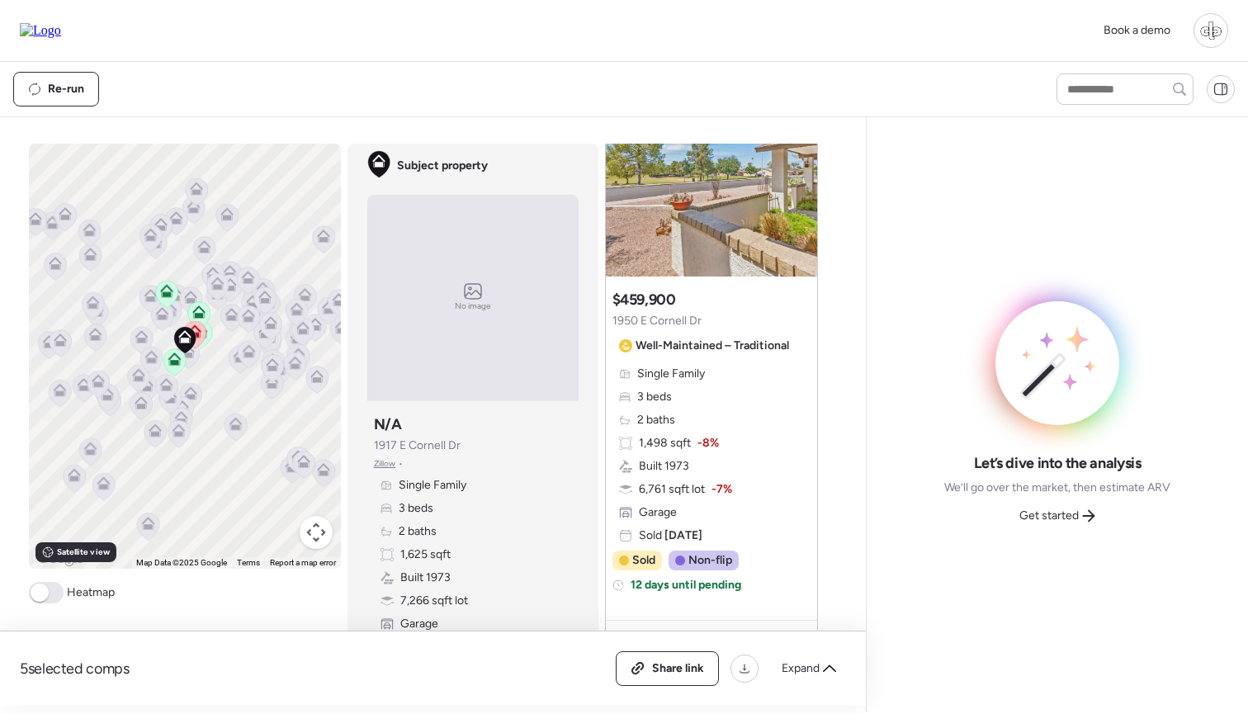
drag, startPoint x: 577, startPoint y: 208, endPoint x: 720, endPoint y: 419, distance: 254.9
click at [720, 419] on div "Single Family 3 beds 2 baths 1,498 sqft -8% Built 1973 6,761 sqft lot -7% Garag…" at bounding box center [711, 455] width 198 height 178
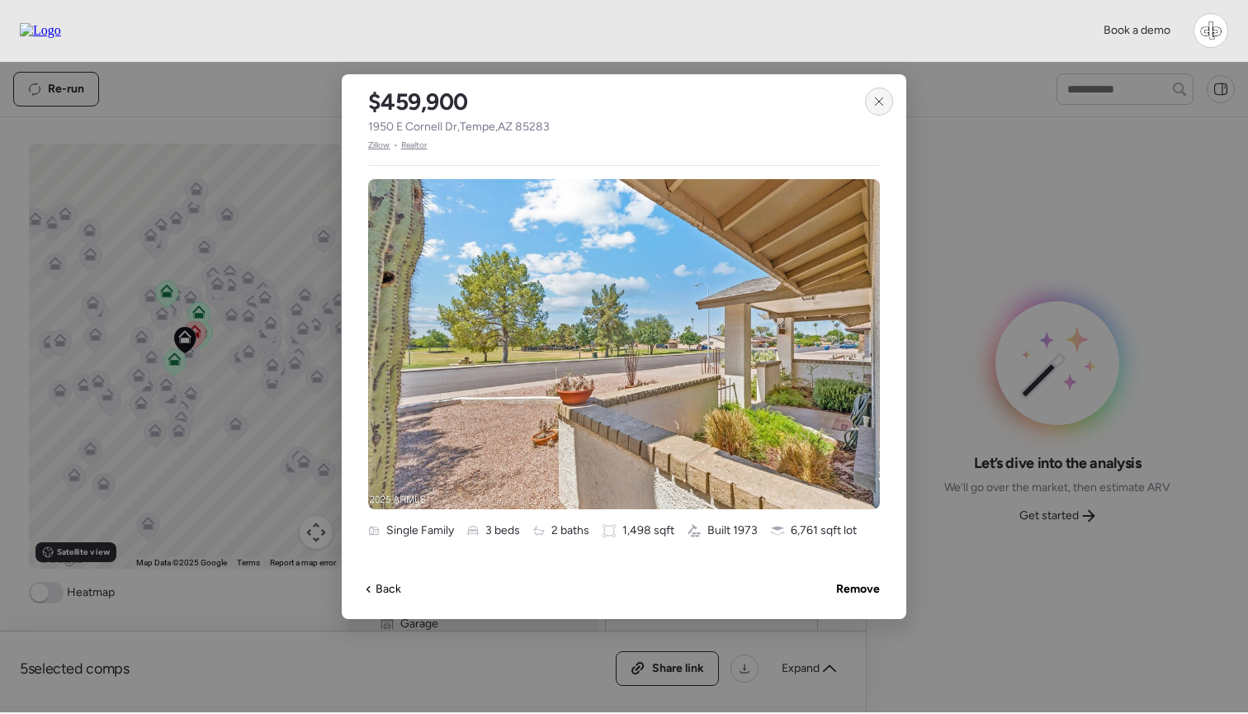
click at [877, 100] on icon at bounding box center [878, 100] width 7 height 7
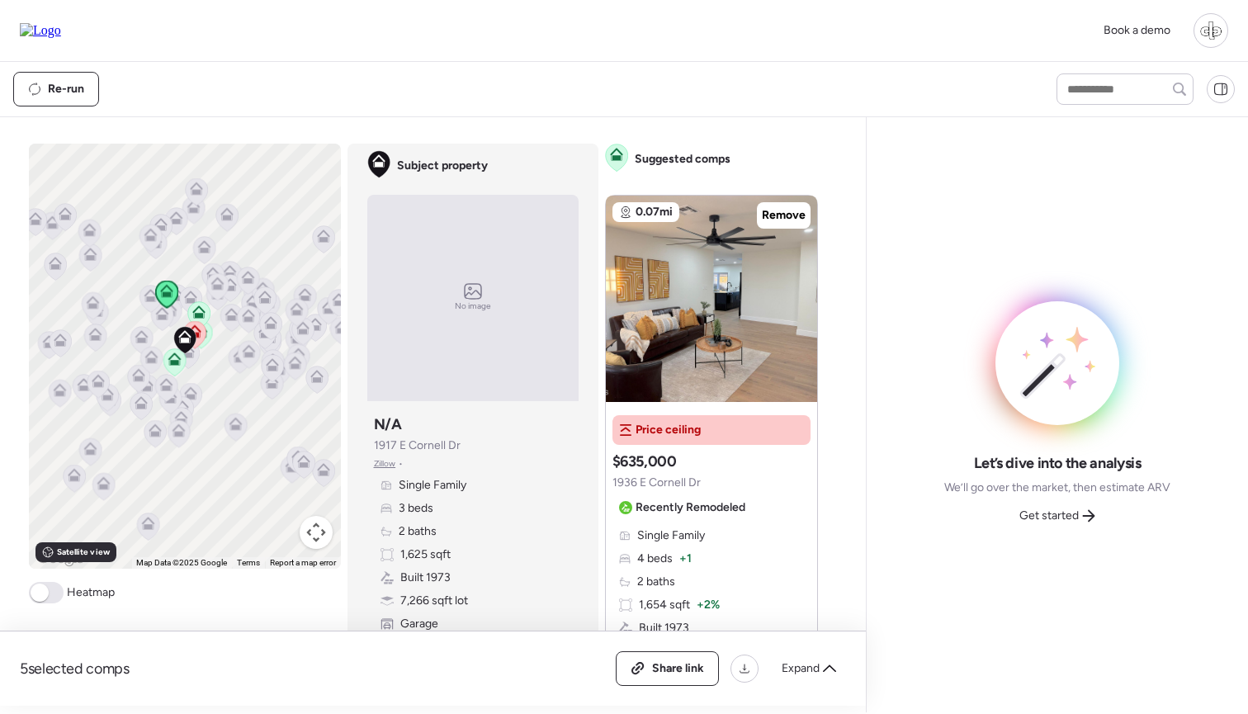
scroll to position [0, 0]
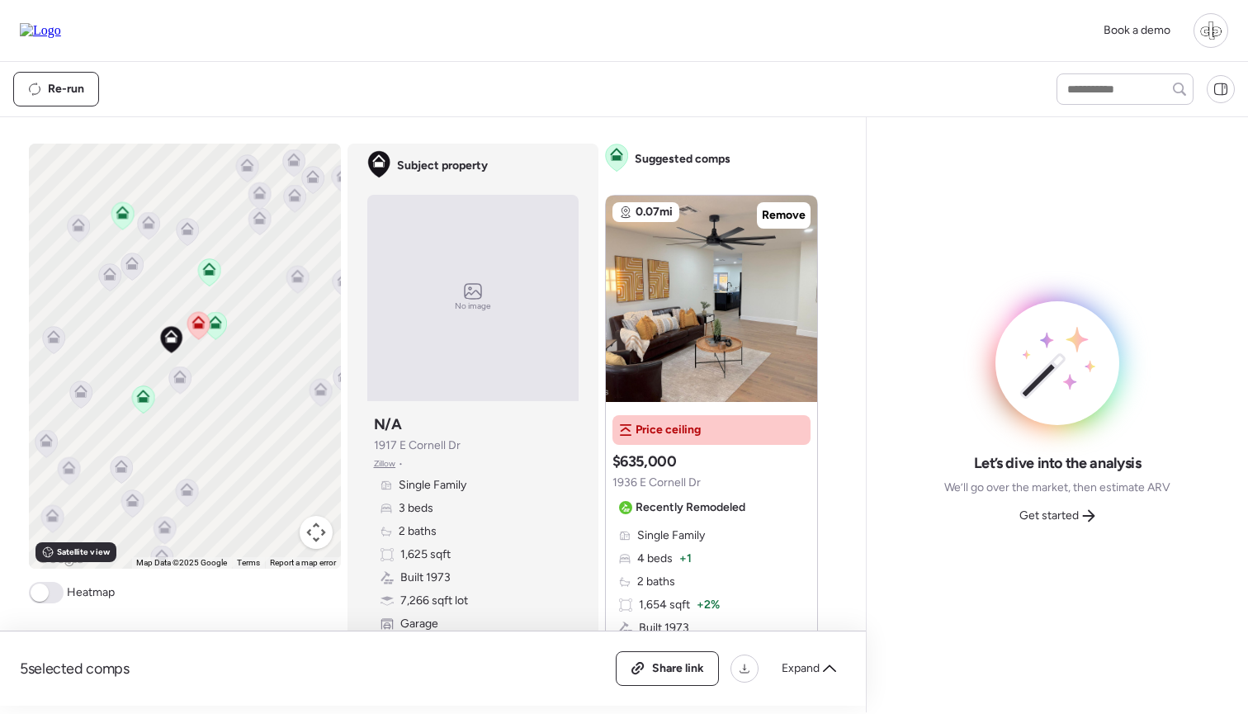
click at [220, 323] on icon at bounding box center [215, 318] width 12 height 7
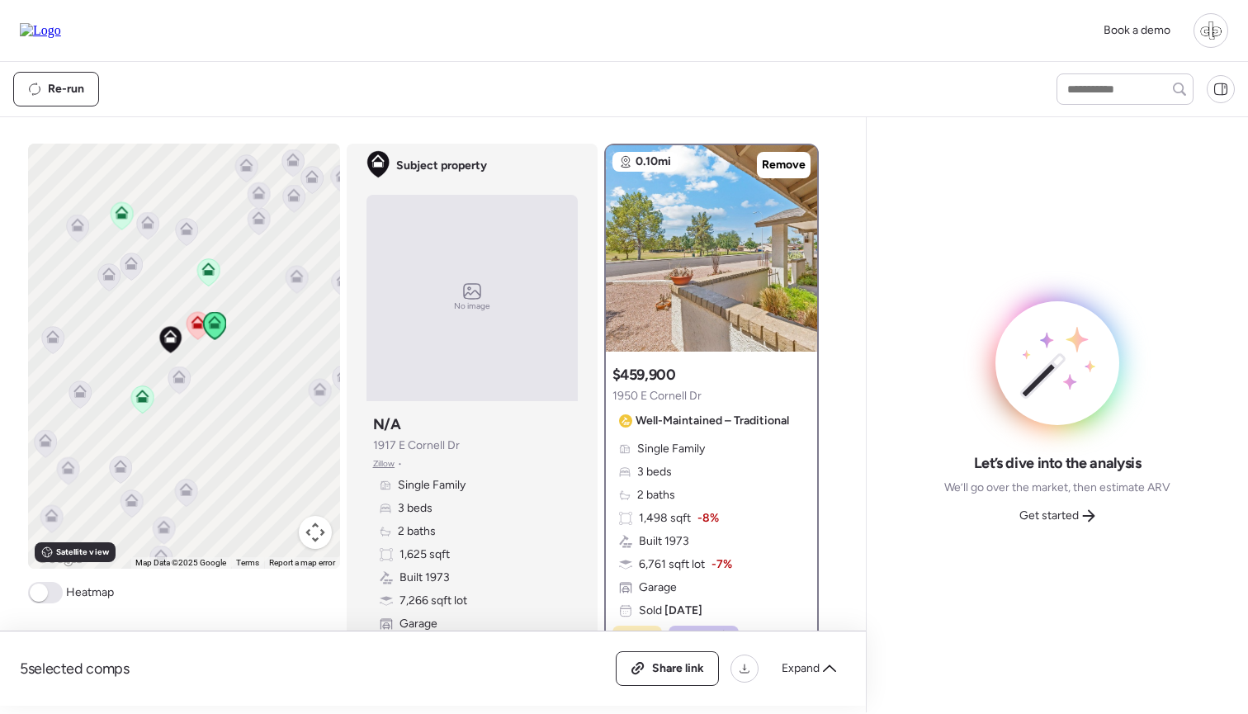
click at [212, 263] on icon at bounding box center [207, 268] width 13 height 13
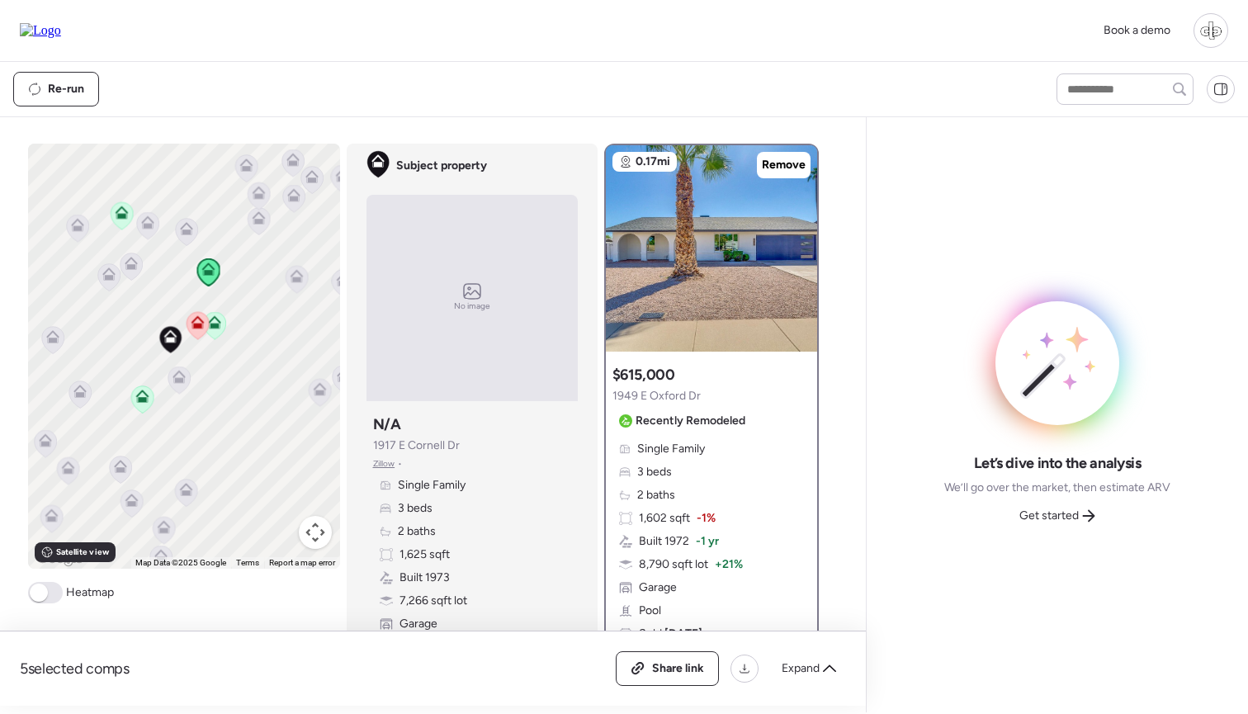
click at [145, 406] on icon at bounding box center [142, 398] width 22 height 27
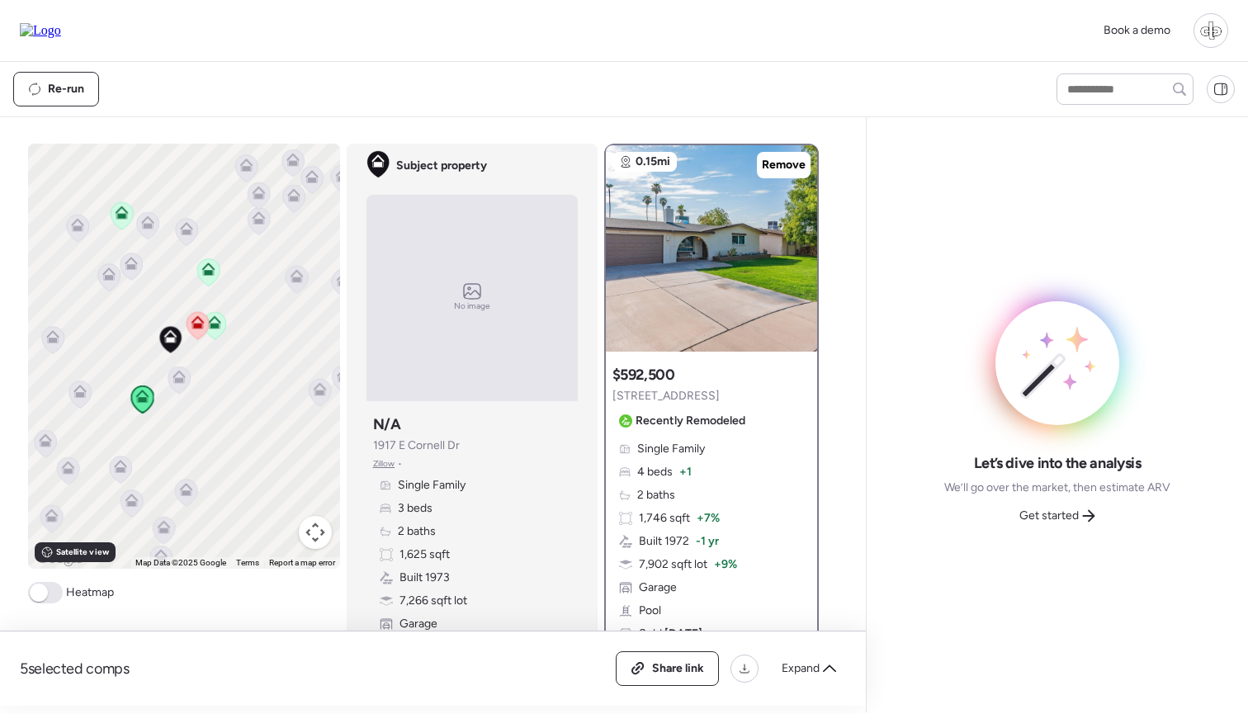
click at [125, 219] on icon at bounding box center [122, 215] width 22 height 27
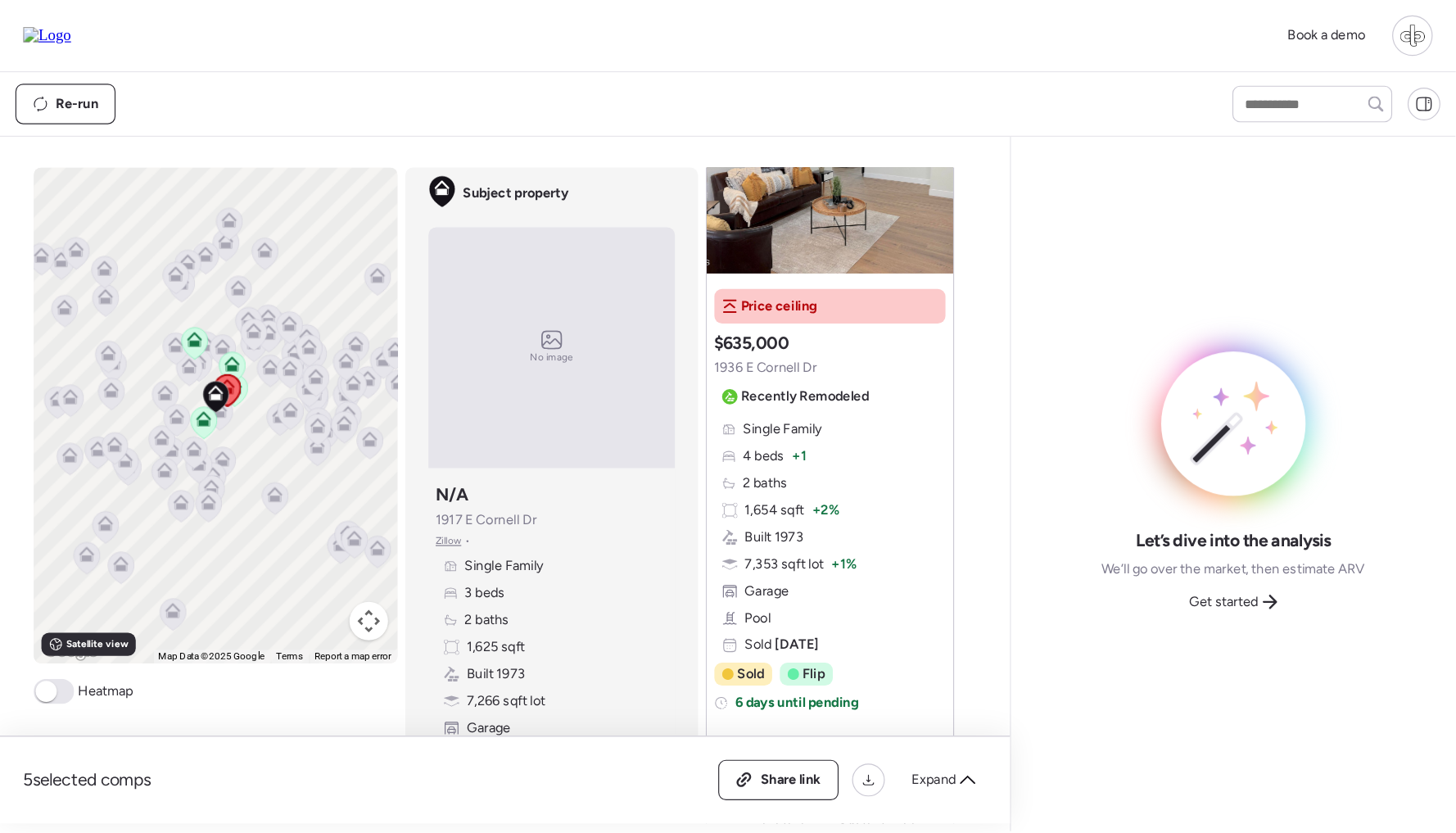
scroll to position [197, 0]
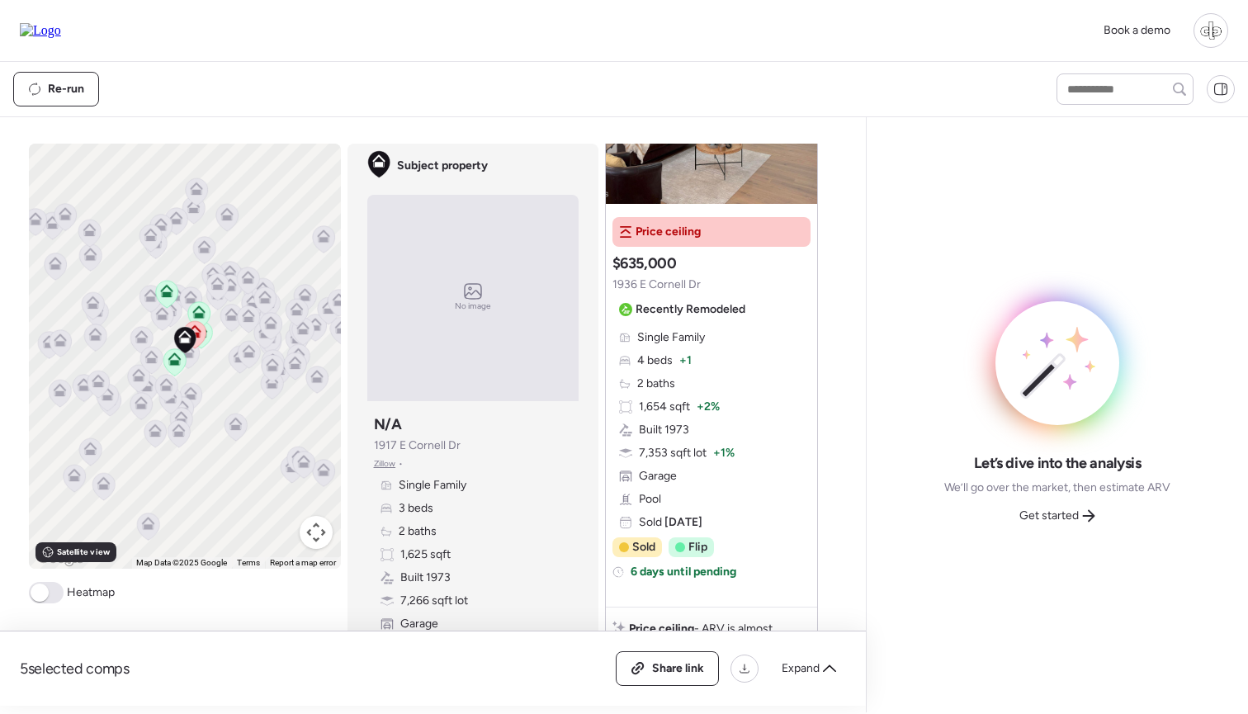
click at [297, 612] on div "To activate drag with keyboard, press Alt + Enter. Once in keyboard drag state,…" at bounding box center [430, 425] width 802 height 562
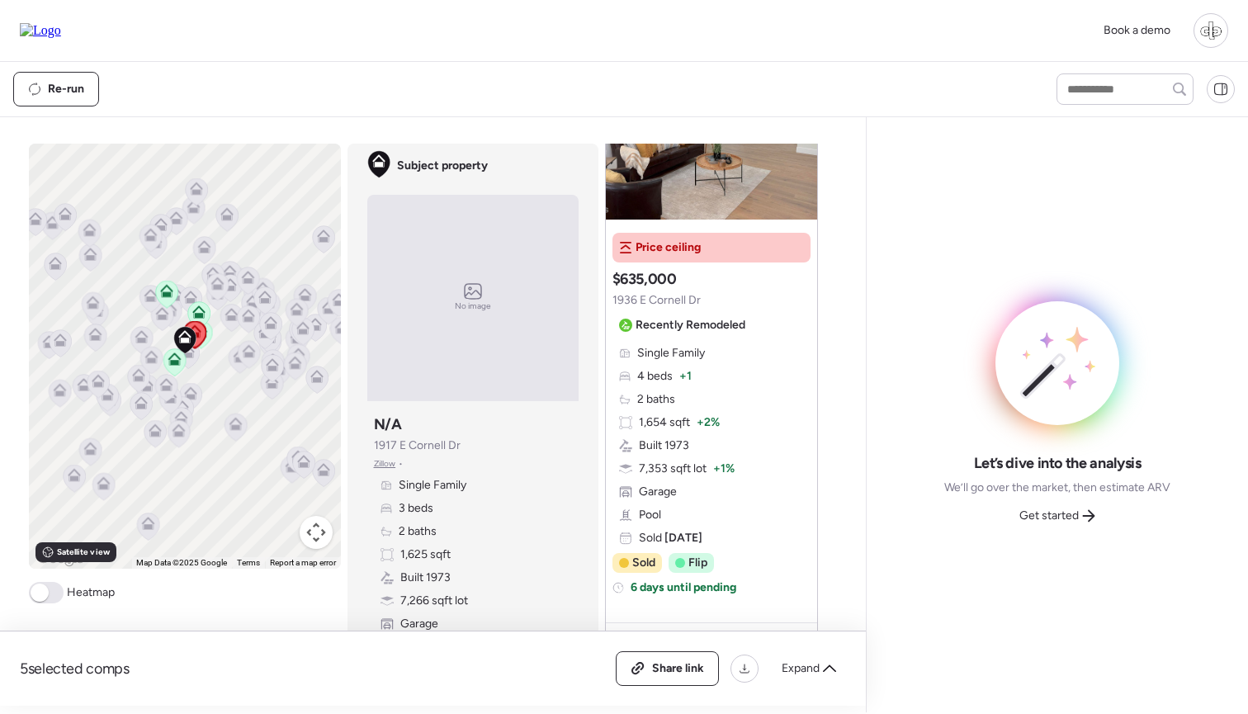
scroll to position [180, 0]
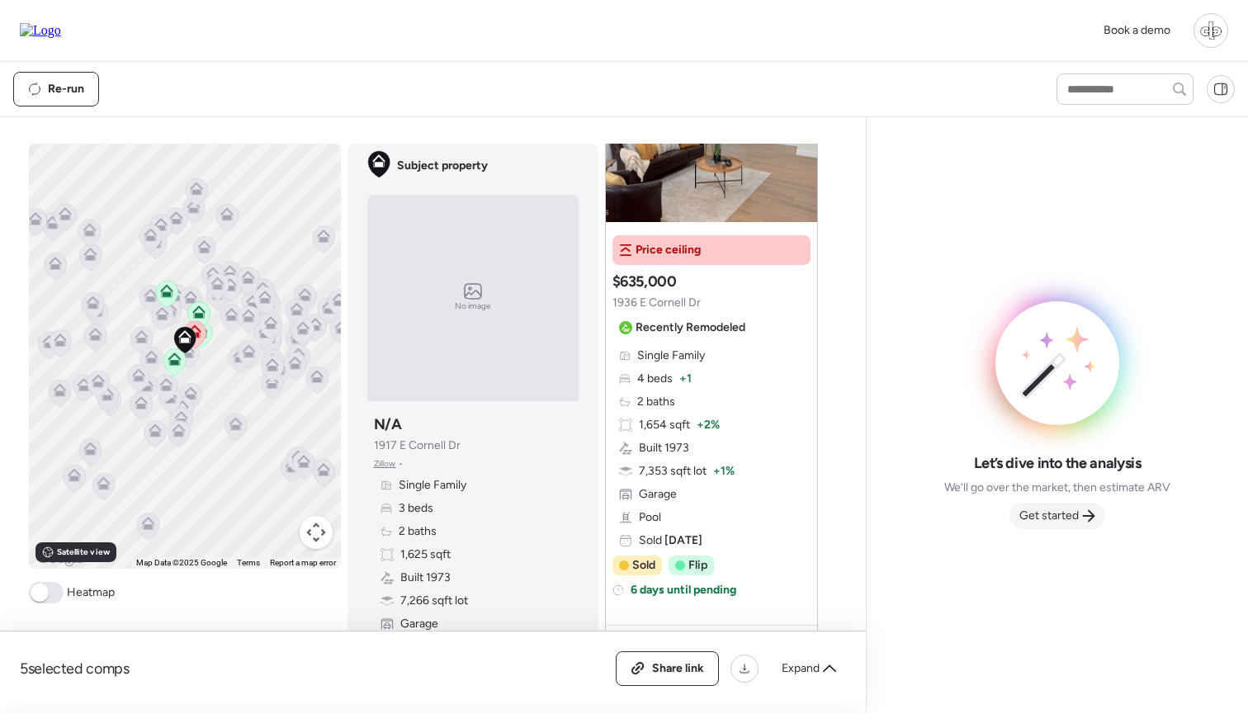
click at [1021, 513] on span "Get started" at bounding box center [1048, 515] width 59 height 17
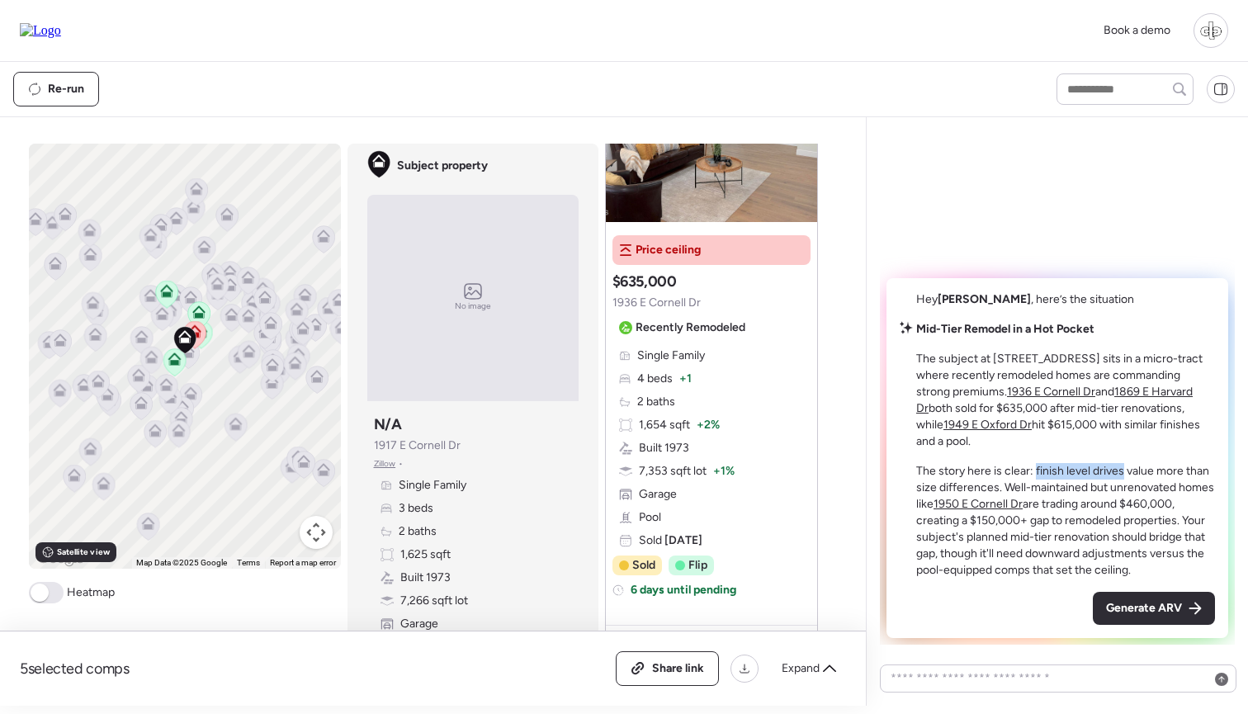
drag, startPoint x: 1036, startPoint y: 469, endPoint x: 1125, endPoint y: 469, distance: 88.3
click at [1125, 469] on p "The story here is clear: finish level drives value more than size differences. …" at bounding box center [1065, 521] width 299 height 116
drag, startPoint x: 1074, startPoint y: 493, endPoint x: 1114, endPoint y: 493, distance: 40.4
click at [1114, 493] on p "The story here is clear: finish level drives value more than size differences. …" at bounding box center [1065, 521] width 299 height 116
click at [977, 501] on u "1950 E Cornell Dr" at bounding box center [977, 504] width 89 height 14
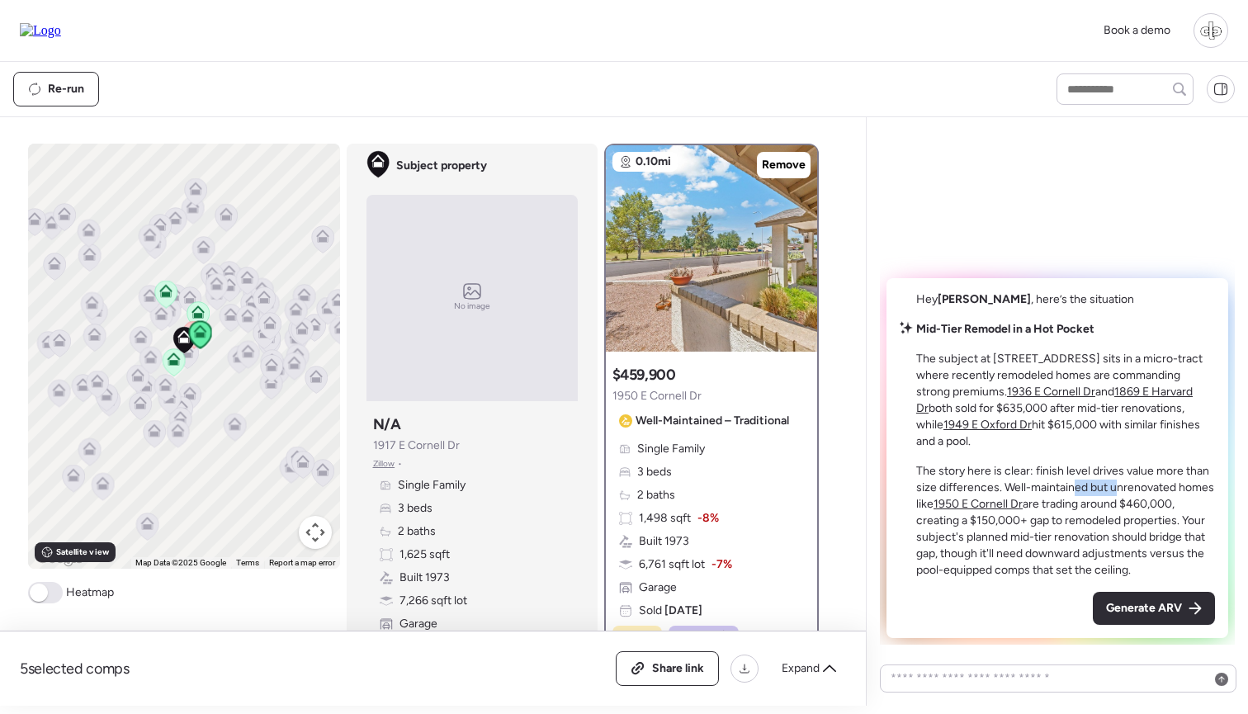
scroll to position [53, 0]
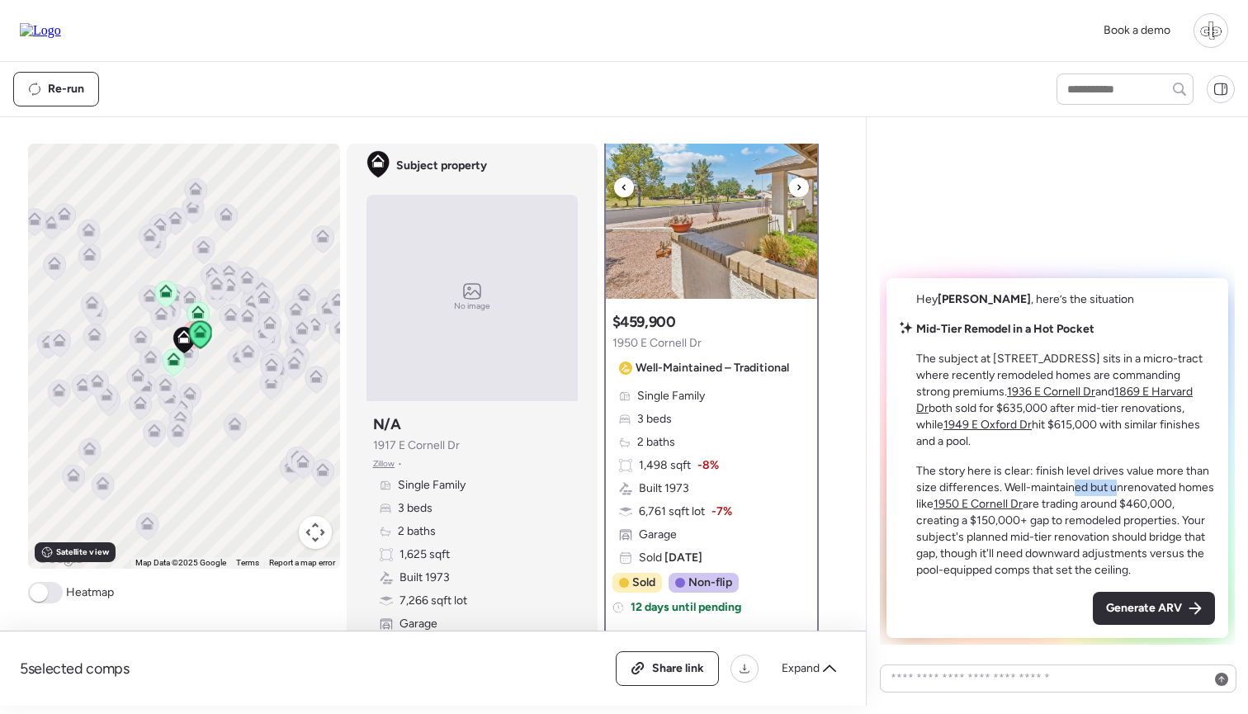
click at [686, 182] on img at bounding box center [711, 195] width 211 height 206
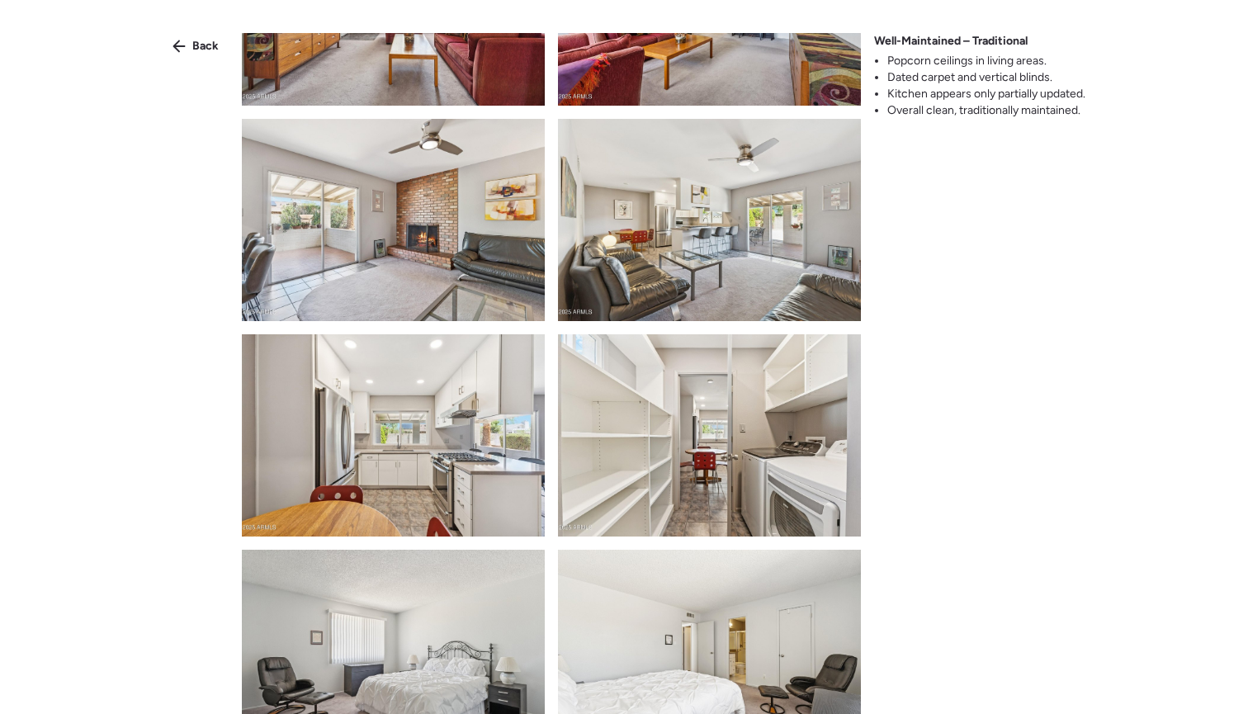
scroll to position [385, 0]
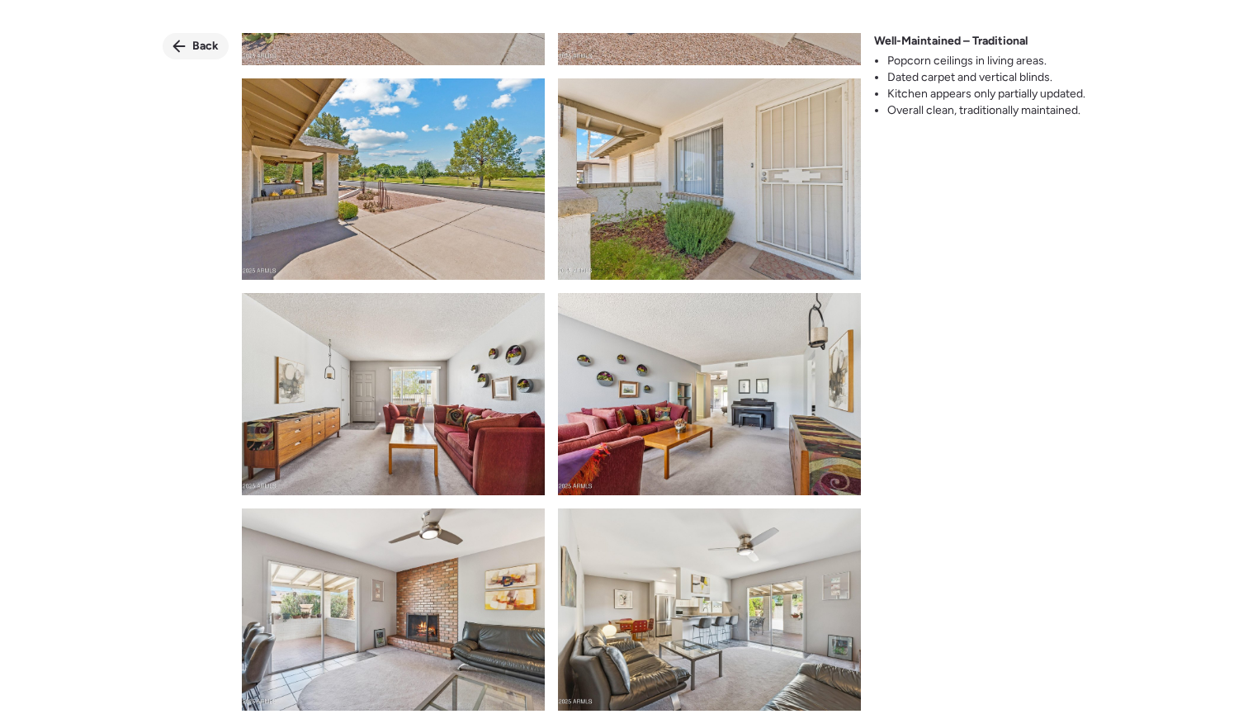
click at [179, 48] on icon at bounding box center [178, 46] width 13 height 13
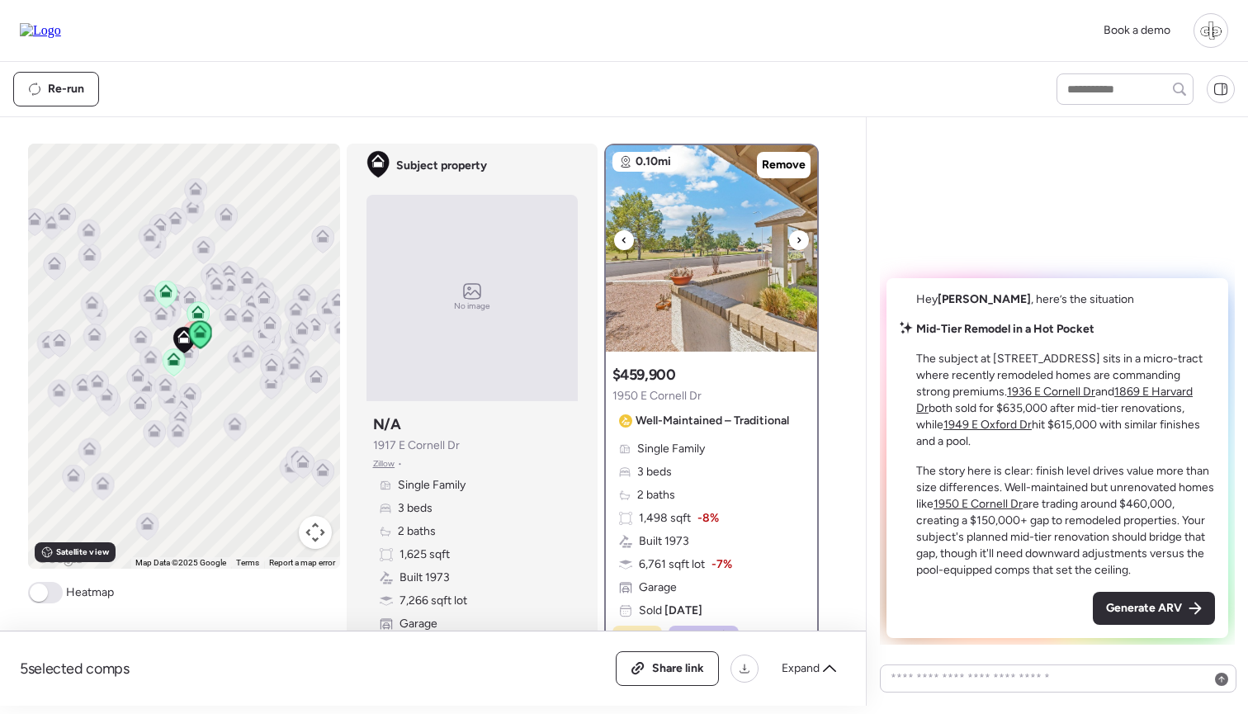
scroll to position [0, 0]
click at [1151, 101] on input "text" at bounding box center [1125, 89] width 122 height 23
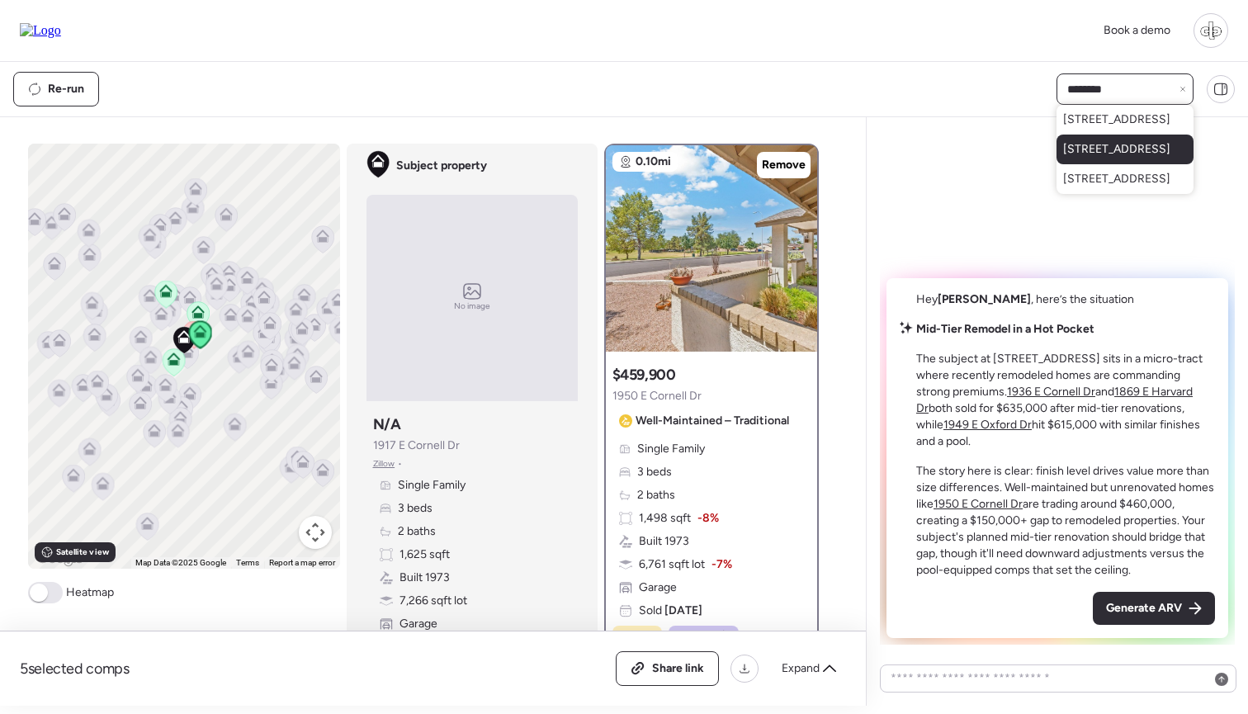
type input "********"
click at [1141, 158] on span "1910 E Gemini Dr, Tempe, AZ 85283" at bounding box center [1116, 149] width 107 height 17
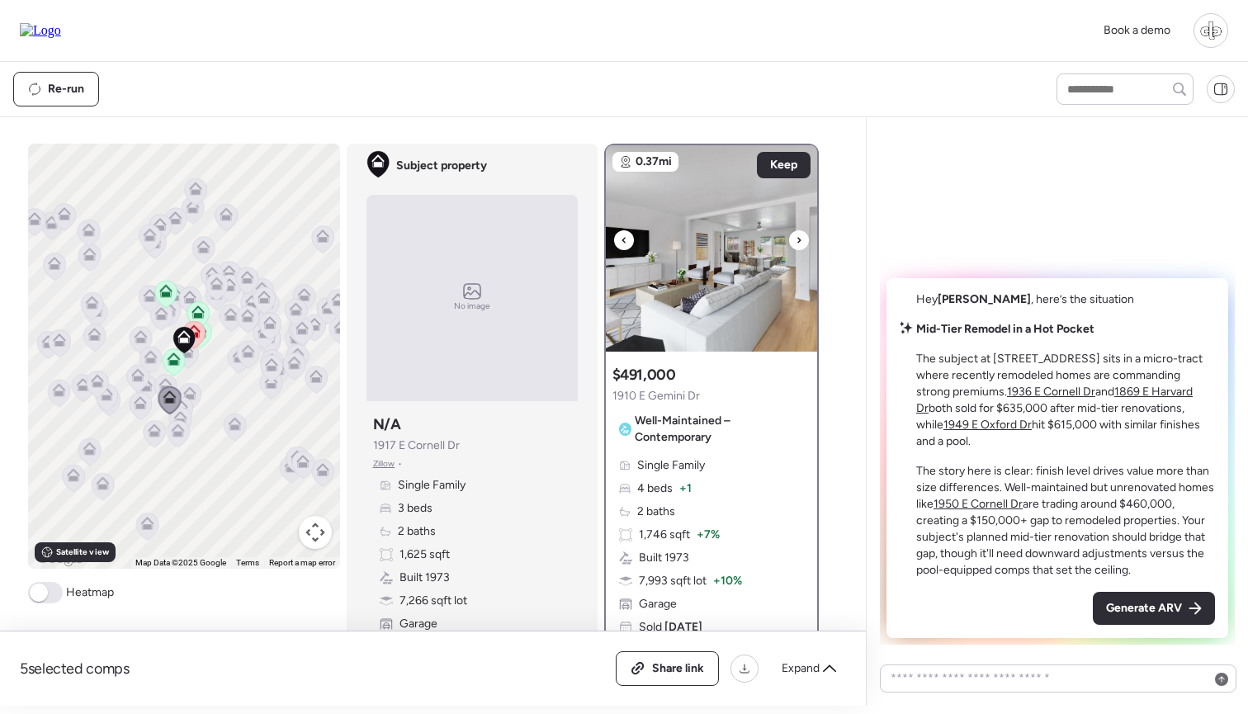
click at [725, 306] on img at bounding box center [711, 248] width 211 height 206
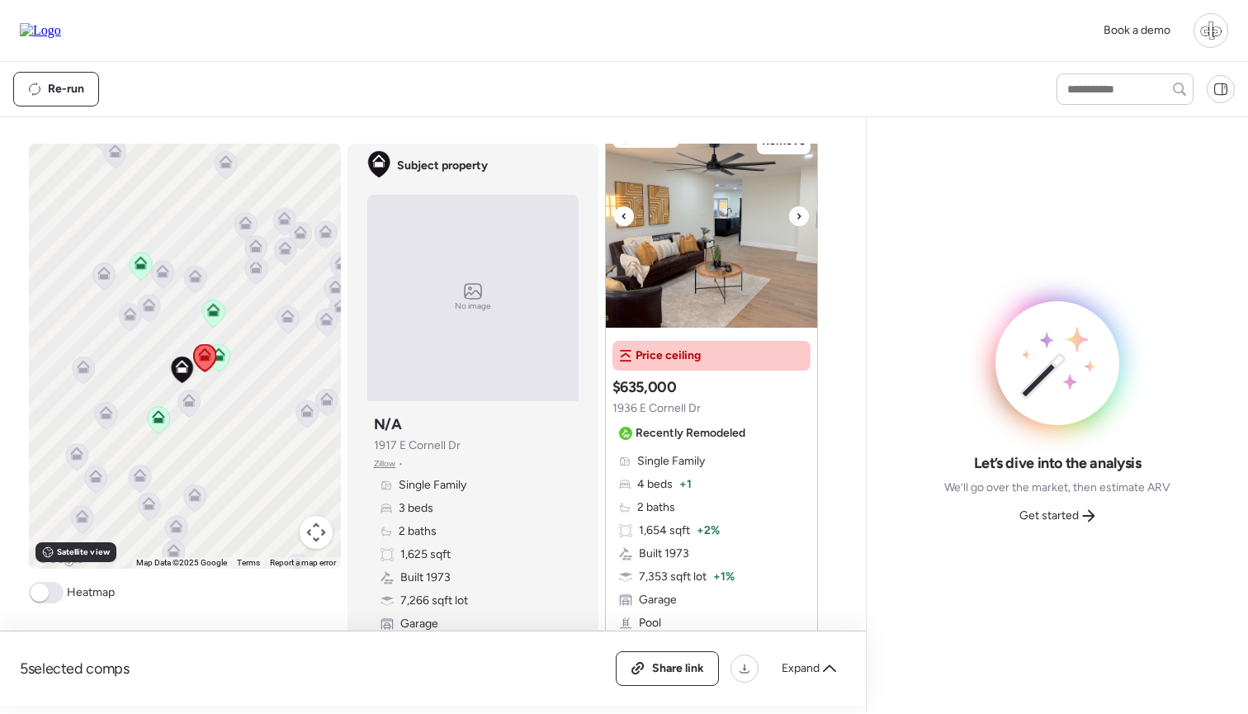
scroll to position [72, 0]
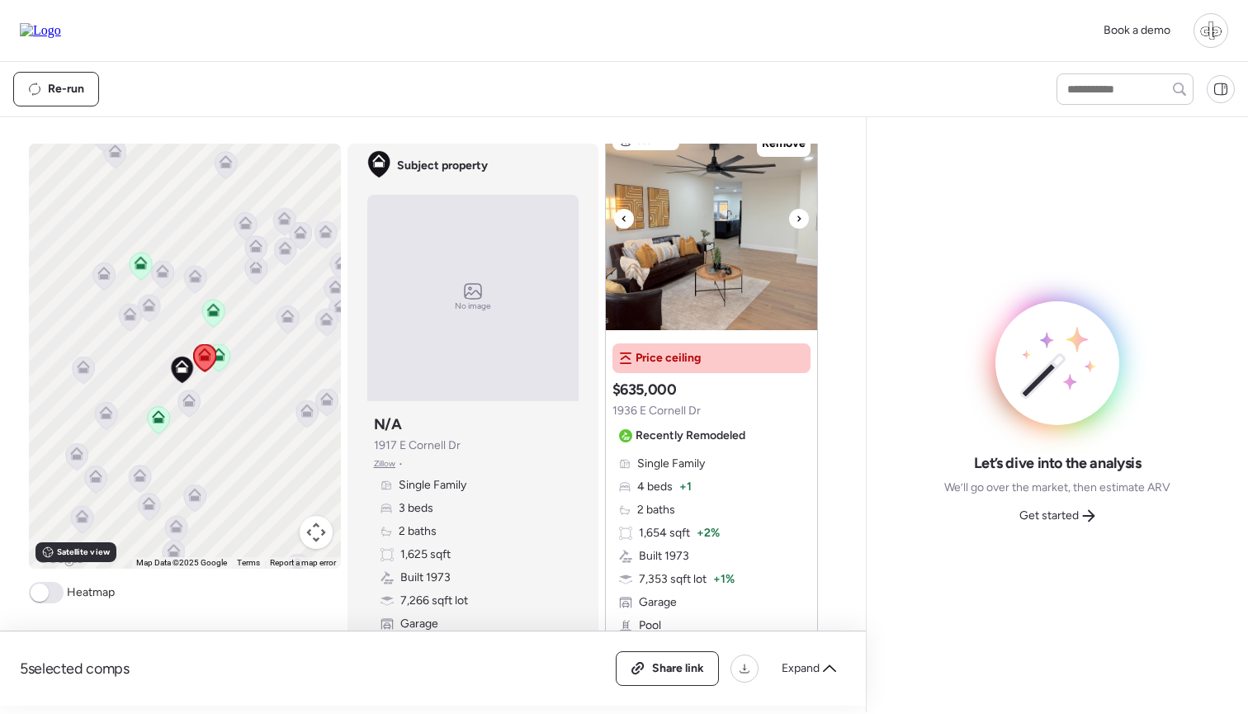
click at [716, 252] on img at bounding box center [711, 227] width 211 height 206
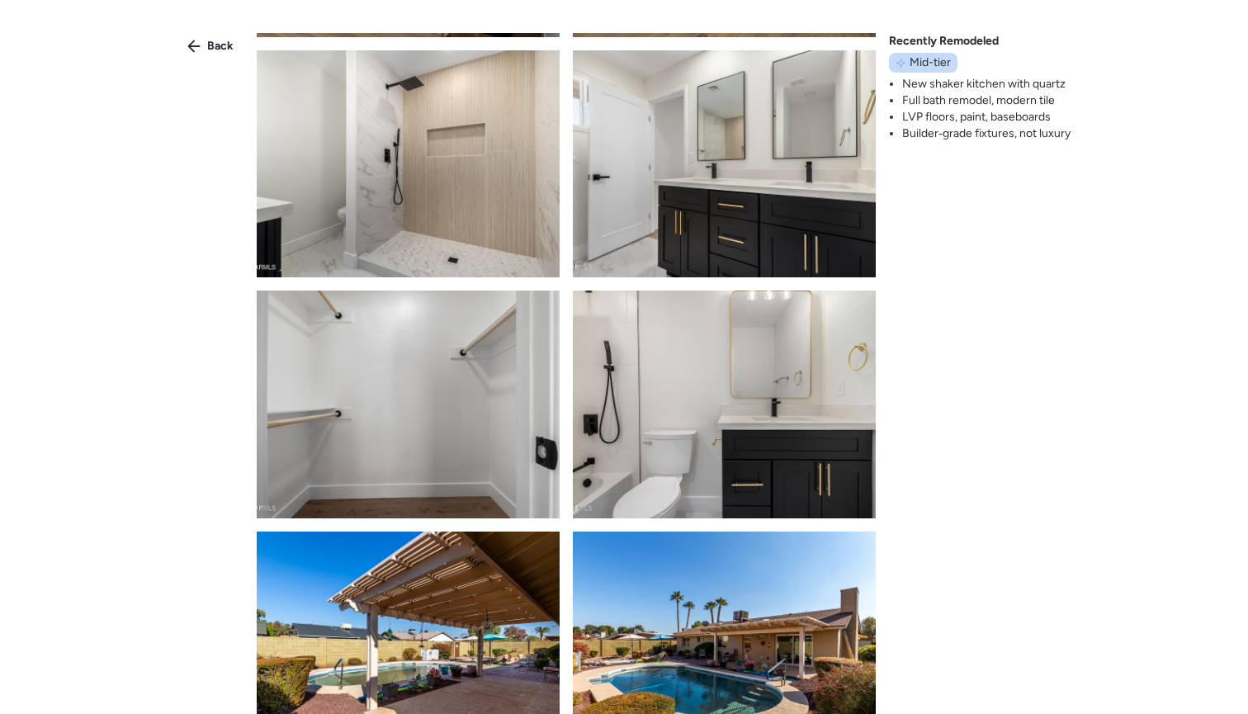
scroll to position [965, 0]
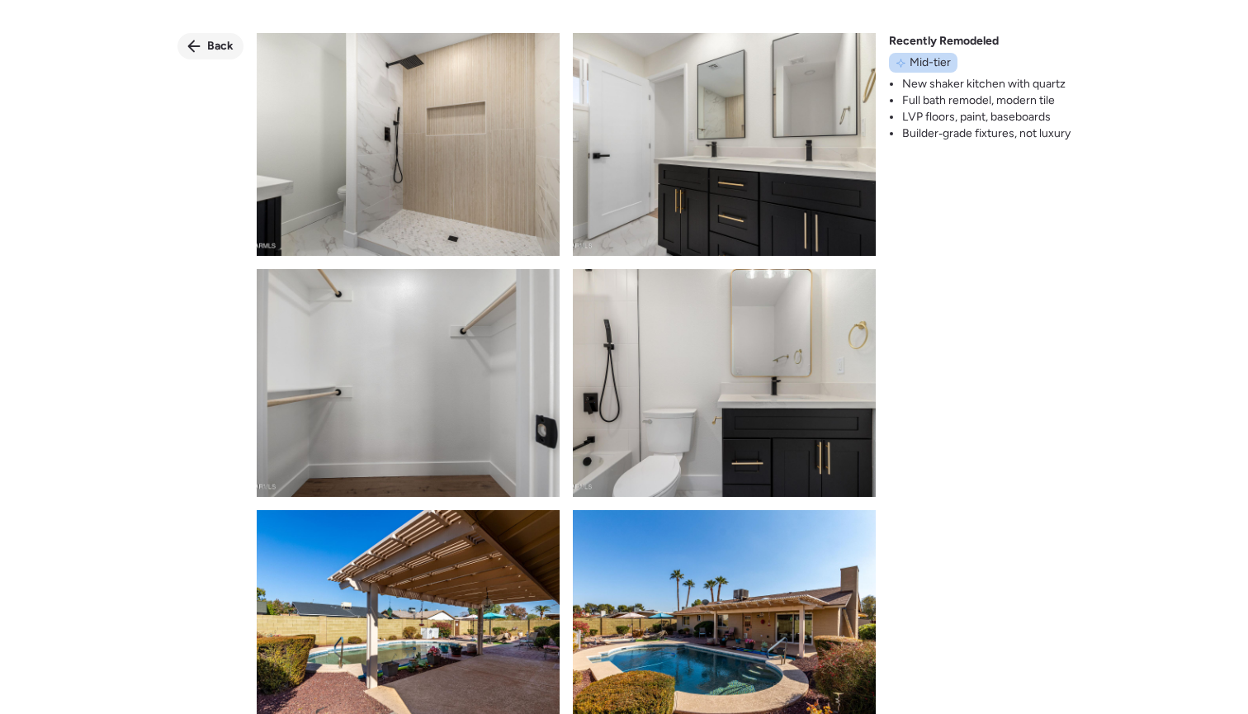
click at [219, 49] on span "Back" at bounding box center [220, 46] width 26 height 17
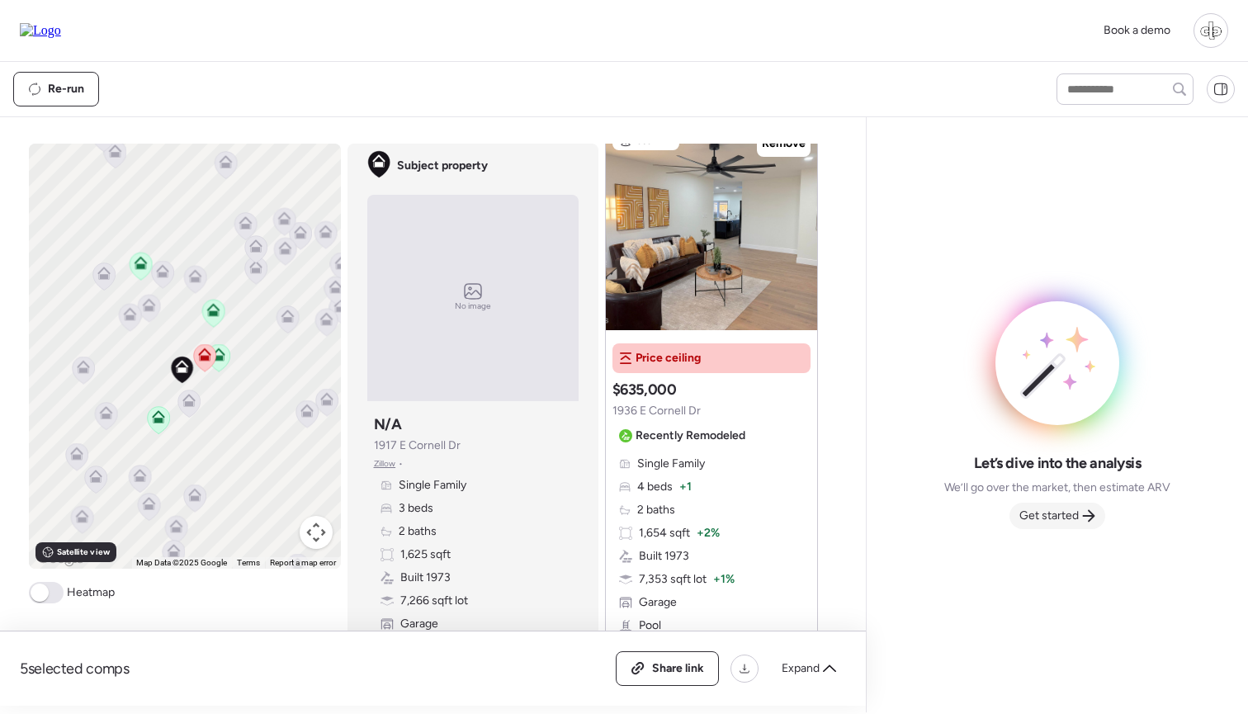
click at [1039, 511] on span "Get started" at bounding box center [1048, 515] width 59 height 17
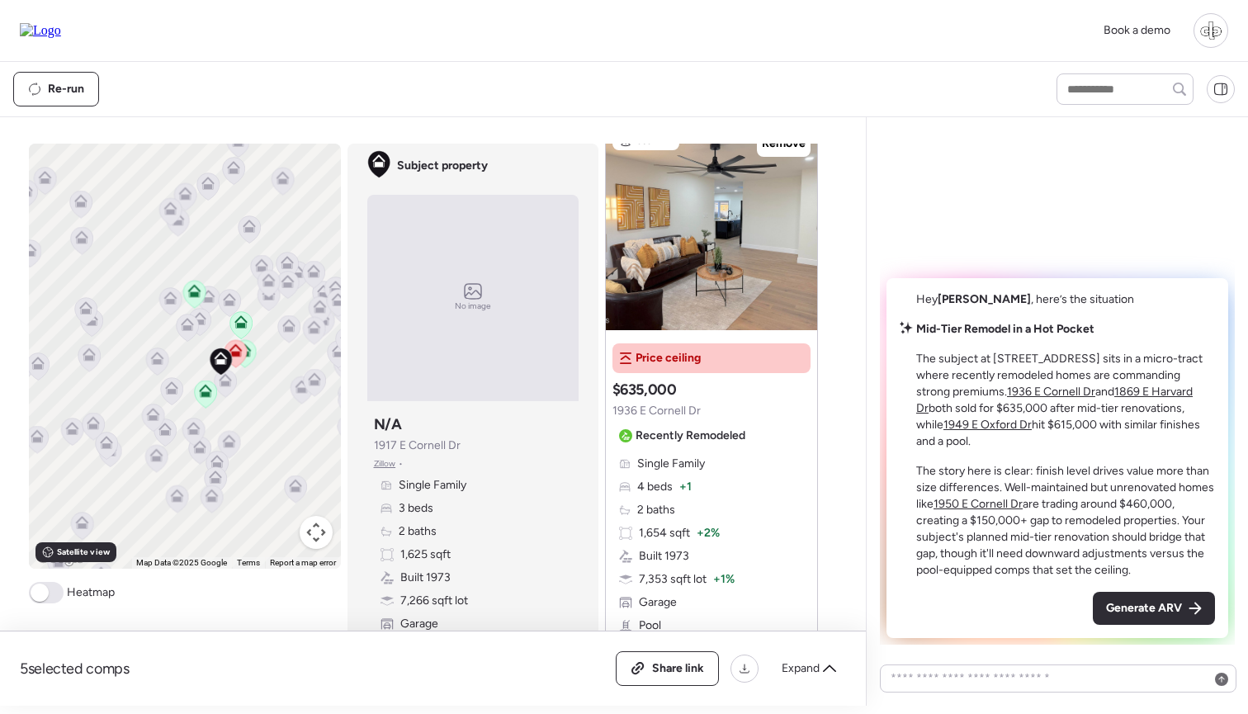
click at [1074, 336] on strong "Mid-Tier Remodel in a Hot Pocket" at bounding box center [1005, 329] width 178 height 14
click at [993, 379] on p "The subject at [STREET_ADDRESS] sits in a micro-tract where recently remodeled …" at bounding box center [1065, 400] width 299 height 99
drag, startPoint x: 993, startPoint y: 375, endPoint x: 1078, endPoint y: 375, distance: 85.0
click at [1078, 375] on p "The subject at [STREET_ADDRESS] sits in a micro-tract where recently remodeled …" at bounding box center [1065, 400] width 299 height 99
drag, startPoint x: 1025, startPoint y: 394, endPoint x: 1161, endPoint y: 389, distance: 136.2
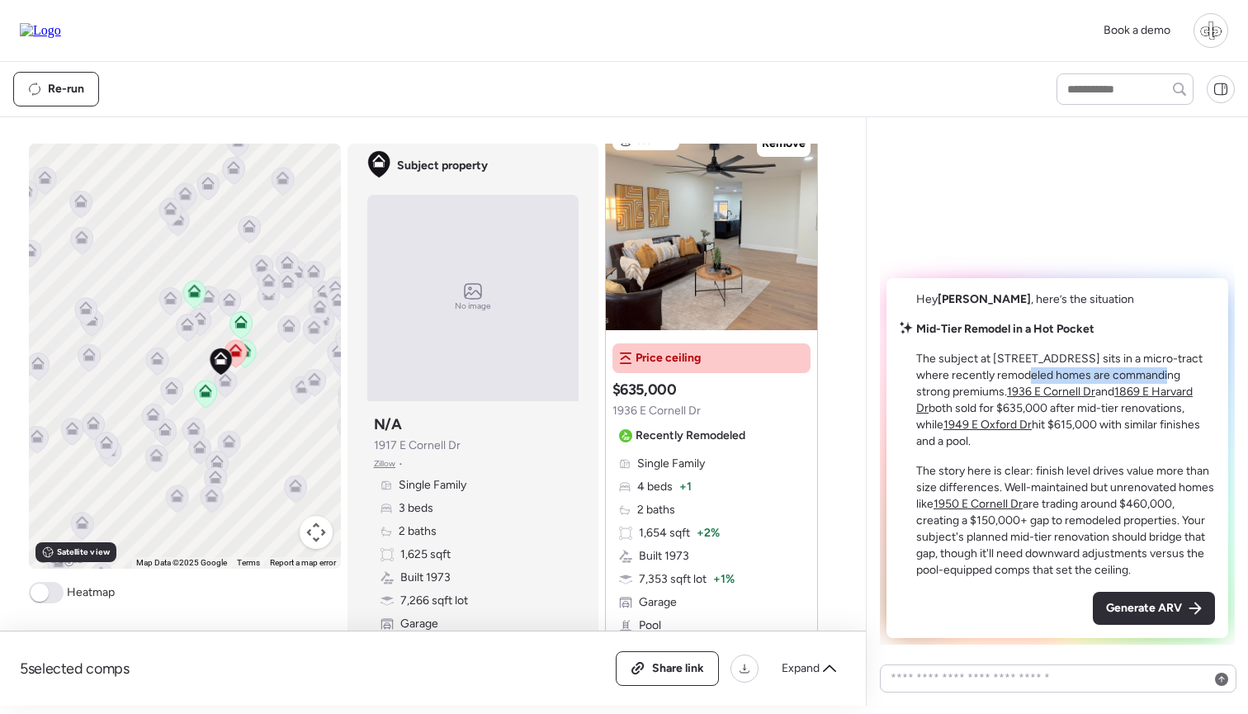
click at [1161, 389] on p "The subject at [STREET_ADDRESS] sits in a micro-tract where recently remodeled …" at bounding box center [1065, 400] width 299 height 99
click at [1028, 399] on u "1936 E Cornell Dr" at bounding box center [1051, 392] width 88 height 14
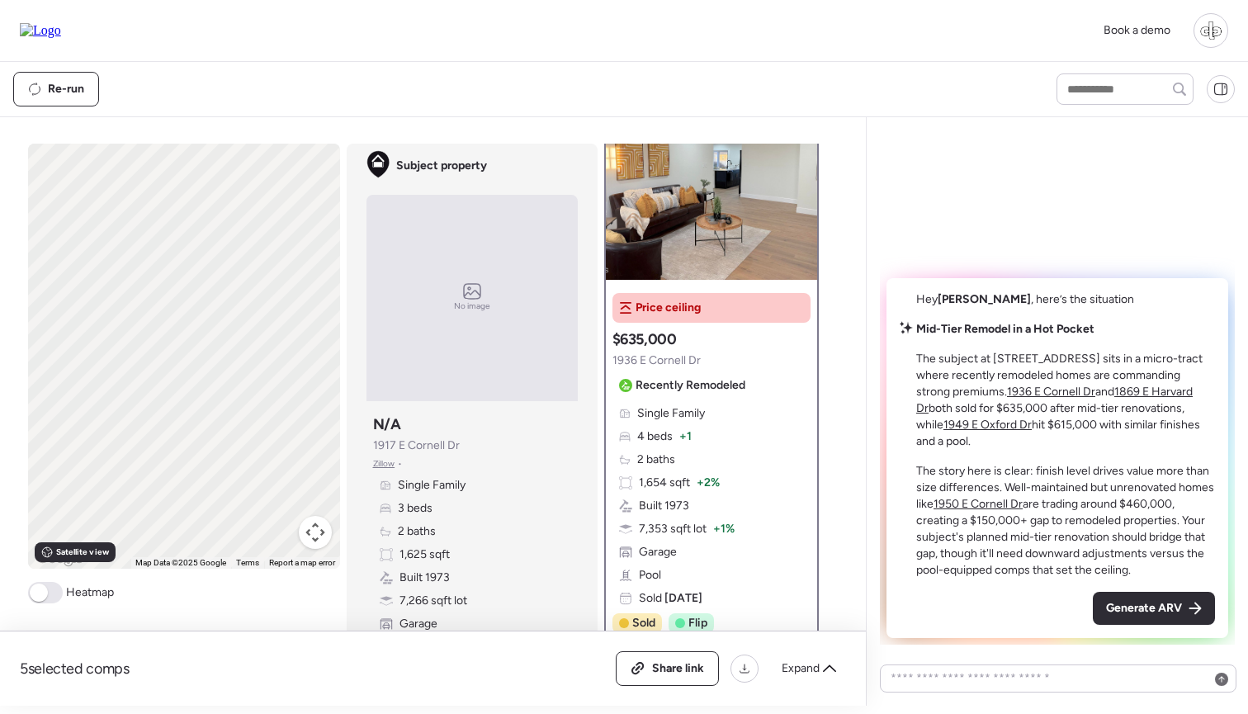
scroll to position [0, 0]
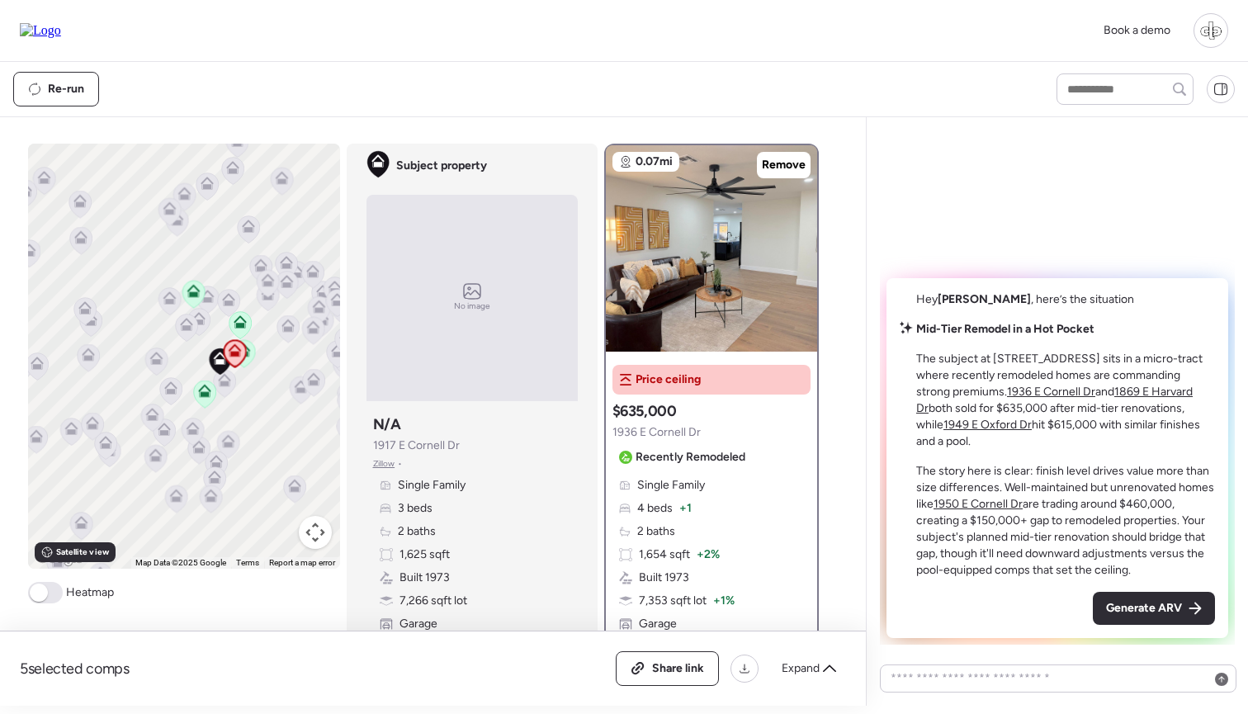
click at [1125, 410] on u "1869 E Harvard Dr" at bounding box center [1054, 400] width 276 height 31
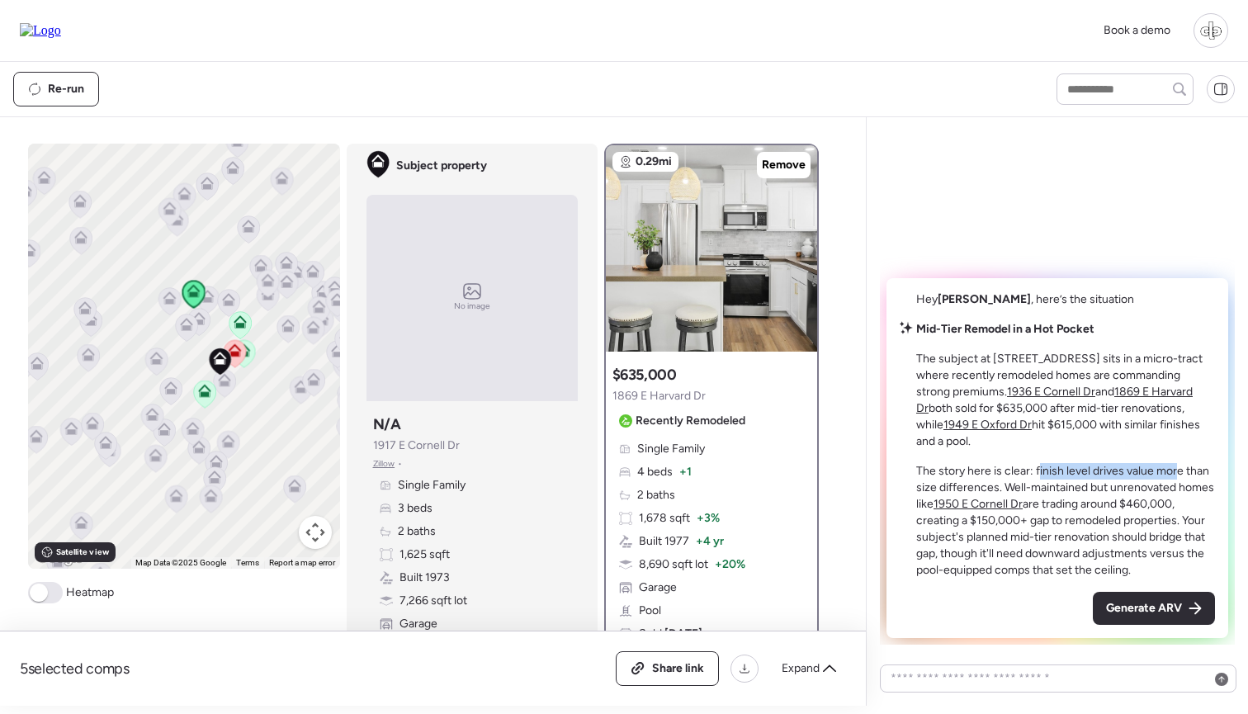
drag, startPoint x: 1037, startPoint y: 470, endPoint x: 1179, endPoint y: 466, distance: 142.0
click at [1179, 466] on p "The story here is clear: finish level drives value more than size differences. …" at bounding box center [1065, 521] width 299 height 116
click at [1033, 482] on p "The story here is clear: finish level drives value more than size differences. …" at bounding box center [1065, 521] width 299 height 116
drag, startPoint x: 1129, startPoint y: 503, endPoint x: 1138, endPoint y: 503, distance: 9.1
click at [1138, 503] on p "The story here is clear: finish level drives value more than size differences. …" at bounding box center [1065, 521] width 299 height 116
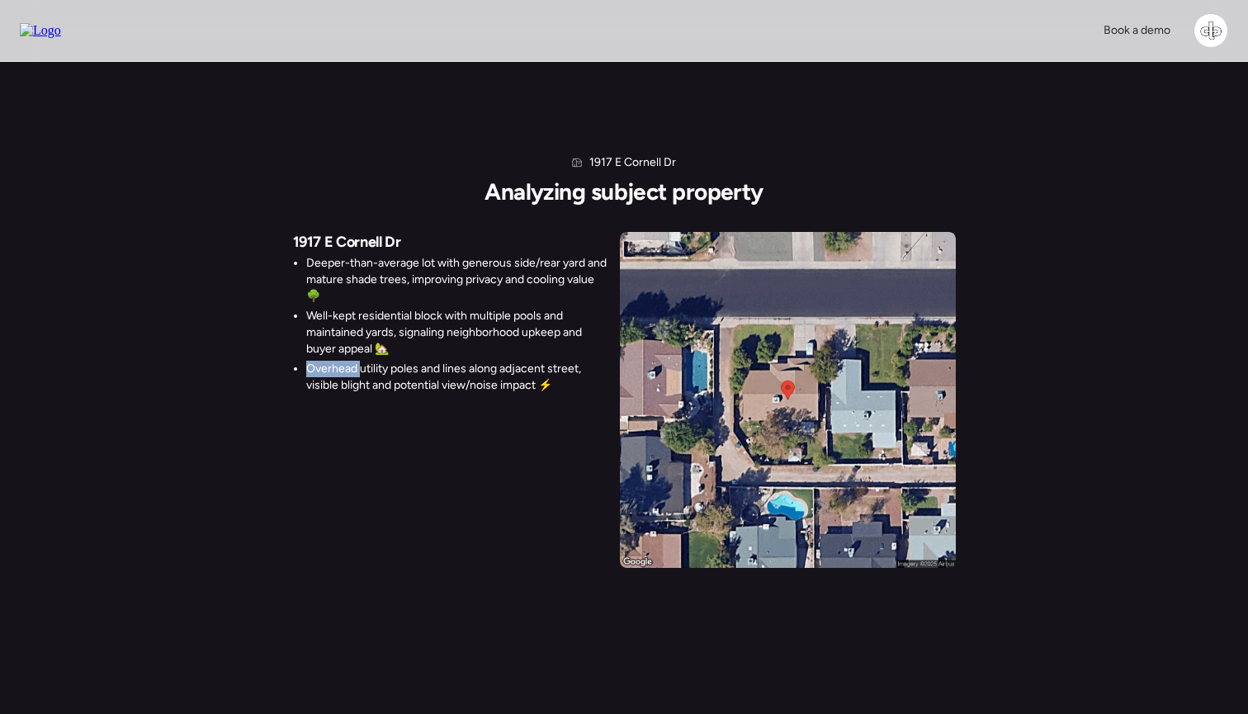
drag, startPoint x: 309, startPoint y: 373, endPoint x: 358, endPoint y: 366, distance: 49.2
click at [358, 366] on li "Overhead utility poles and lines along adjacent street, visible blight and pote…" at bounding box center [456, 377] width 300 height 33
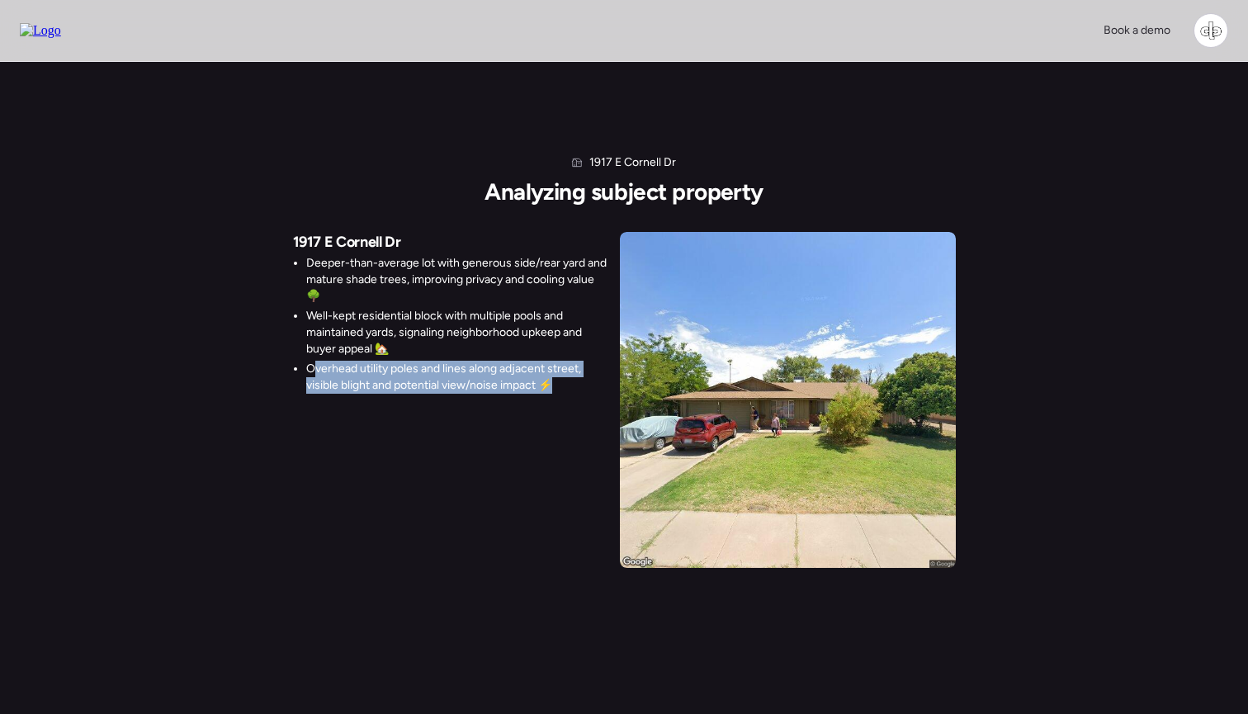
drag, startPoint x: 310, startPoint y: 370, endPoint x: 566, endPoint y: 383, distance: 256.1
click at [566, 383] on li "Overhead utility poles and lines along adjacent street, visible blight and pote…" at bounding box center [456, 377] width 300 height 33
click at [564, 383] on li "Overhead utility poles and lines along adjacent street, visible blight and pote…" at bounding box center [456, 377] width 300 height 33
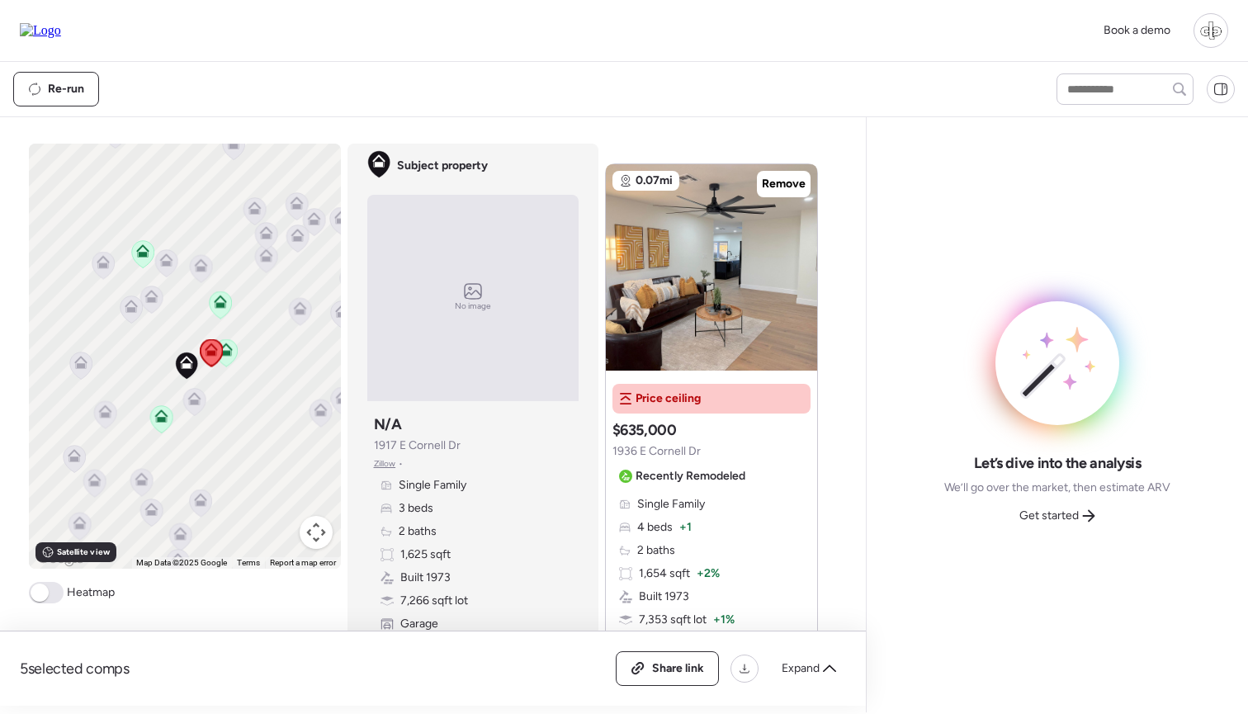
scroll to position [12, 0]
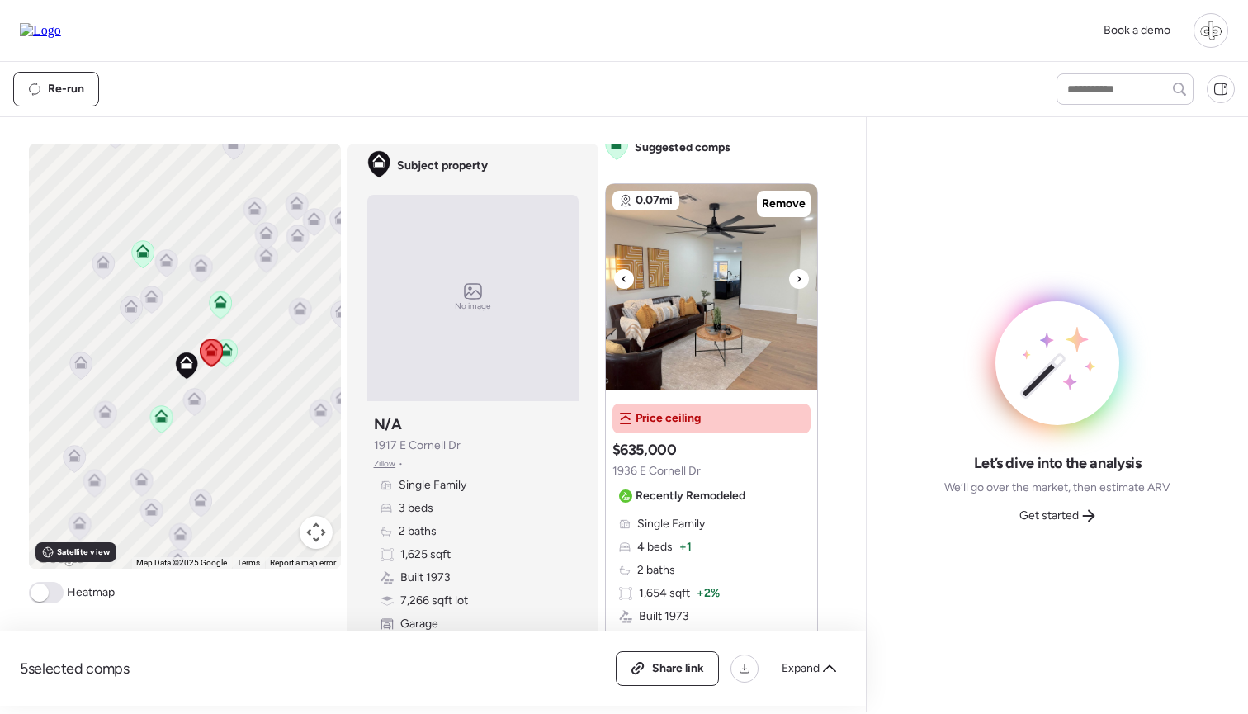
click at [727, 317] on img at bounding box center [711, 287] width 211 height 206
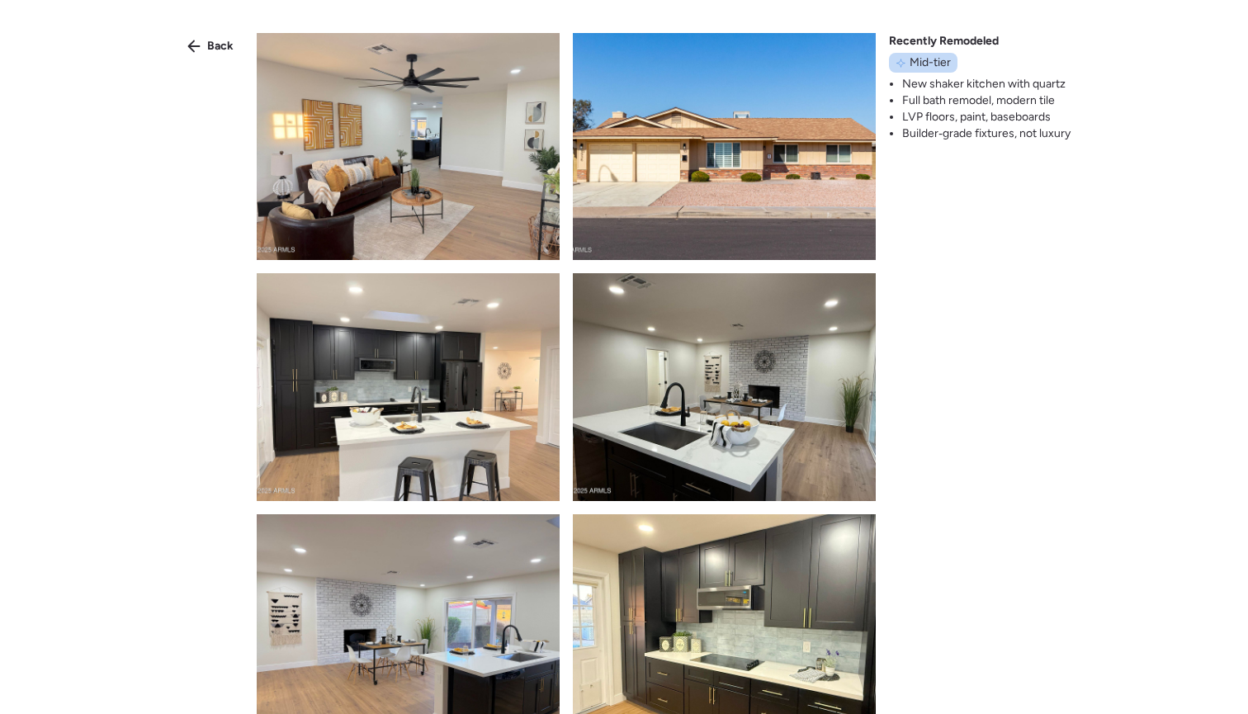
click at [995, 259] on div "Back Recently Remodeled Mid-tier New shaker kitchen with quartz Full bath remod…" at bounding box center [624, 386] width 1248 height 773
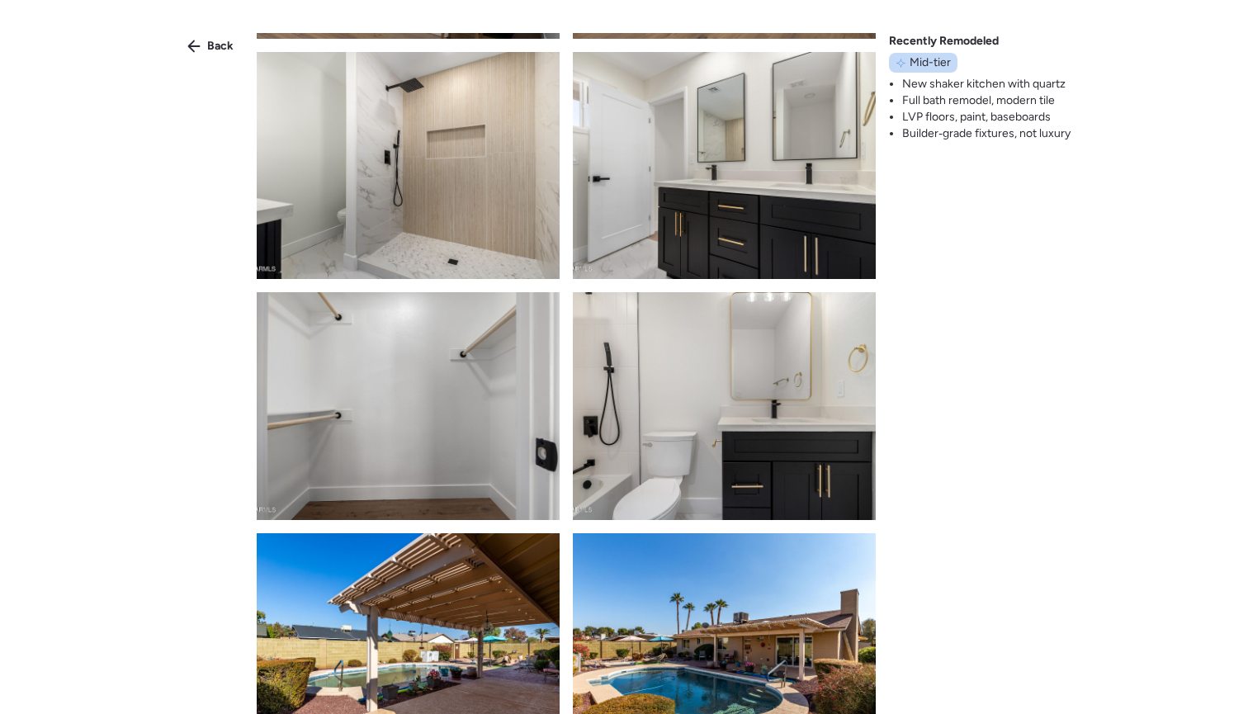
scroll to position [950, 0]
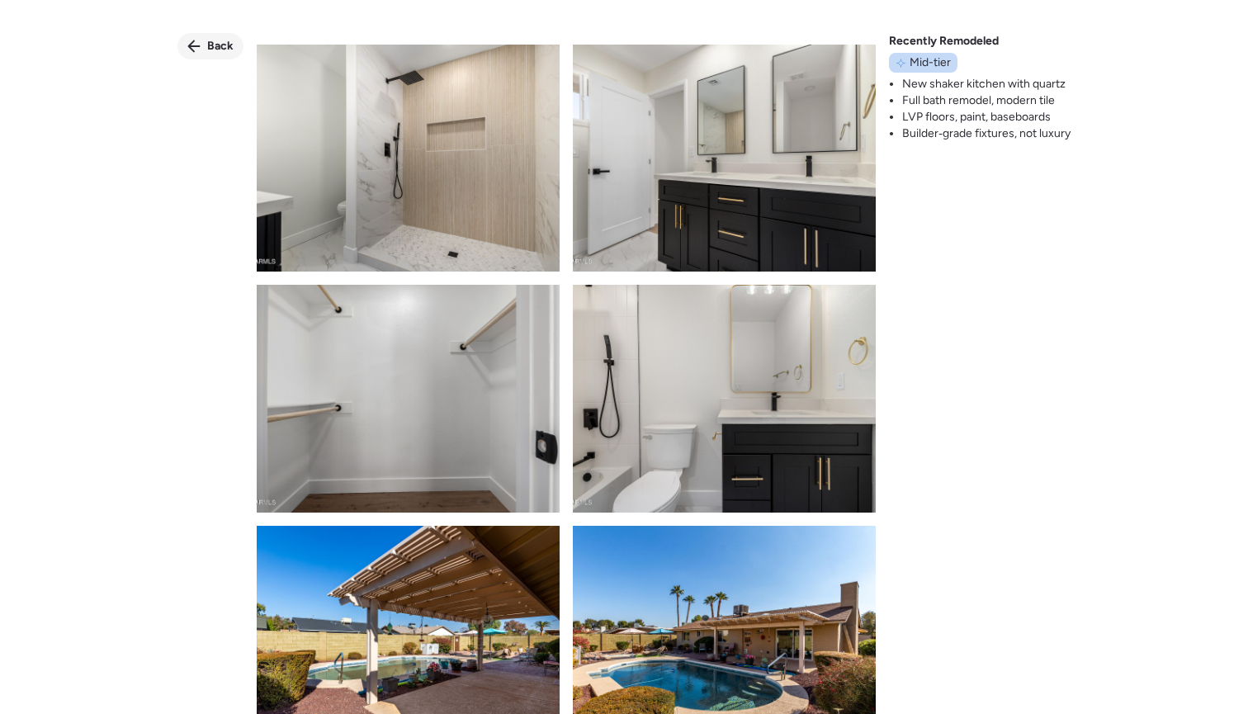
click at [192, 48] on icon at bounding box center [193, 46] width 13 height 13
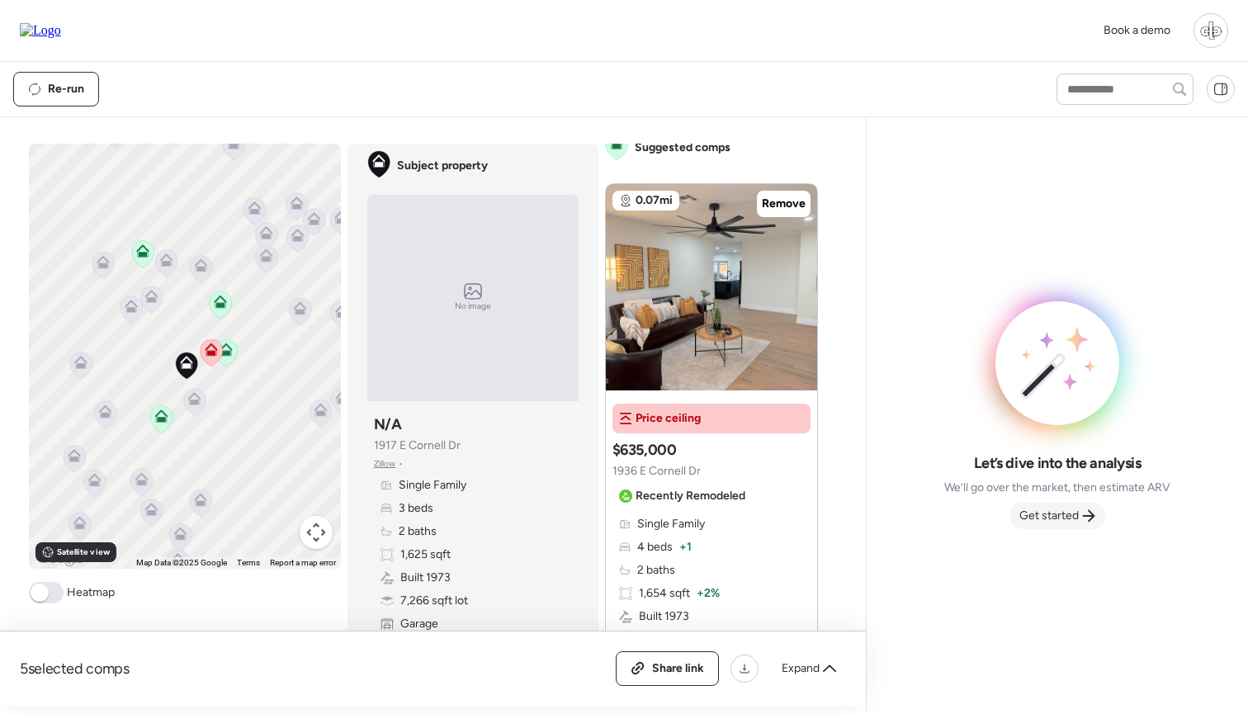
click at [1067, 518] on span "Get started" at bounding box center [1048, 515] width 59 height 17
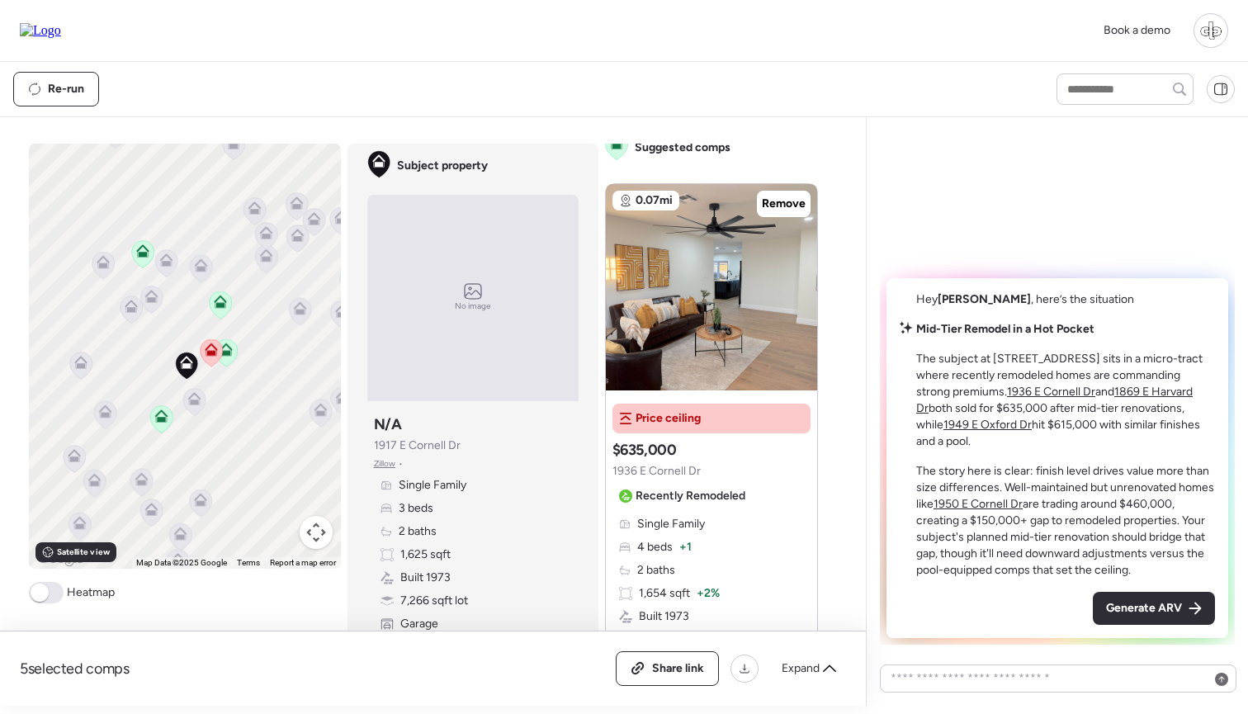
scroll to position [0, 0]
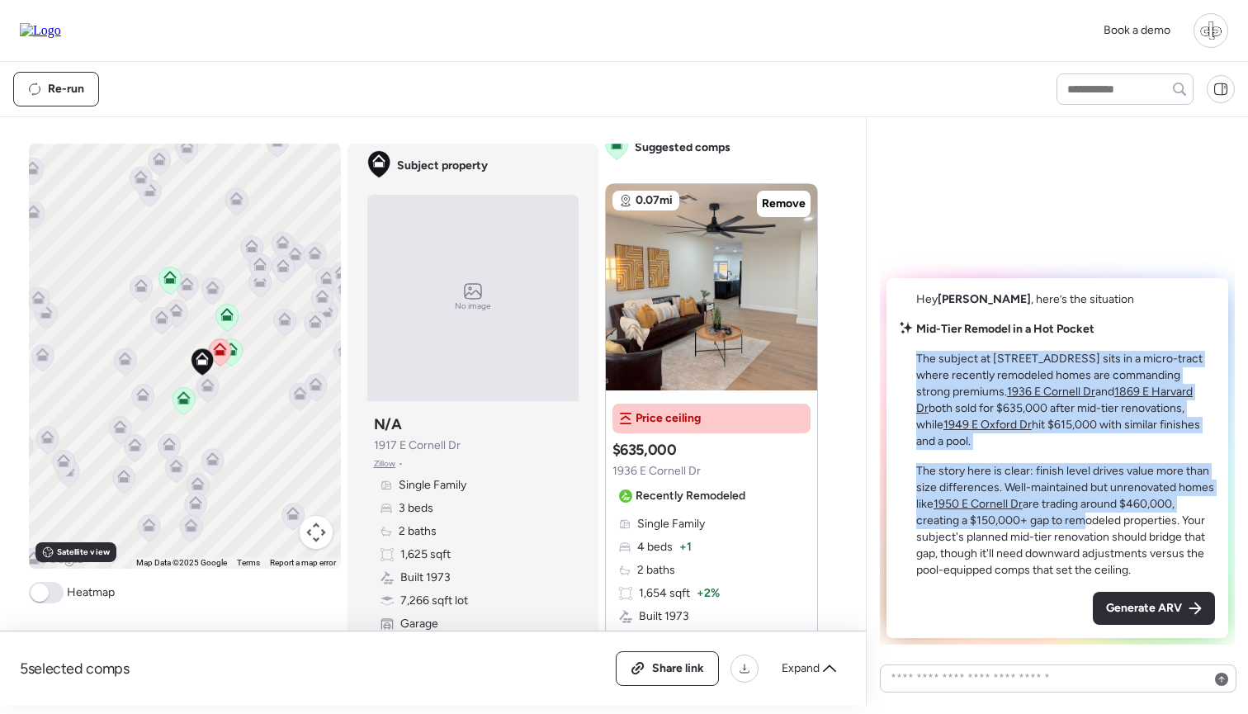
drag, startPoint x: 916, startPoint y: 379, endPoint x: 1081, endPoint y: 520, distance: 217.1
click at [1081, 520] on div "Mid-Tier Remodel in a Hot Pocket The subject at [STREET_ADDRESS] sits in a micr…" at bounding box center [1065, 449] width 299 height 257
click at [1081, 520] on p "The story here is clear: finish level drives value more than size differences. …" at bounding box center [1065, 521] width 299 height 116
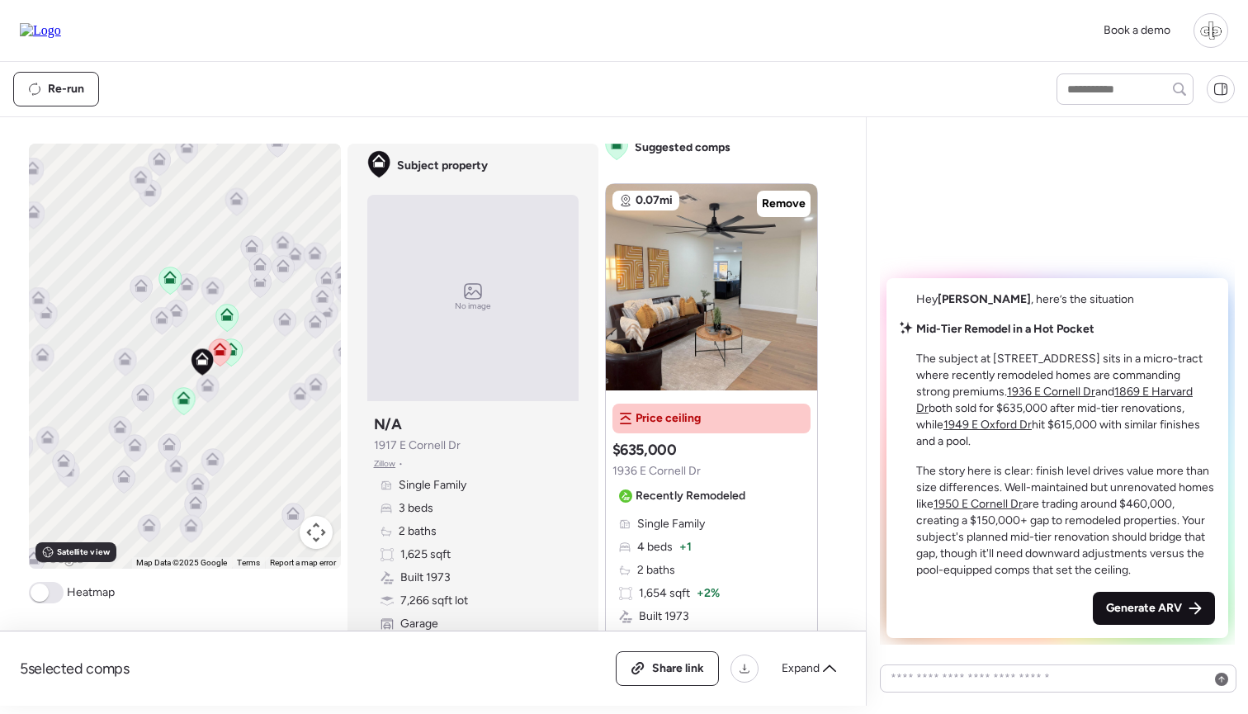
click at [1182, 611] on div "Generate ARV" at bounding box center [1153, 608] width 122 height 33
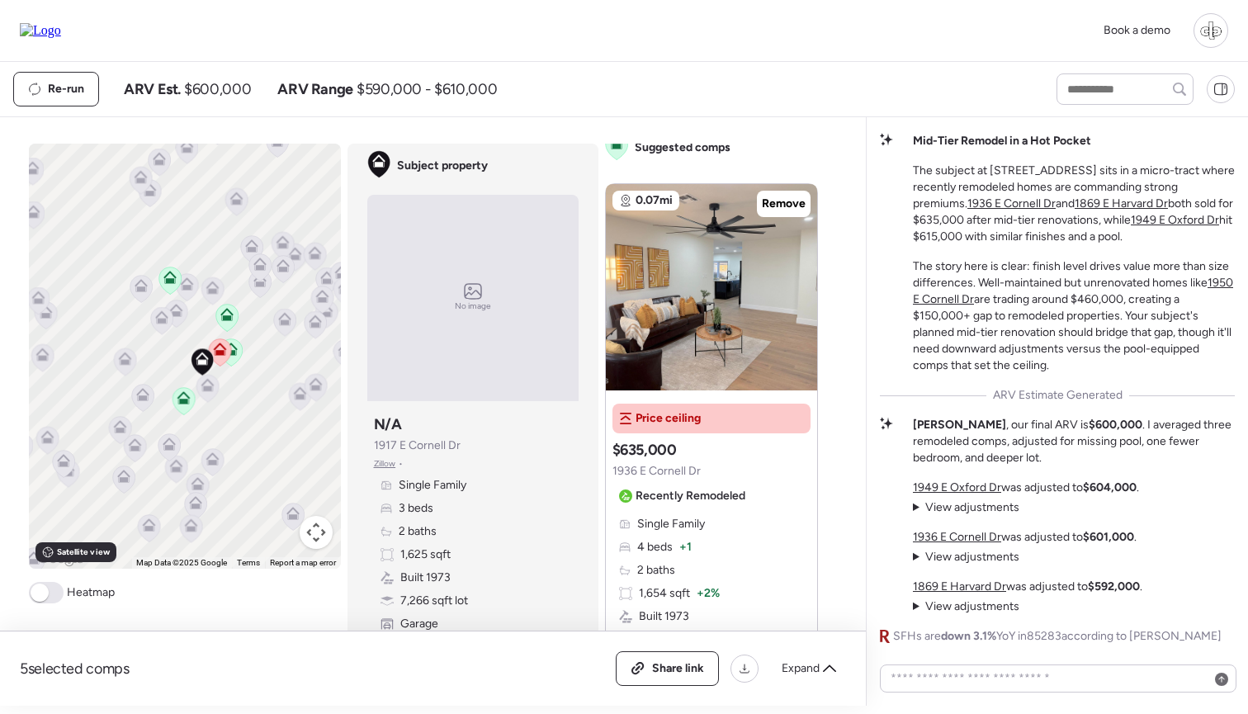
click at [954, 503] on span "View adjustments" at bounding box center [972, 507] width 94 height 14
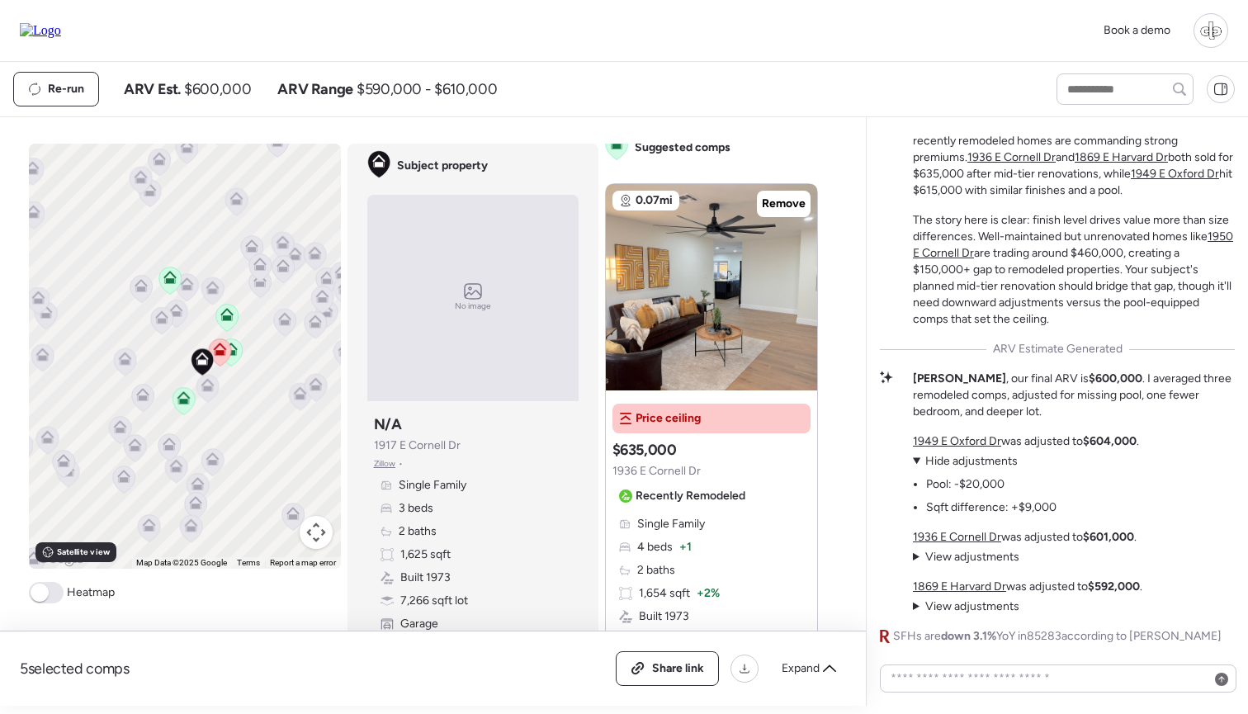
drag, startPoint x: 960, startPoint y: 559, endPoint x: 992, endPoint y: 559, distance: 32.2
click at [960, 559] on span "View adjustments" at bounding box center [972, 557] width 94 height 14
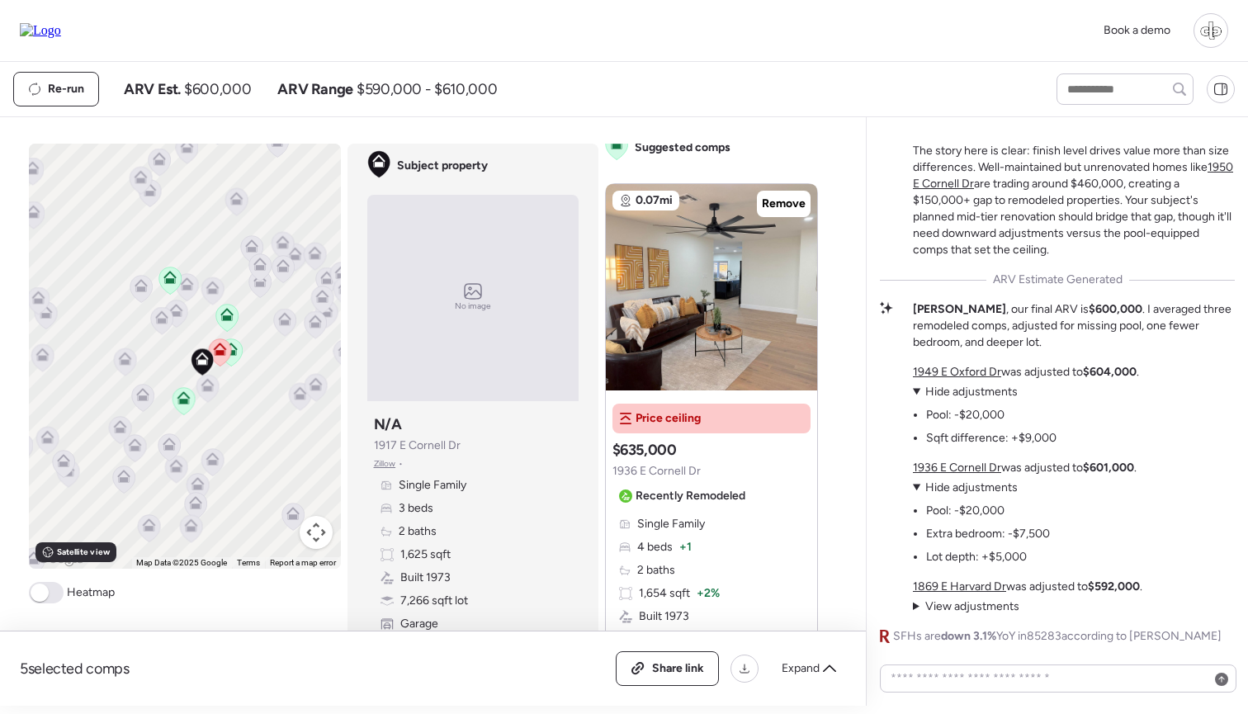
click at [965, 606] on span "View adjustments" at bounding box center [972, 606] width 94 height 14
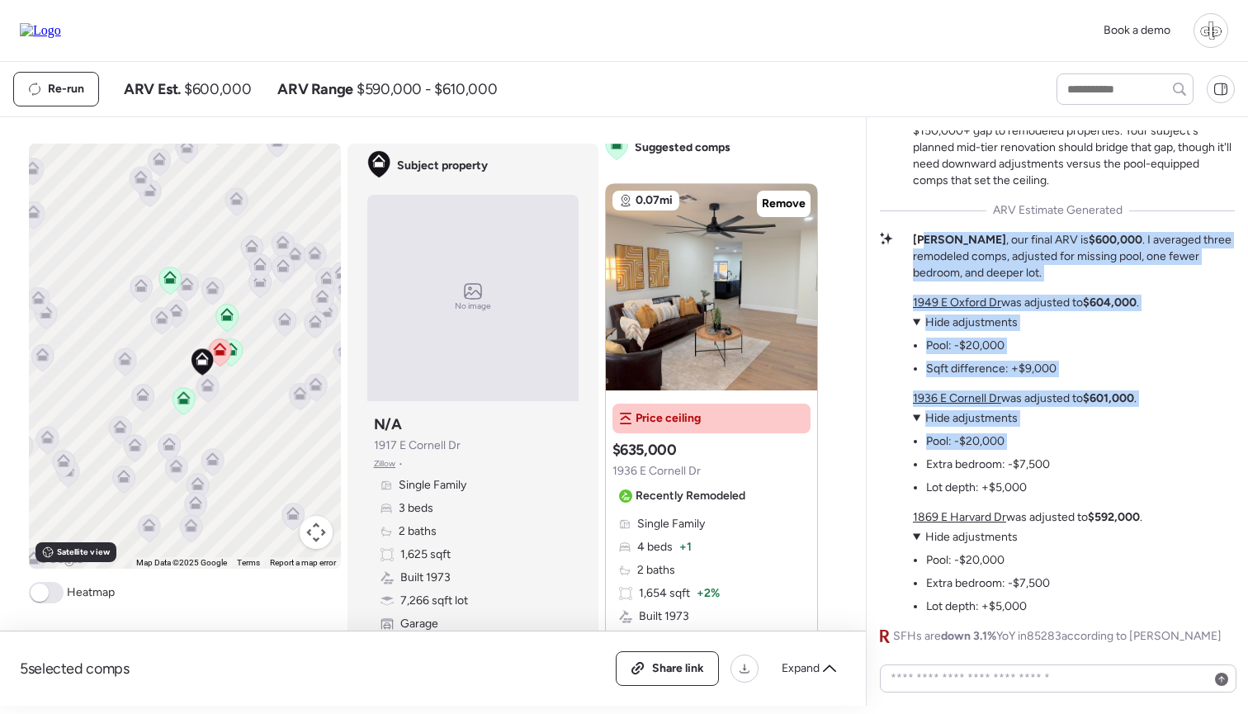
drag, startPoint x: 924, startPoint y: 243, endPoint x: 1025, endPoint y: 436, distance: 217.7
click at [1025, 436] on div "Mid-Tier Remodel in a Hot Pocket The subject at [STREET_ADDRESS] sits in a micr…" at bounding box center [1057, 296] width 355 height 696
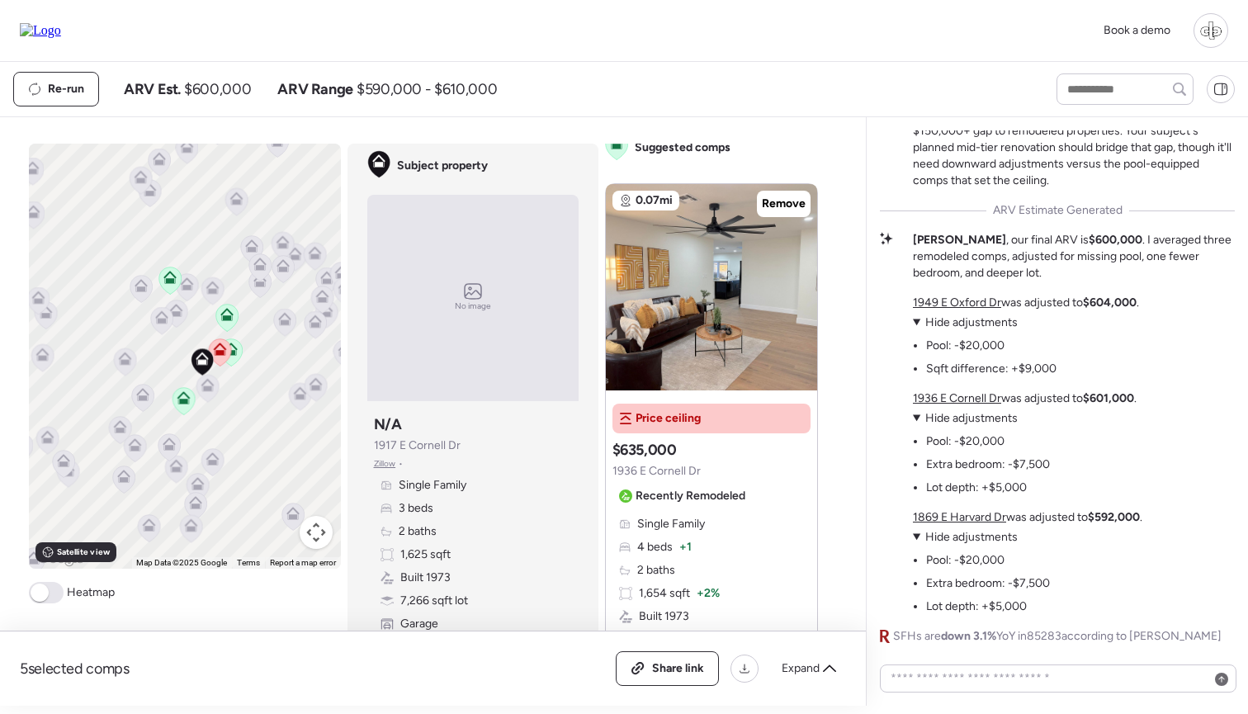
click at [1187, 415] on div "[STREET_ADDRESS] was adjusted to $604,000 . View adjustments Hide adjustments P…" at bounding box center [1074, 455] width 322 height 320
drag, startPoint x: 960, startPoint y: 348, endPoint x: 1033, endPoint y: 347, distance: 72.6
click at [1033, 347] on ul "Pool: -$20,000 Sqft difference: +$9,000" at bounding box center [985, 354] width 144 height 46
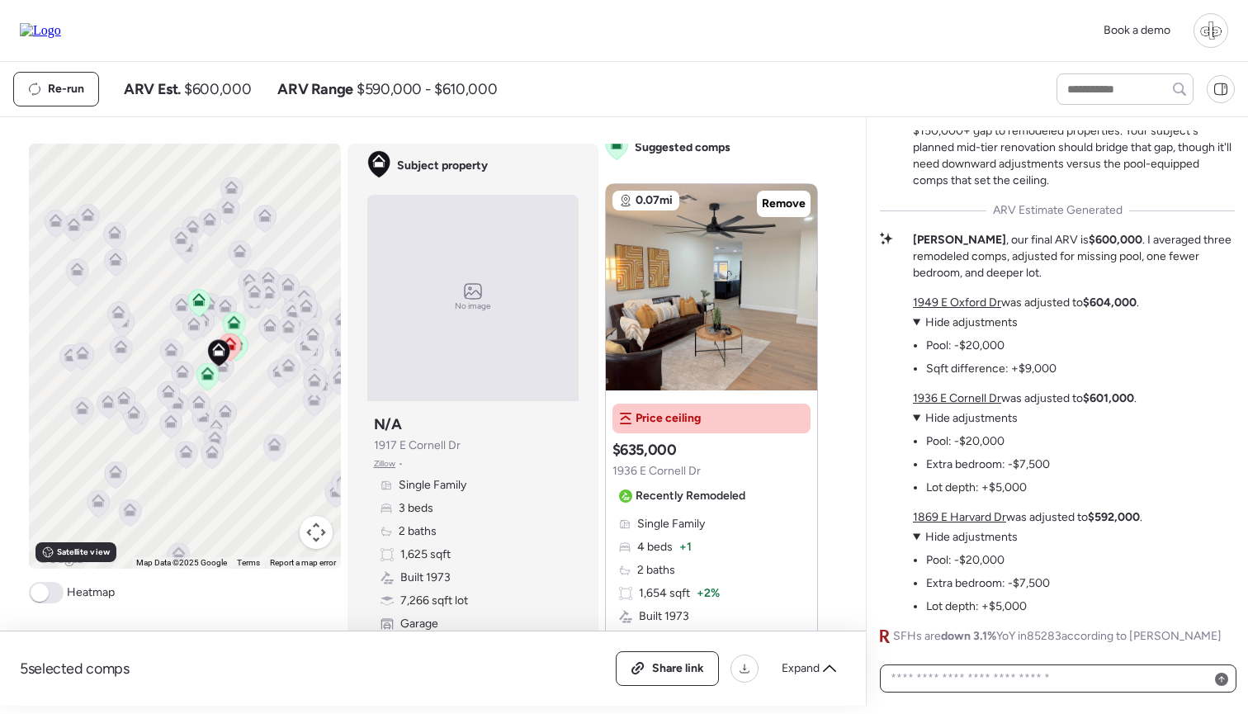
click at [973, 675] on textarea at bounding box center [1058, 678] width 342 height 23
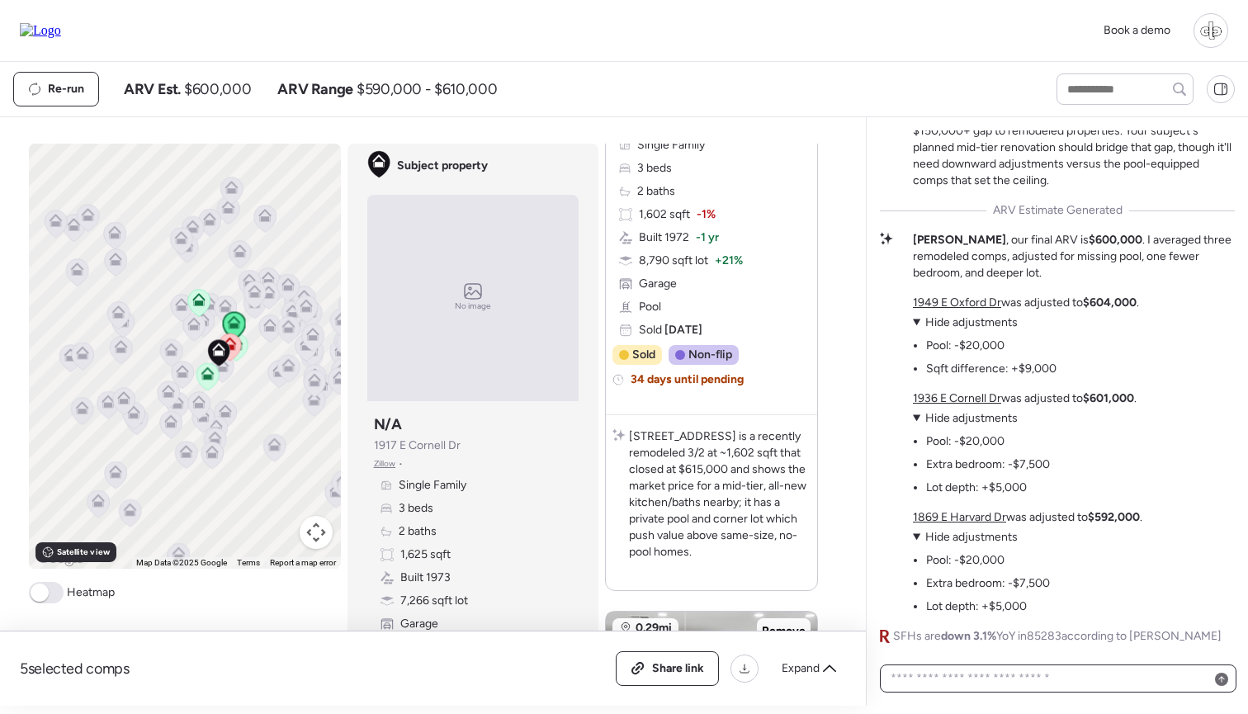
scroll to position [1038, 0]
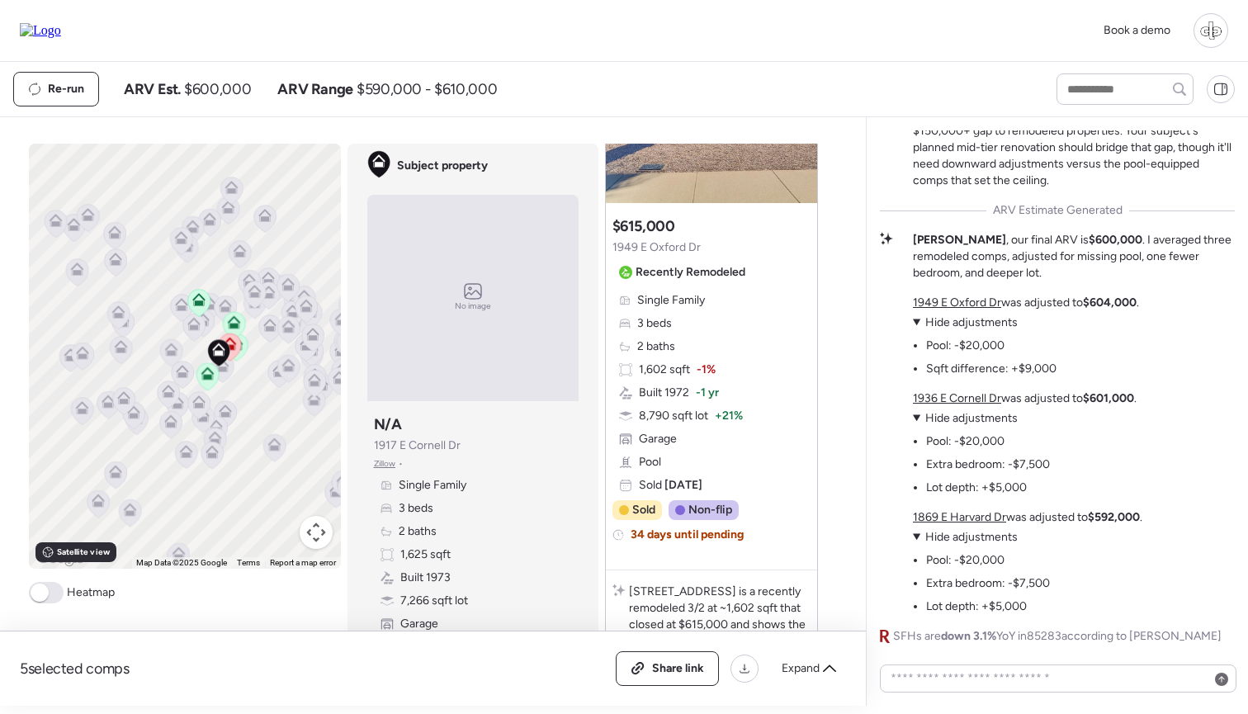
click at [512, 50] on div "Book a demo" at bounding box center [624, 31] width 1248 height 62
